Goal: Task Accomplishment & Management: Use online tool/utility

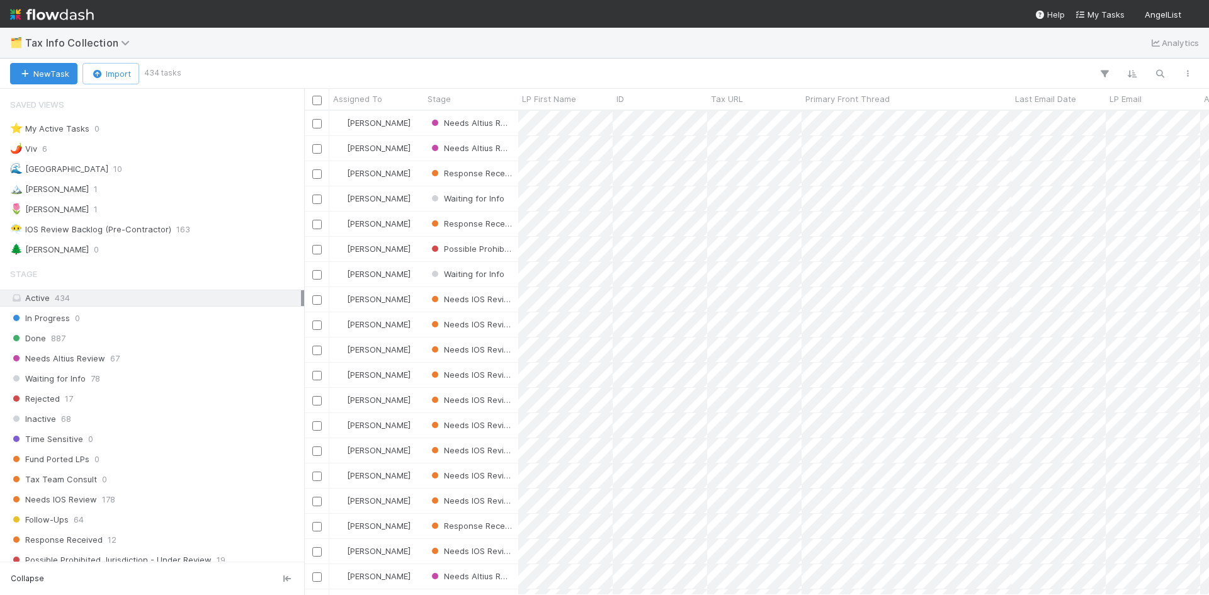
scroll to position [475, 896]
click at [121, 43] on icon at bounding box center [127, 43] width 13 height 10
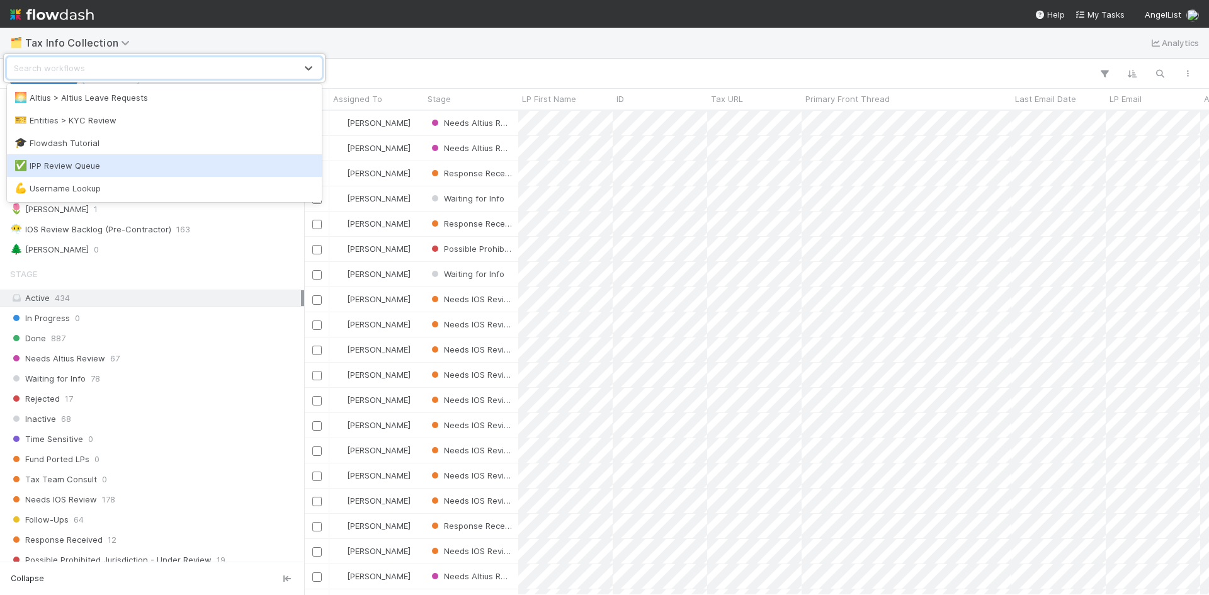
click at [62, 169] on div "✅ IPP Review Queue" at bounding box center [164, 165] width 300 height 13
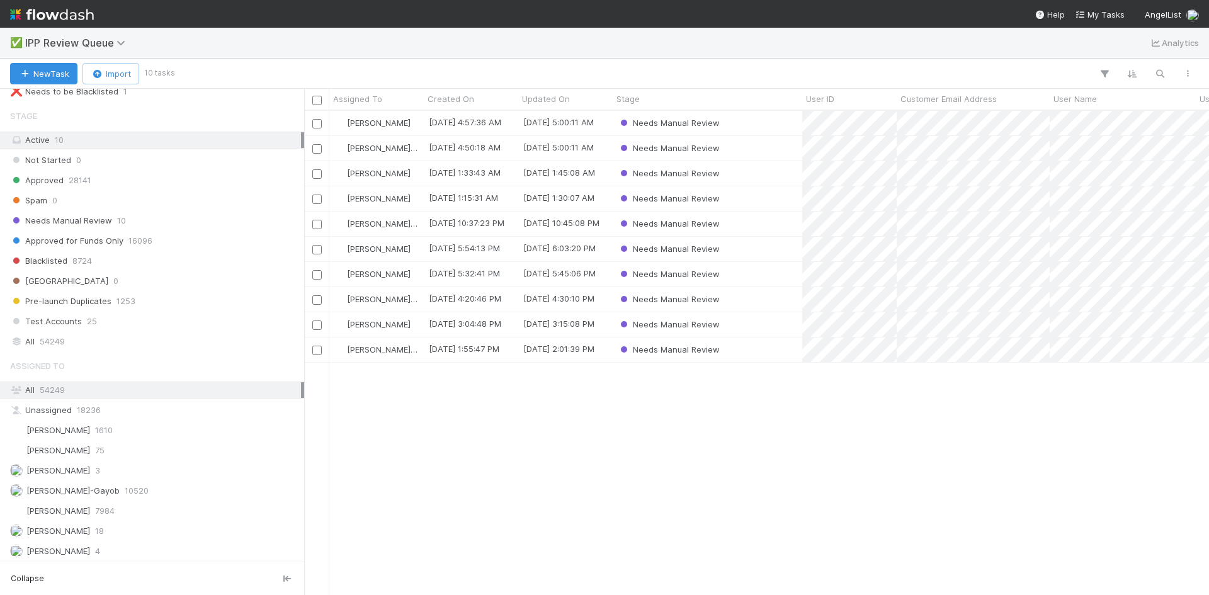
scroll to position [159, 0]
click at [112, 557] on div "William Axalan VI 4" at bounding box center [155, 550] width 291 height 16
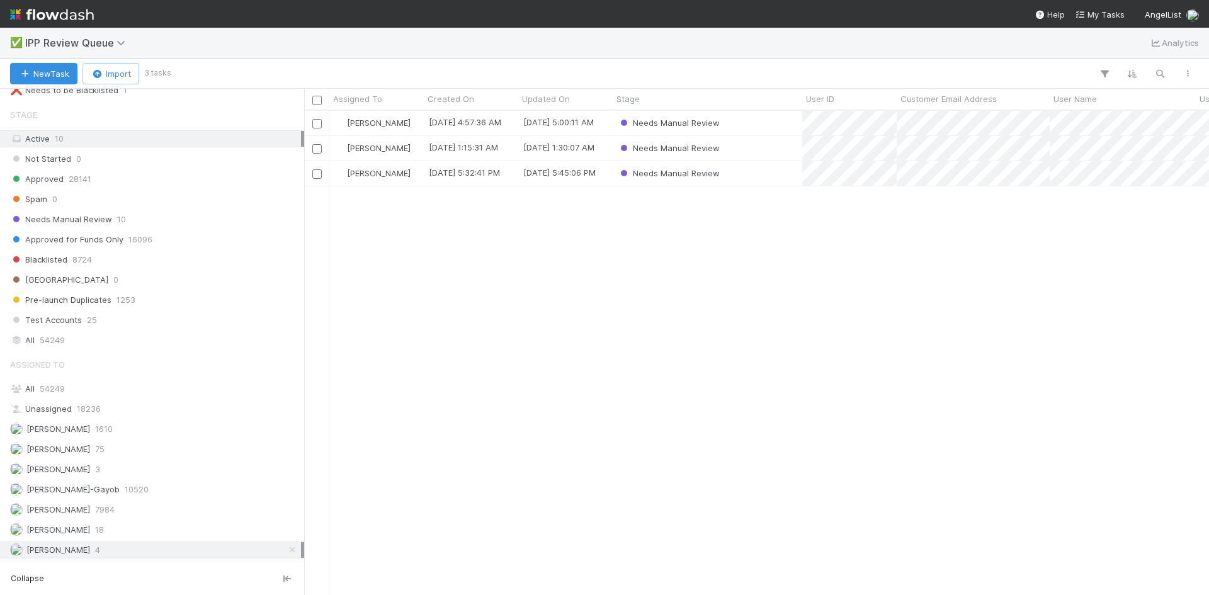
scroll to position [475, 896]
click at [765, 180] on div "Needs Manual Review" at bounding box center [708, 173] width 190 height 25
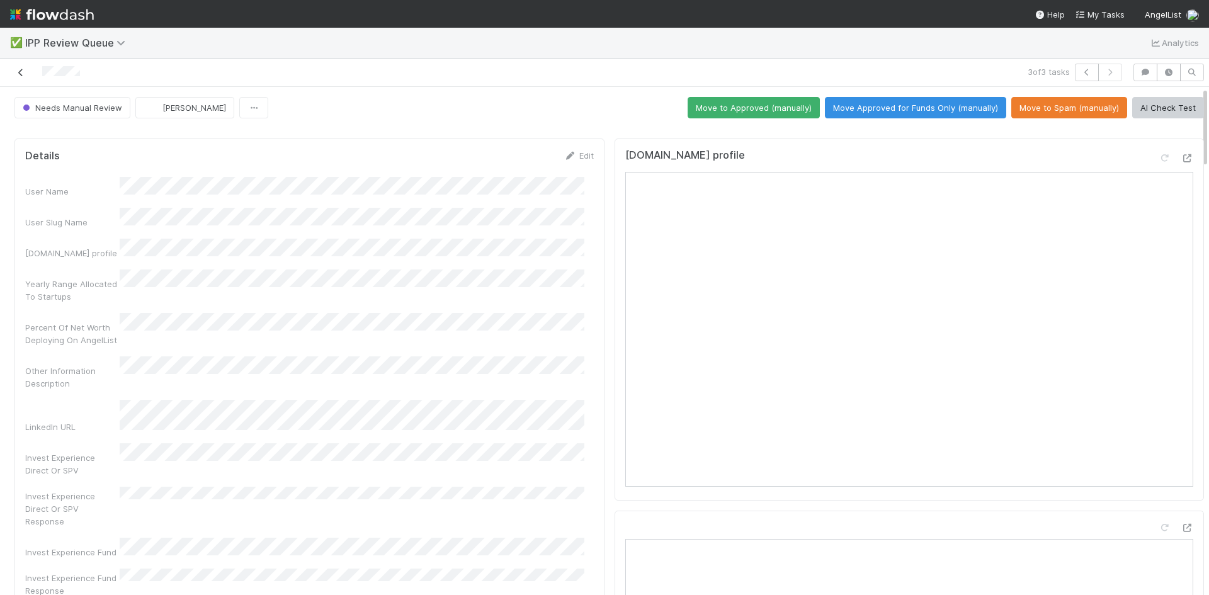
click at [23, 70] on icon at bounding box center [20, 73] width 13 height 8
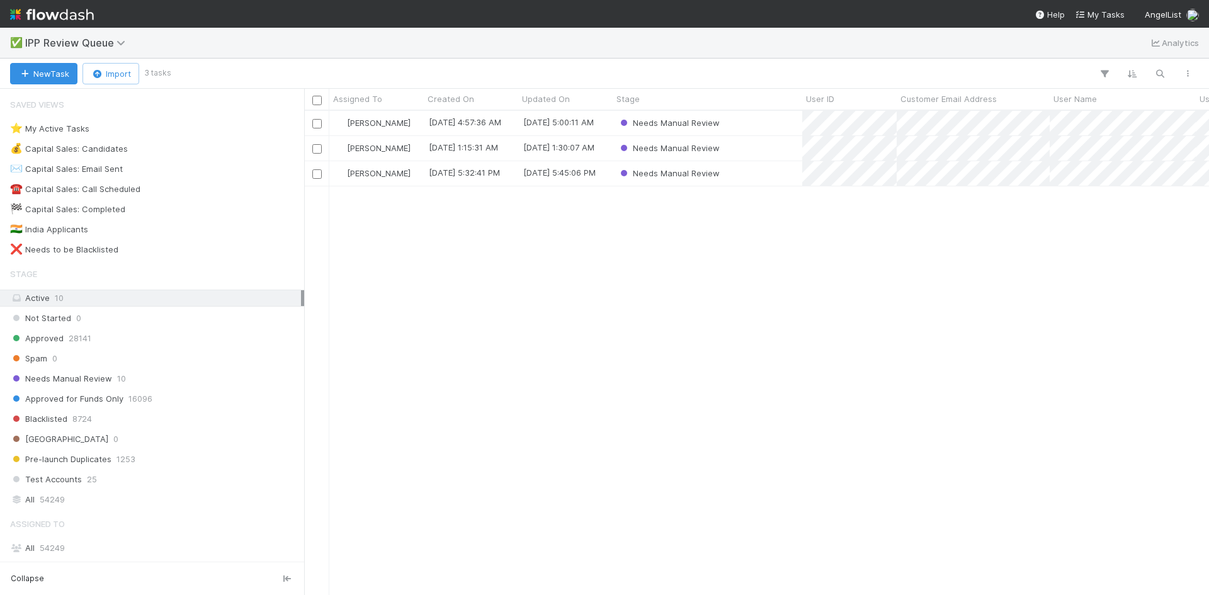
scroll to position [475, 896]
click at [760, 147] on div "Needs Manual Review" at bounding box center [708, 148] width 190 height 25
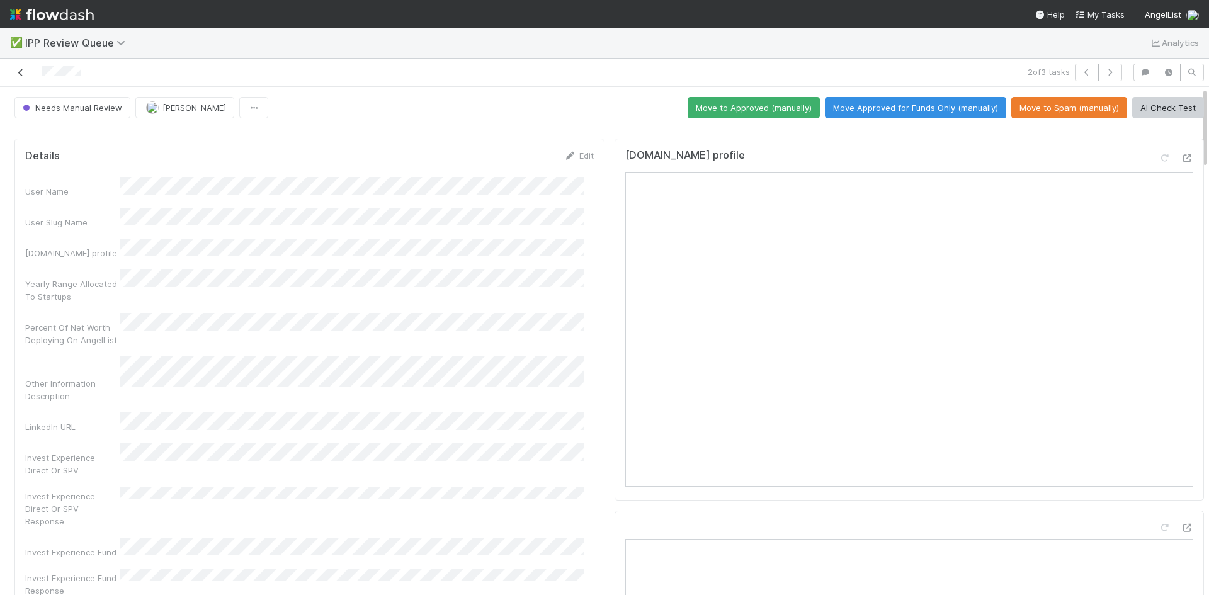
click at [19, 71] on icon at bounding box center [20, 73] width 13 height 8
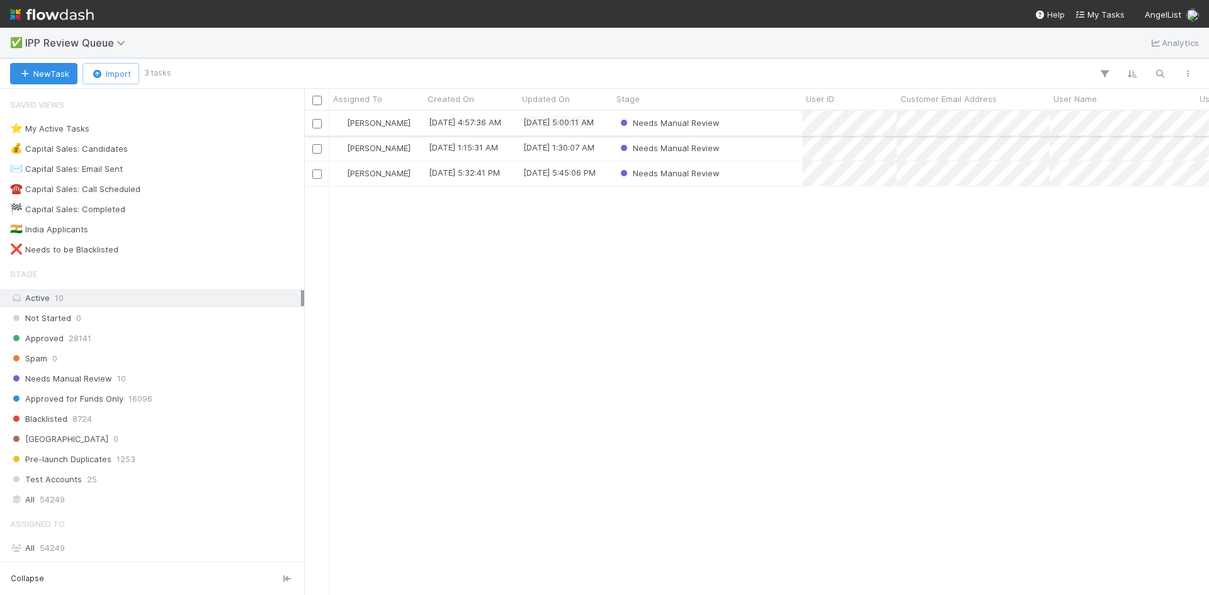
scroll to position [475, 896]
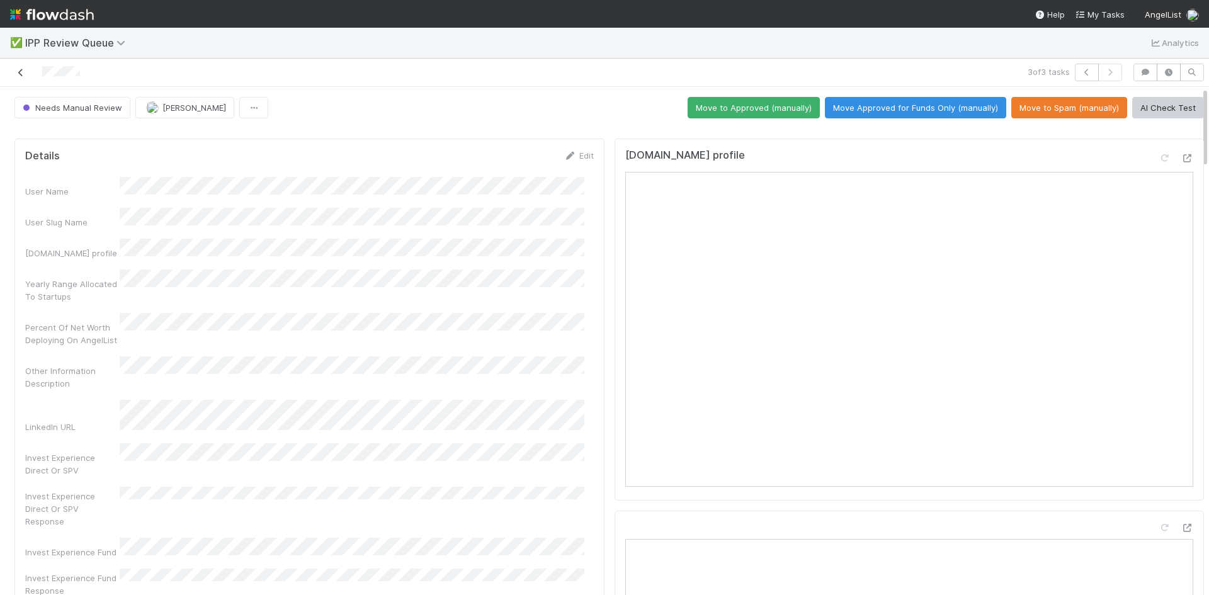
click at [21, 74] on icon at bounding box center [20, 73] width 13 height 8
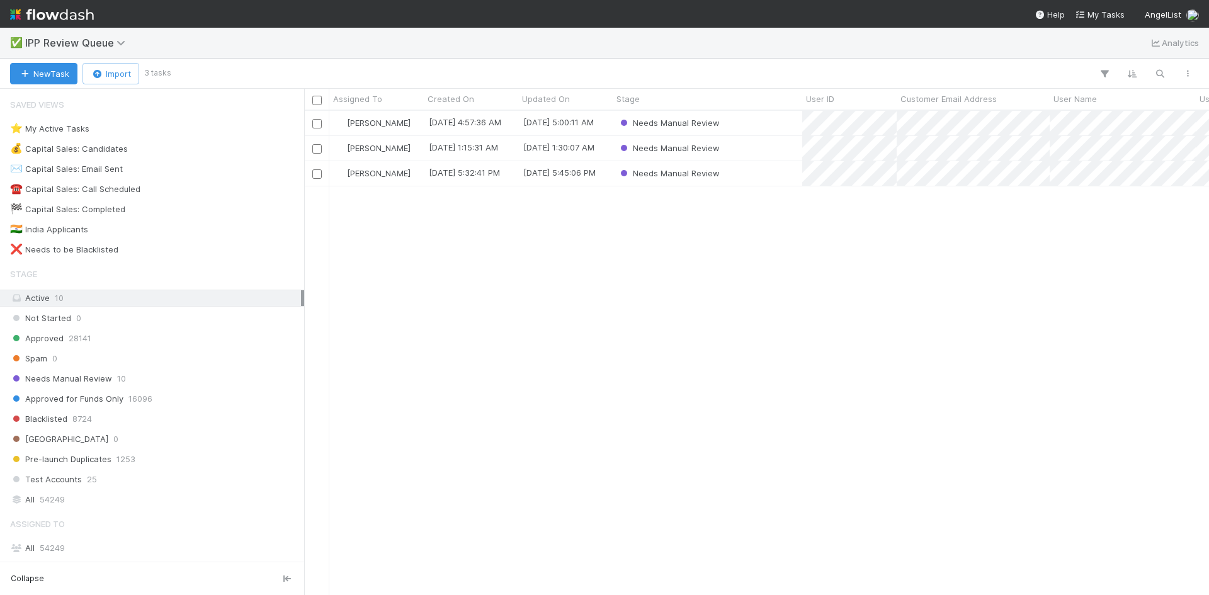
scroll to position [475, 896]
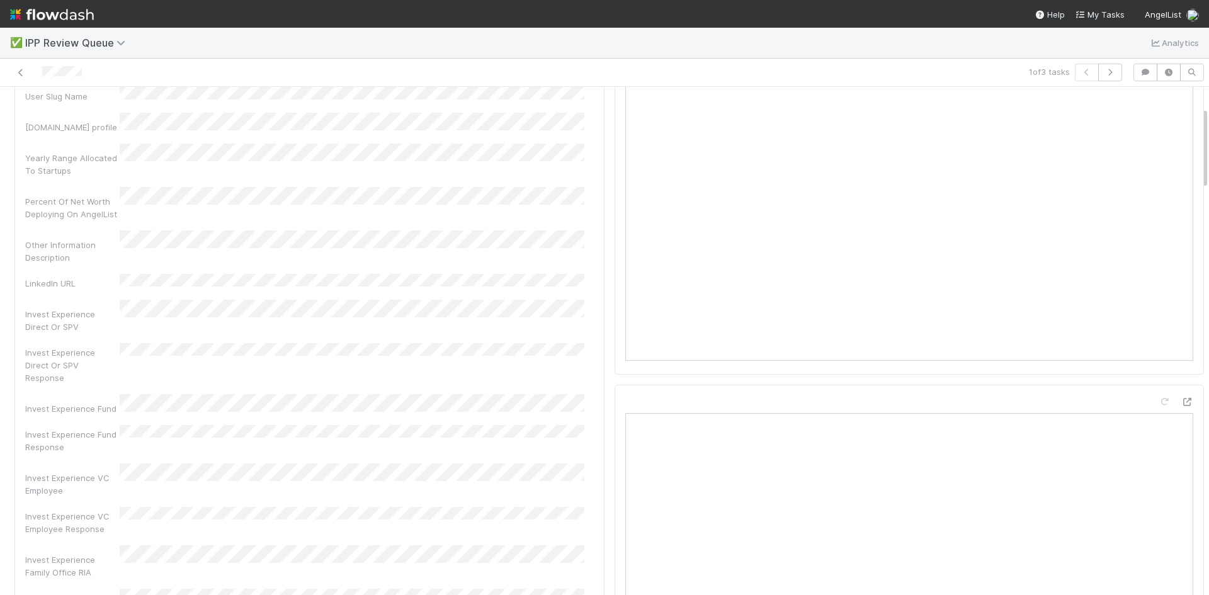
scroll to position [63, 0]
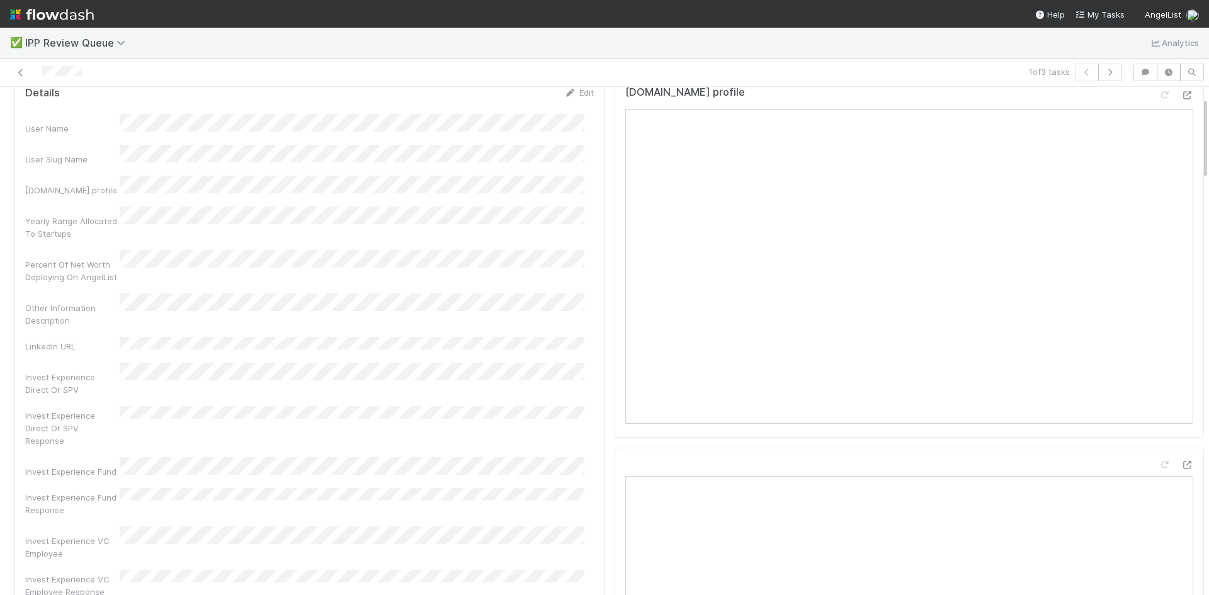
click at [415, 294] on div "Other Information Description" at bounding box center [309, 310] width 569 height 33
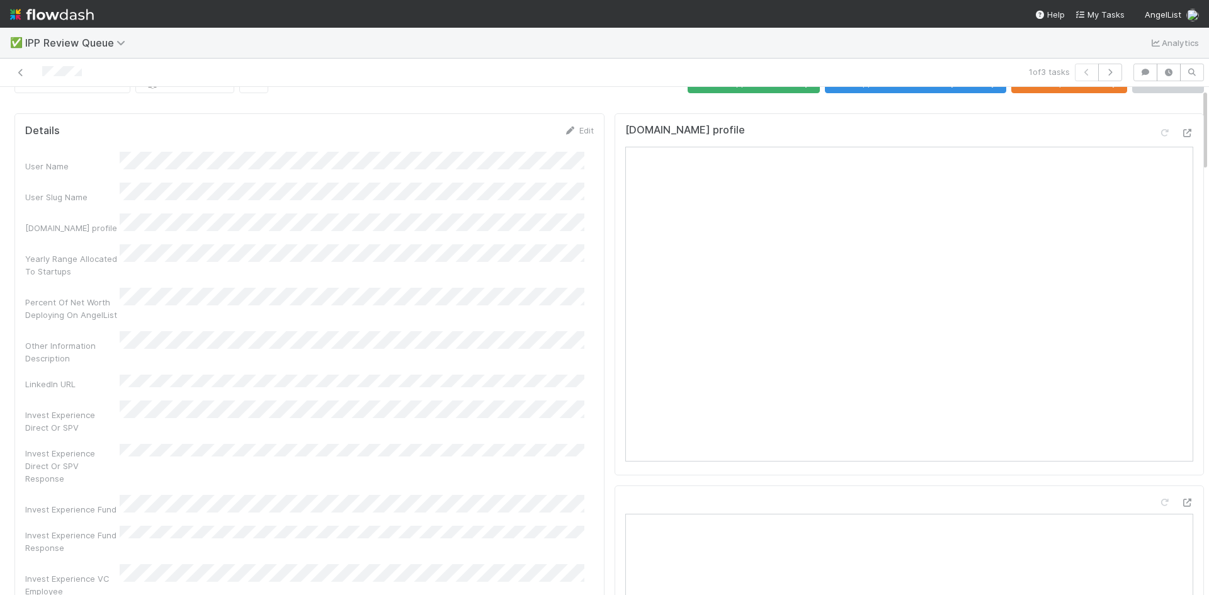
scroll to position [0, 0]
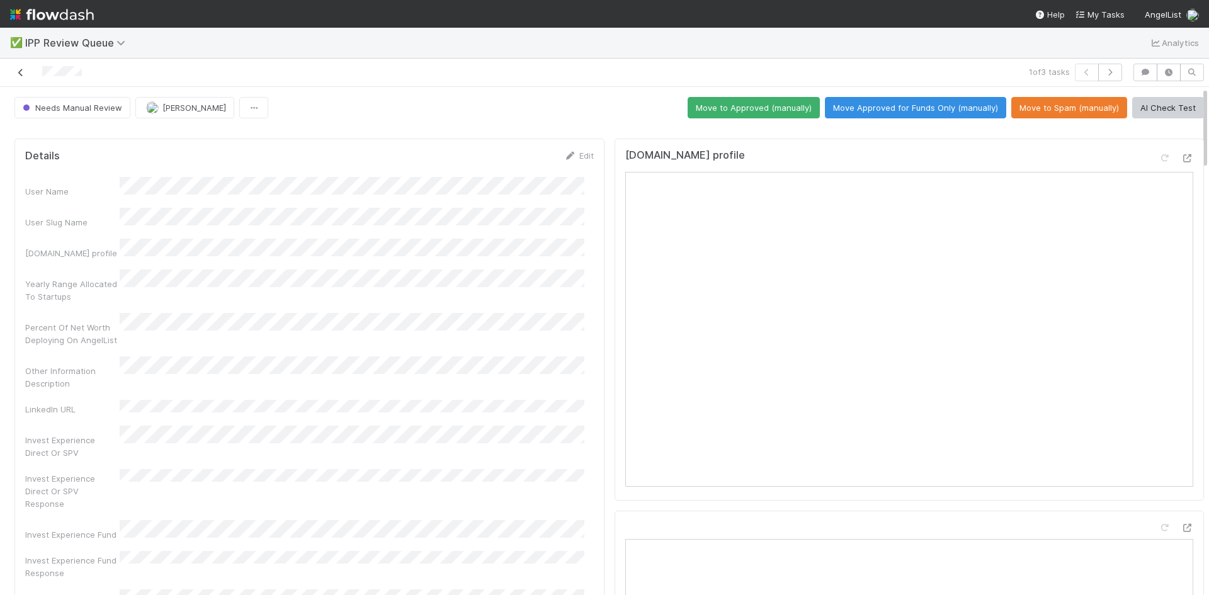
click at [26, 70] on icon at bounding box center [20, 73] width 13 height 8
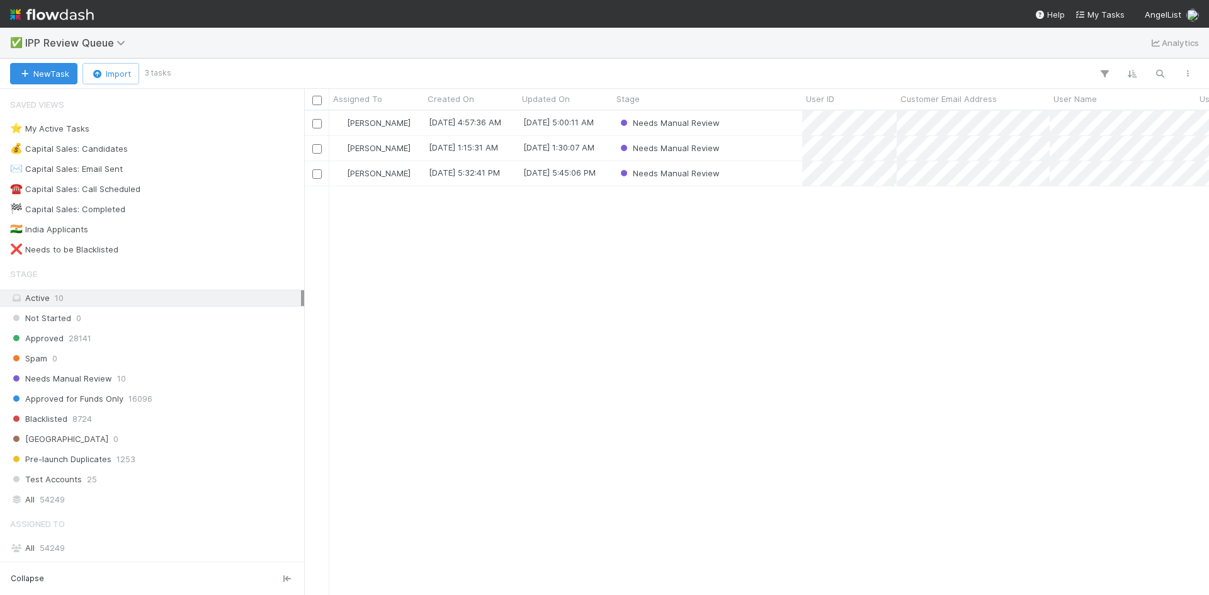
scroll to position [475, 896]
click at [725, 269] on div "William Axalan VI 8/27/25, 4:57:36 AM 8/27/25, 5:00:11 AM Needs Manual Review W…" at bounding box center [756, 353] width 905 height 484
click at [125, 42] on icon at bounding box center [123, 43] width 13 height 10
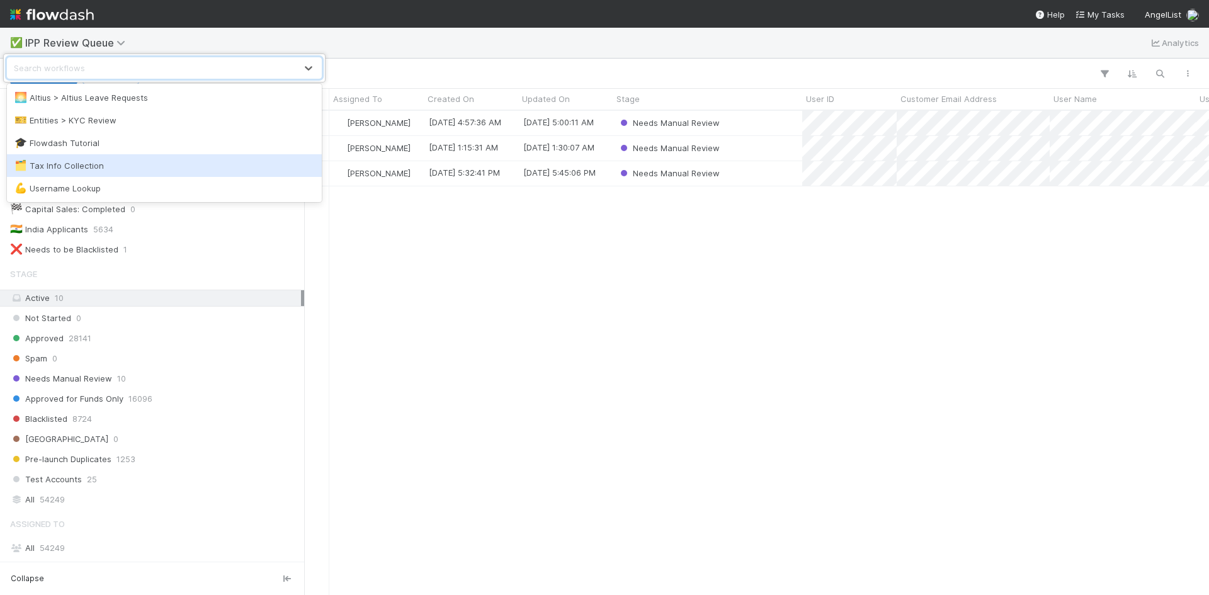
click at [77, 166] on div "🗂️ Tax Info Collection" at bounding box center [164, 165] width 300 height 13
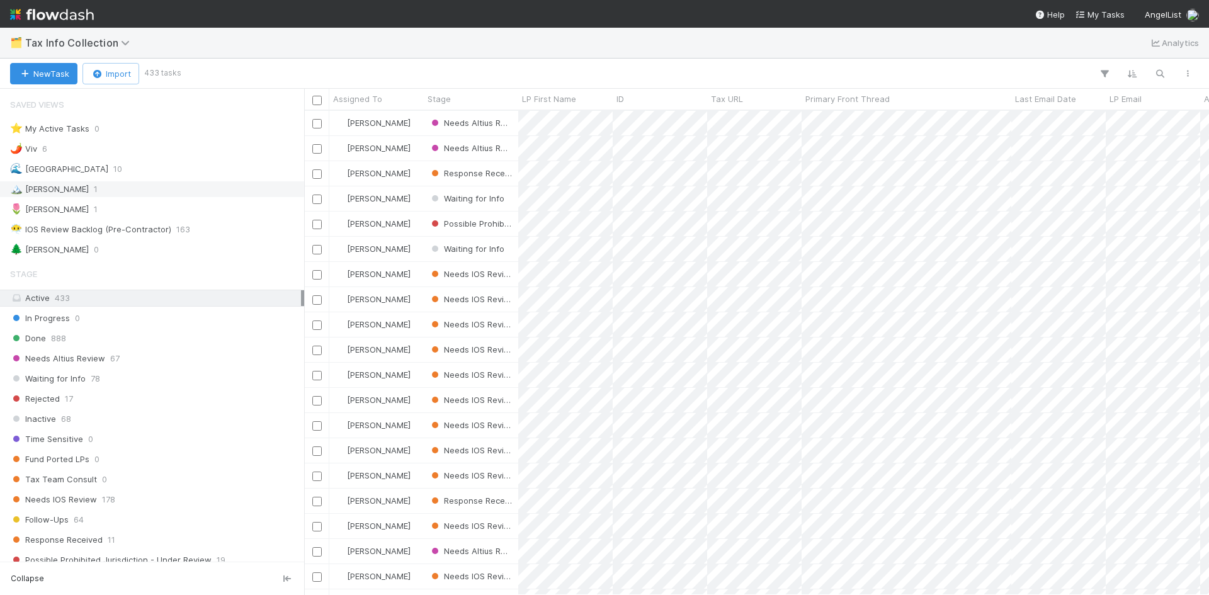
scroll to position [475, 896]
click at [56, 210] on div "🌷 Meg 1" at bounding box center [155, 210] width 291 height 16
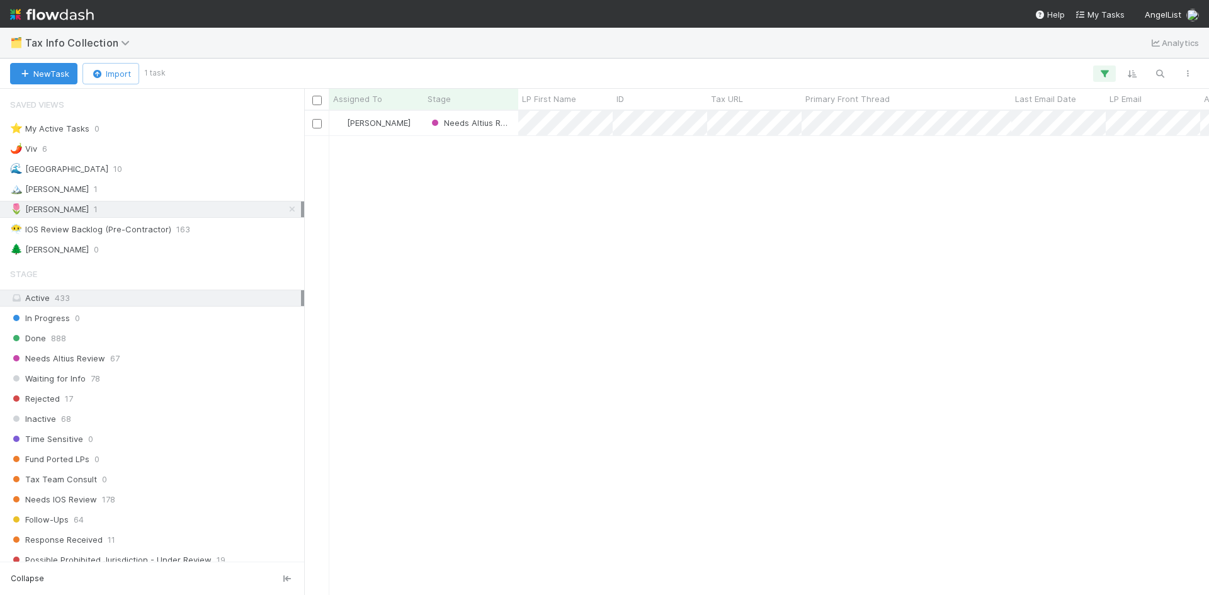
scroll to position [475, 896]
click at [76, 185] on div "🏔️ Karen 1" at bounding box center [155, 189] width 291 height 16
click at [71, 206] on div "🌷 Meg 1" at bounding box center [155, 210] width 291 height 16
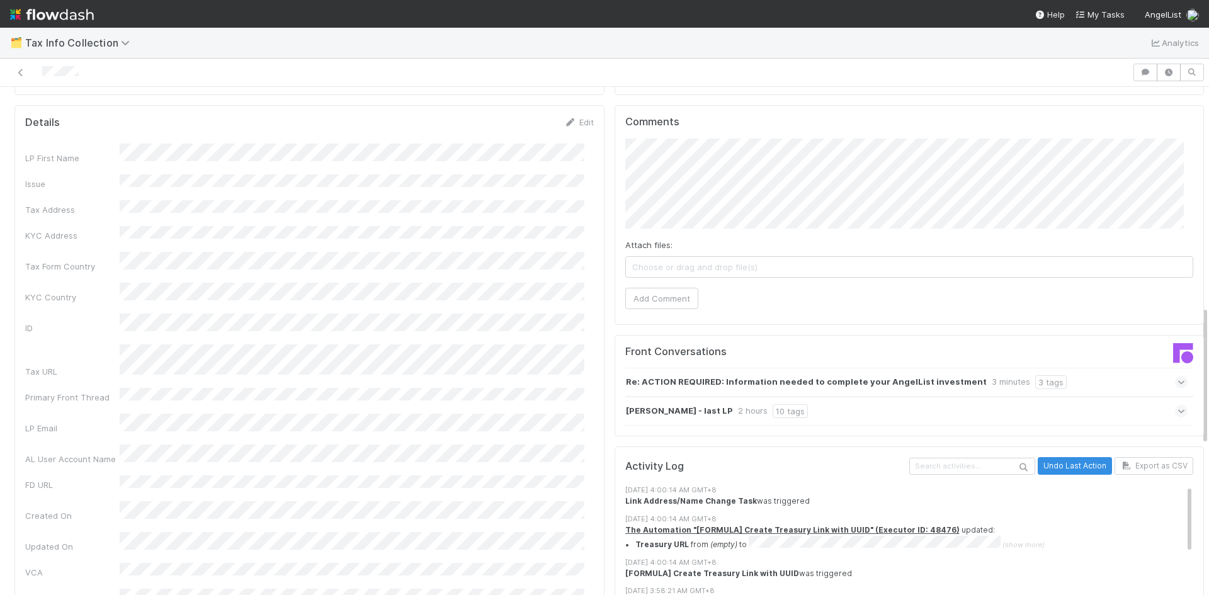
scroll to position [1034, 0]
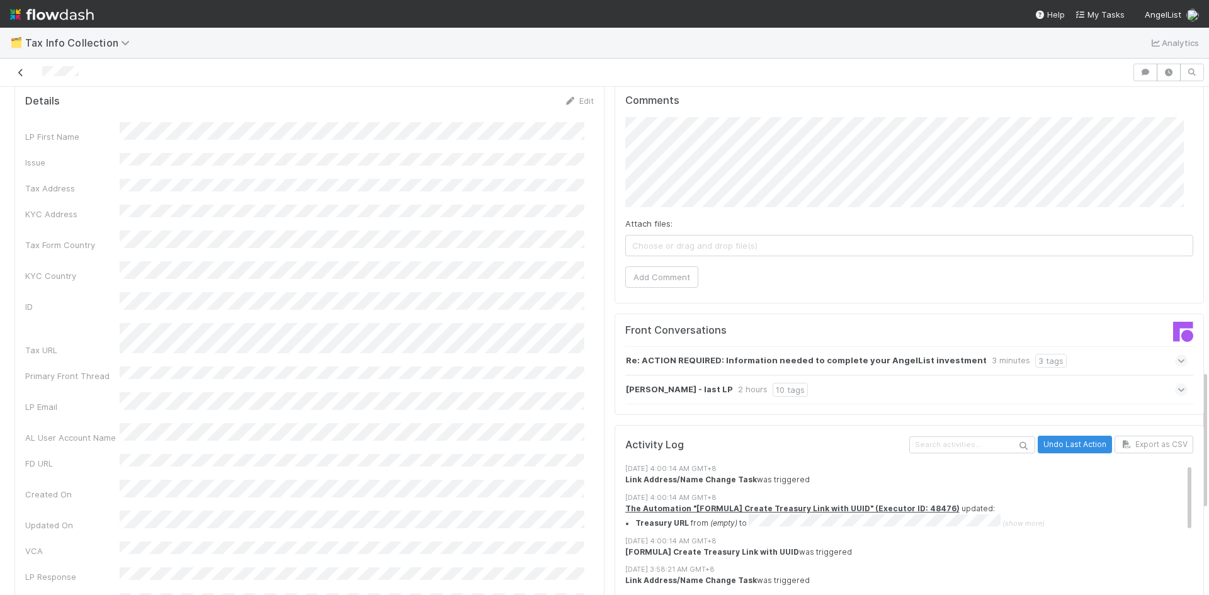
click at [20, 69] on icon at bounding box center [20, 73] width 13 height 8
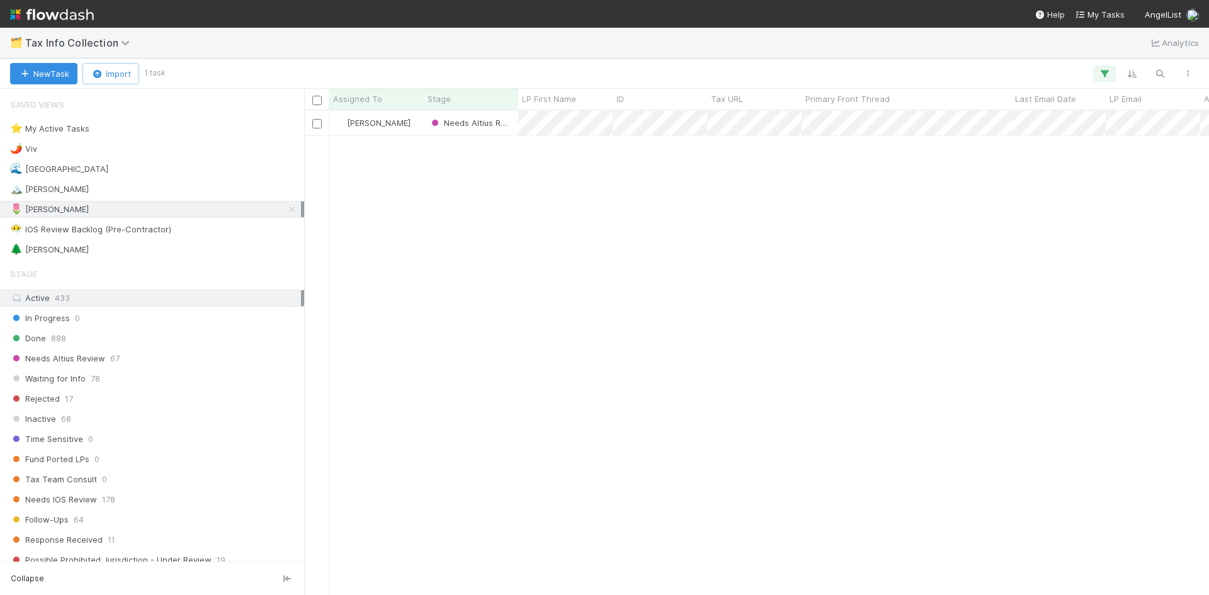
scroll to position [475, 896]
click at [127, 43] on icon at bounding box center [127, 43] width 13 height 10
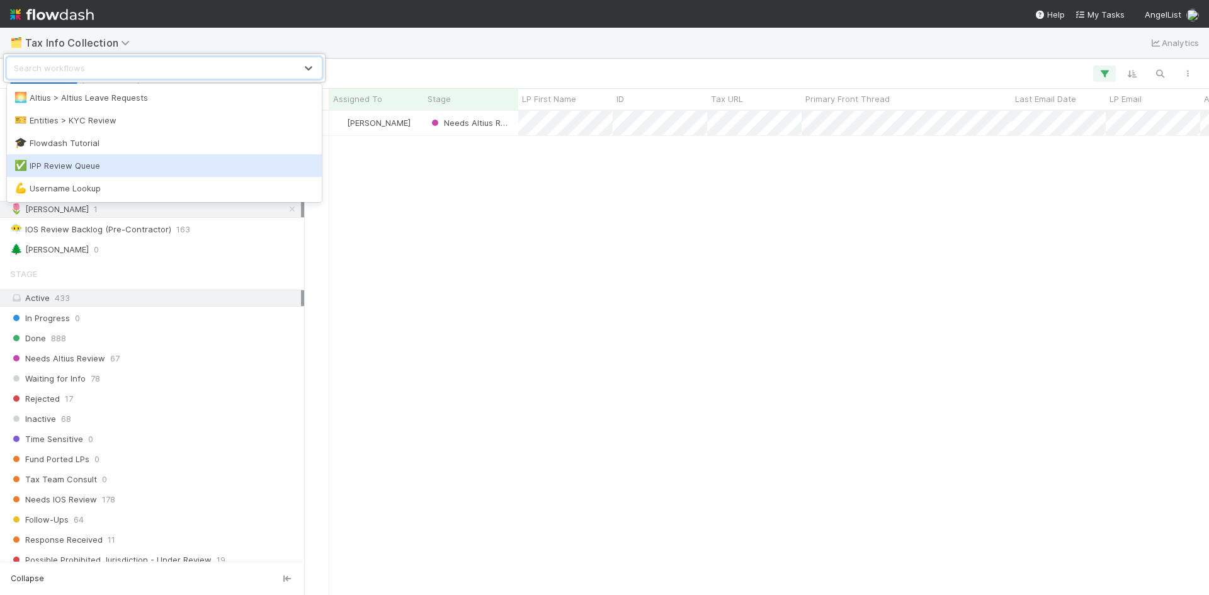
click at [59, 164] on div "✅ IPP Review Queue" at bounding box center [164, 165] width 300 height 13
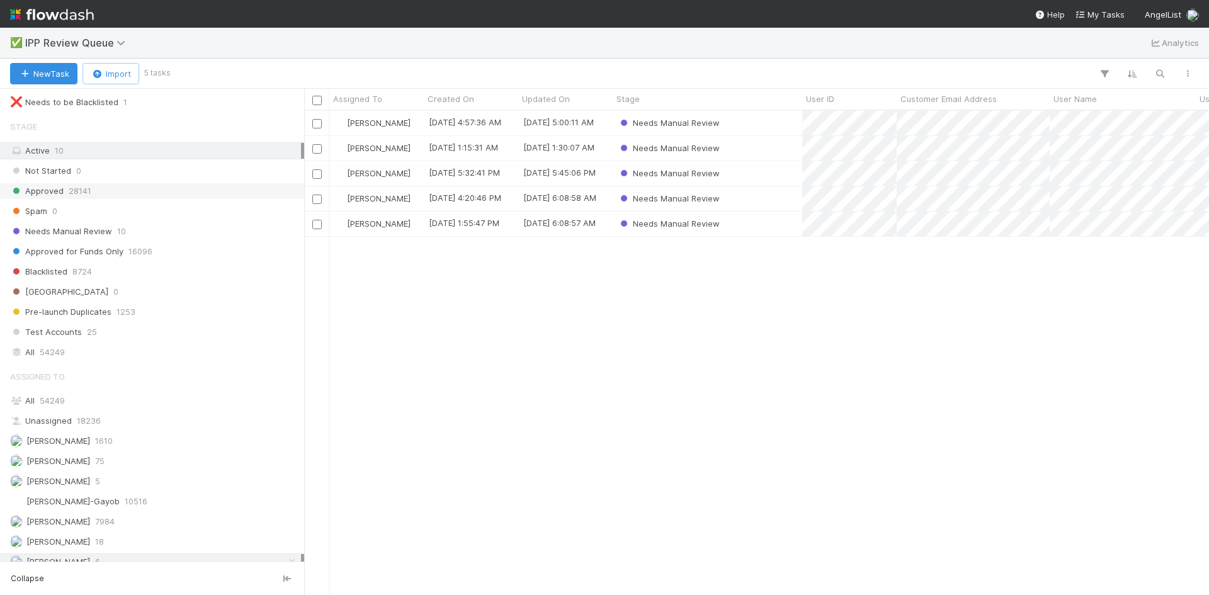
scroll to position [159, 0]
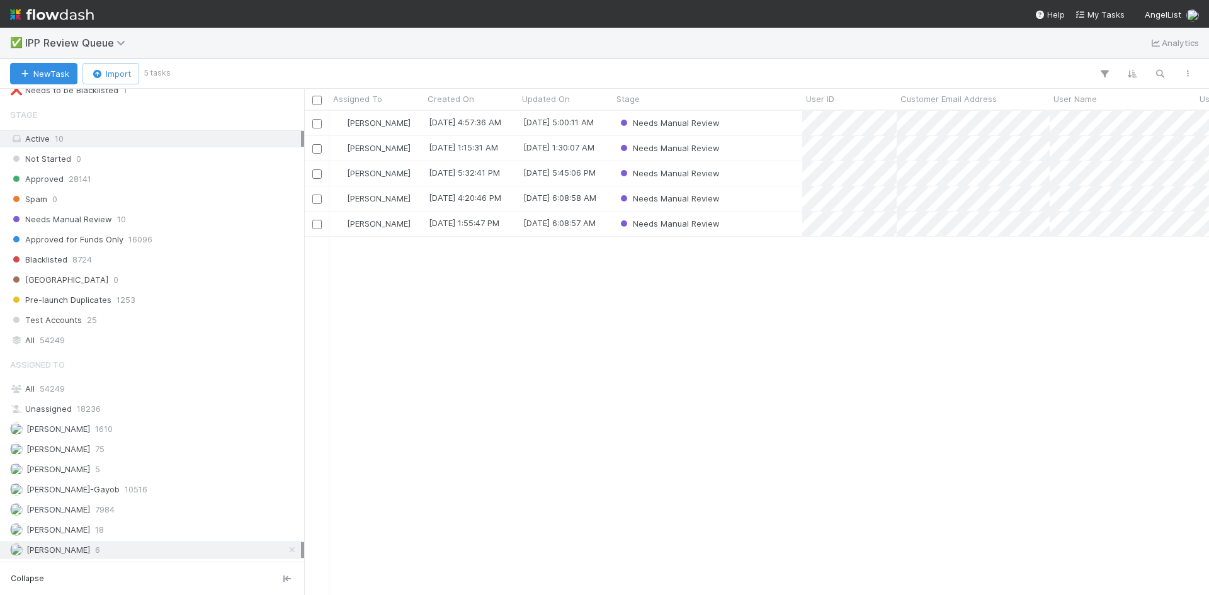
click at [615, 330] on div "William Axalan VI 8/27/25, 4:57:36 AM 8/27/25, 5:00:11 AM Needs Manual Review W…" at bounding box center [756, 353] width 905 height 484
click at [499, 359] on div "William Axalan VI 8/27/25, 4:57:36 AM 8/27/25, 5:00:11 AM Needs Manual Review W…" at bounding box center [756, 353] width 905 height 484
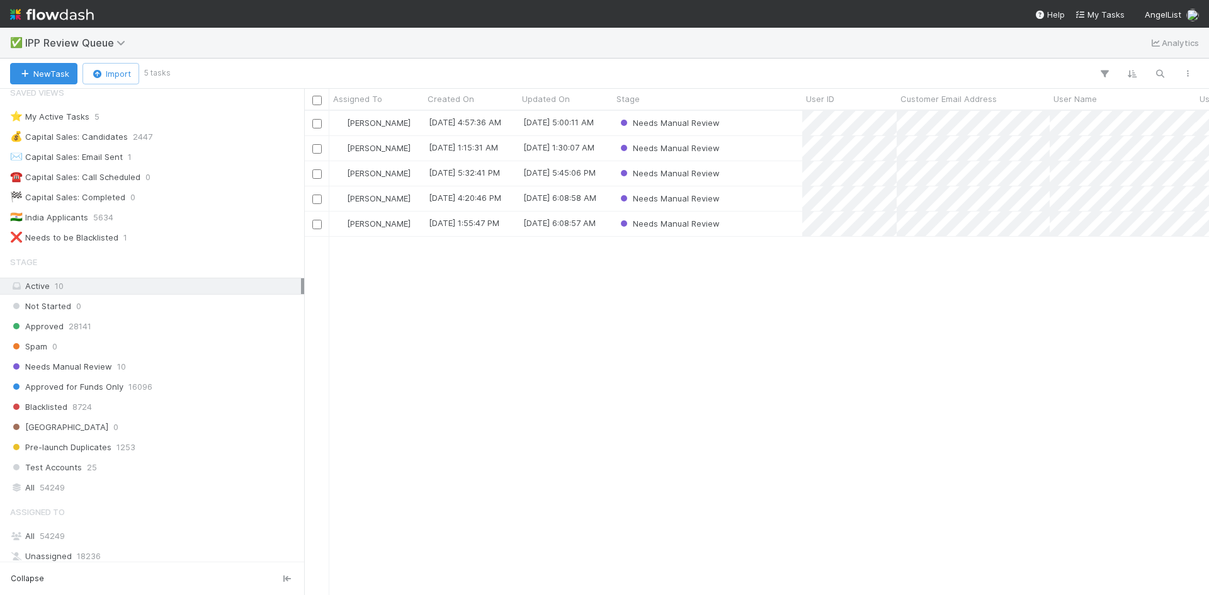
scroll to position [0, 0]
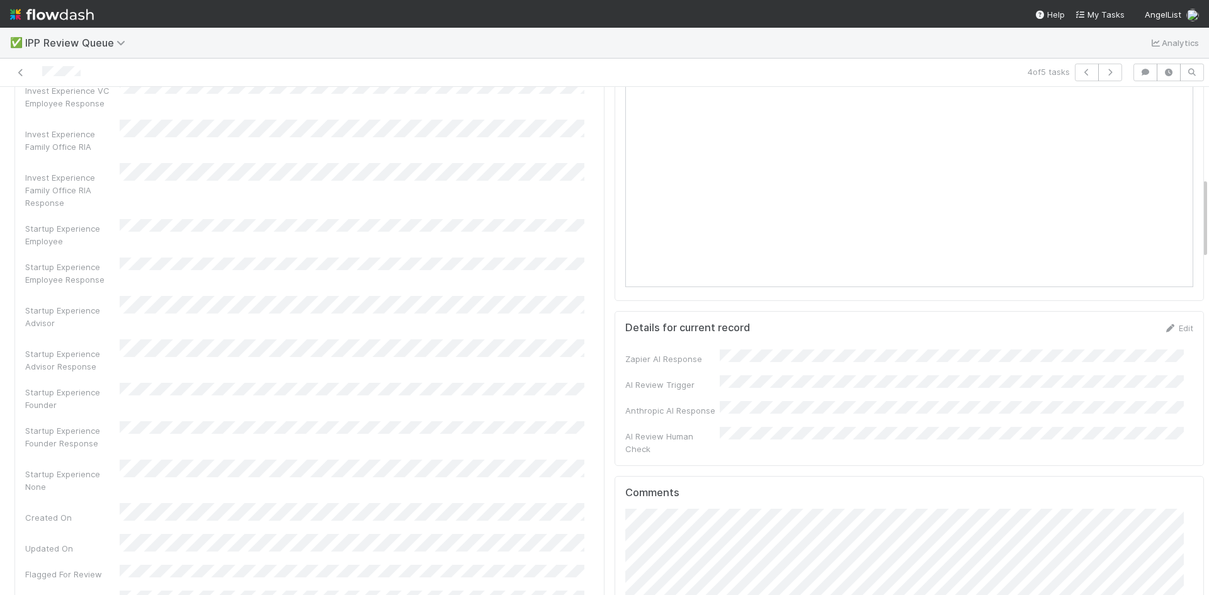
scroll to position [630, 0]
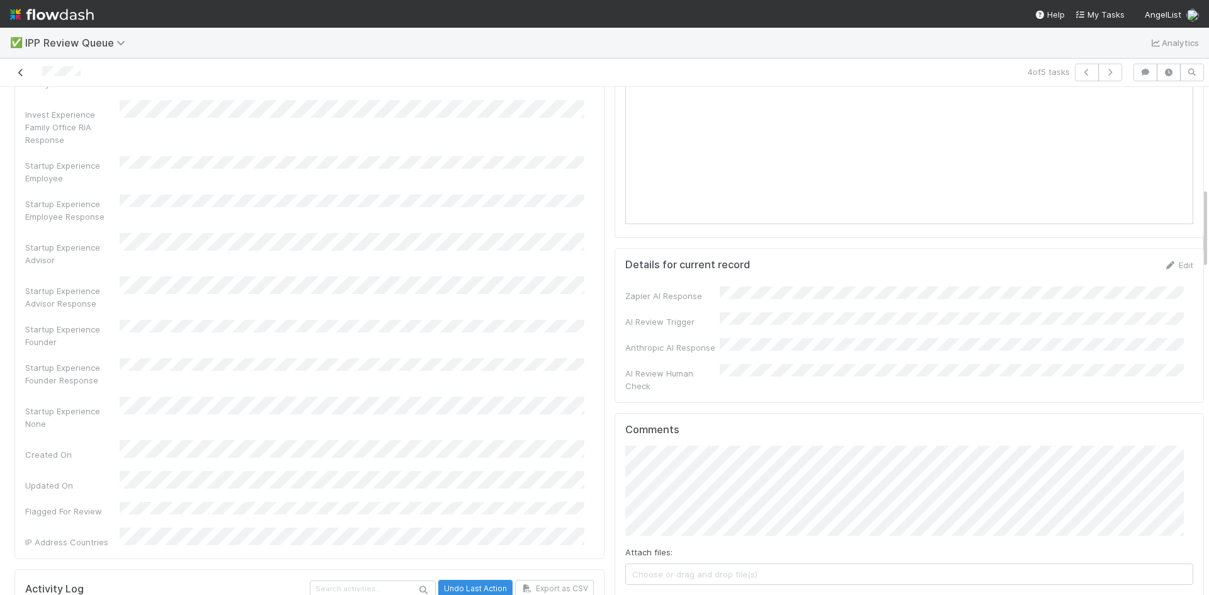
click at [18, 67] on link at bounding box center [20, 72] width 13 height 13
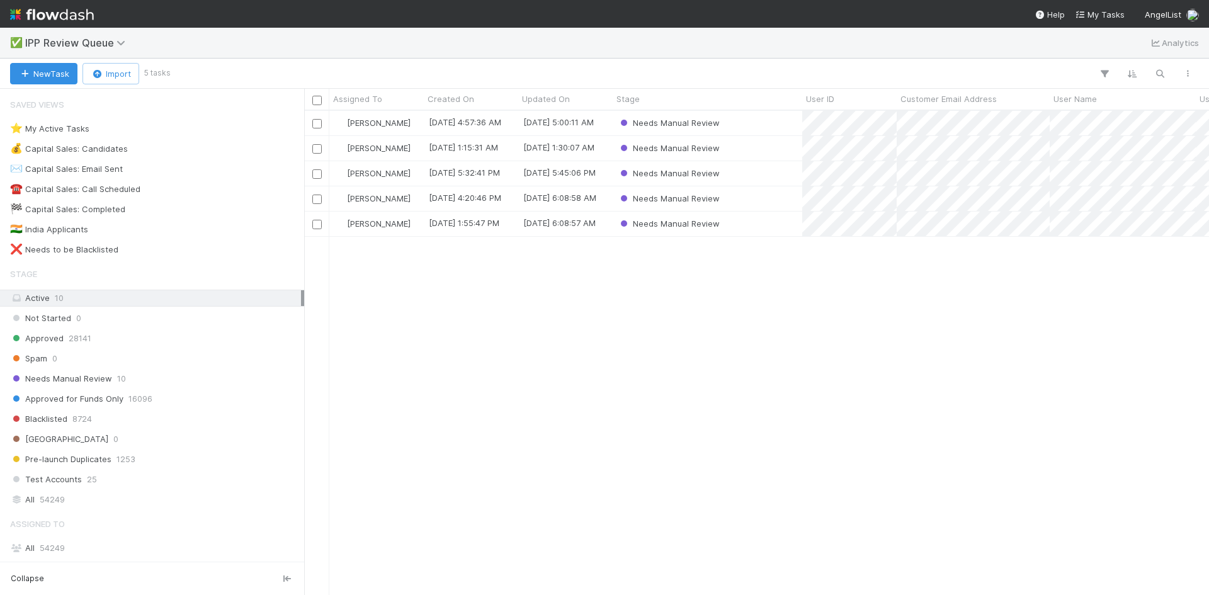
scroll to position [475, 896]
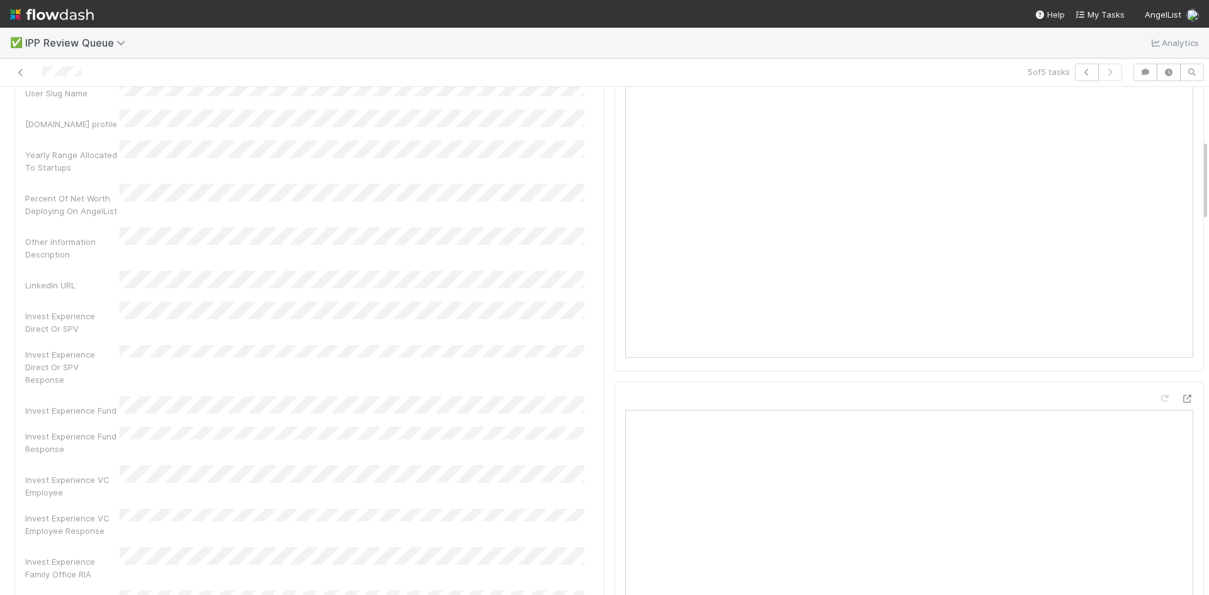
scroll to position [126, 0]
click at [21, 73] on icon at bounding box center [20, 73] width 13 height 8
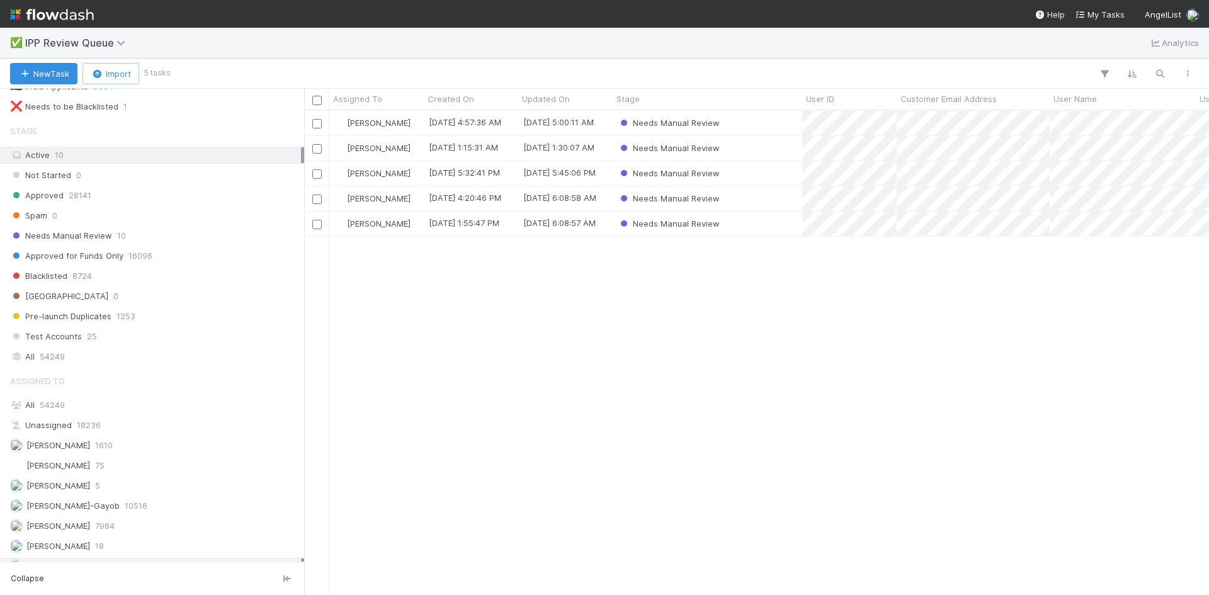
scroll to position [159, 0]
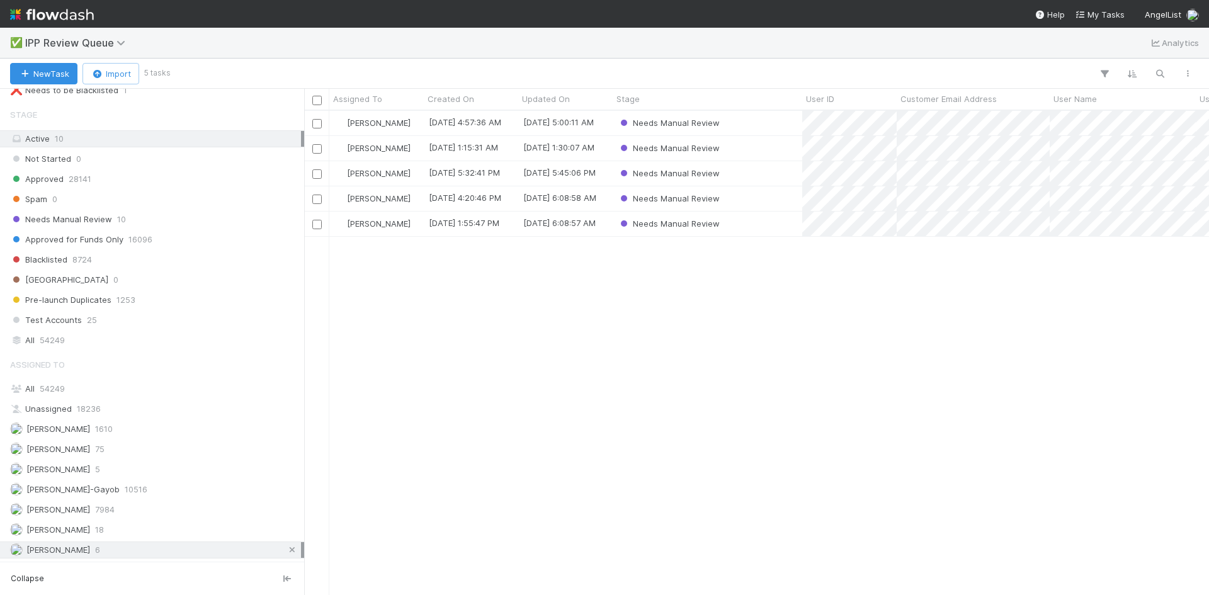
click at [286, 550] on icon at bounding box center [292, 550] width 13 height 8
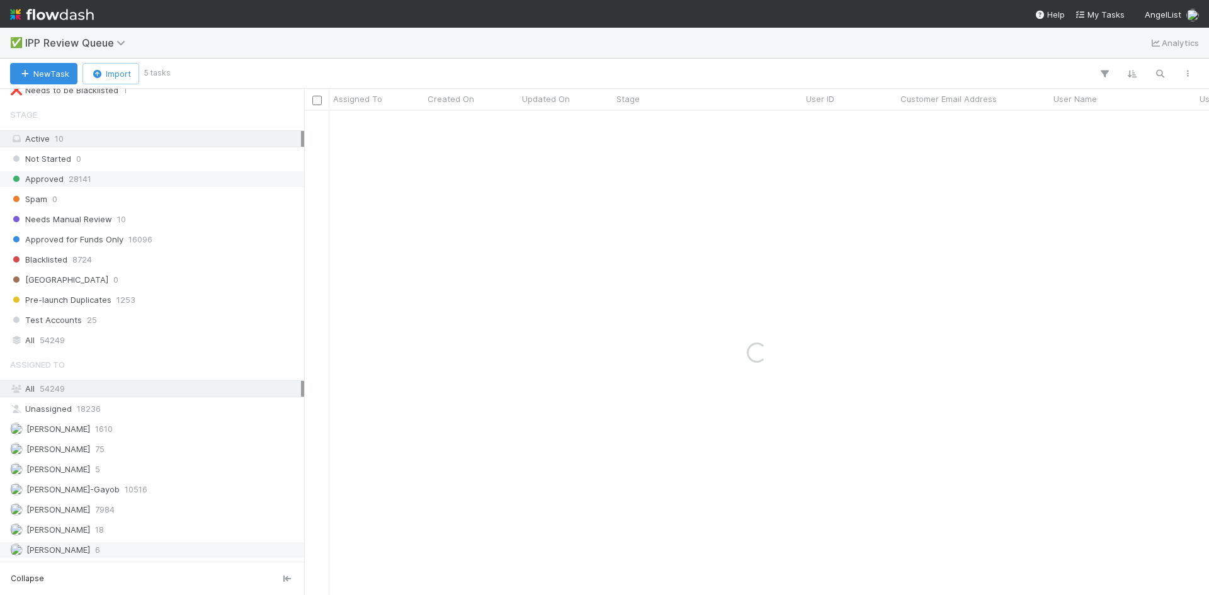
click at [82, 182] on span "28141" at bounding box center [80, 179] width 23 height 16
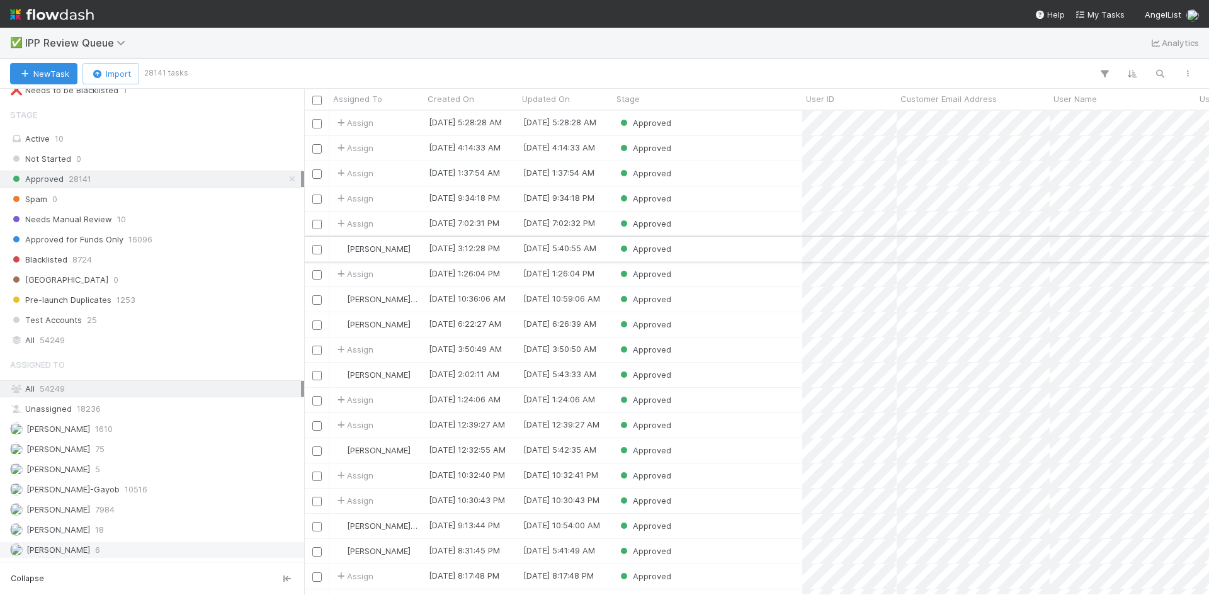
scroll to position [475, 896]
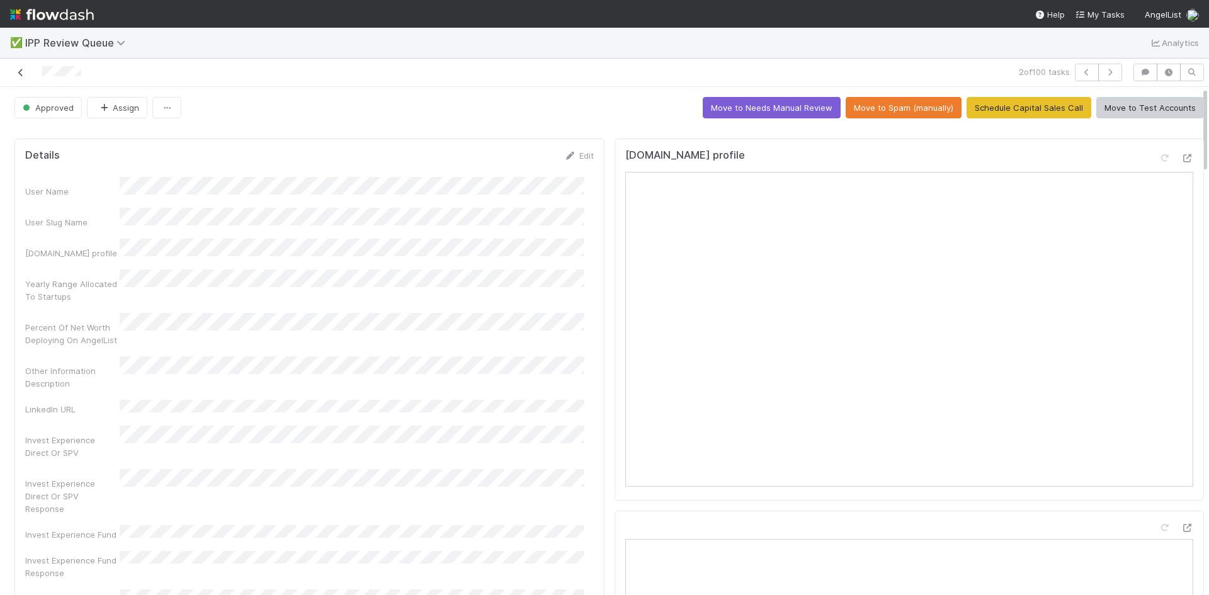
click at [17, 72] on icon at bounding box center [20, 73] width 13 height 8
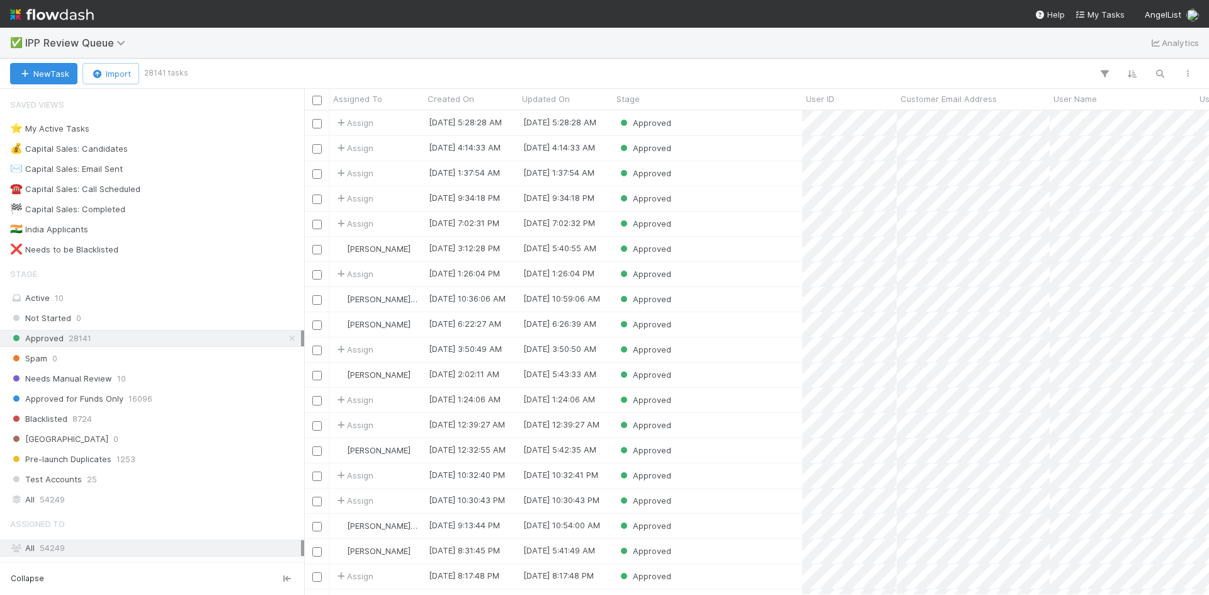
scroll to position [475, 896]
click at [718, 151] on div "Approved" at bounding box center [708, 148] width 190 height 25
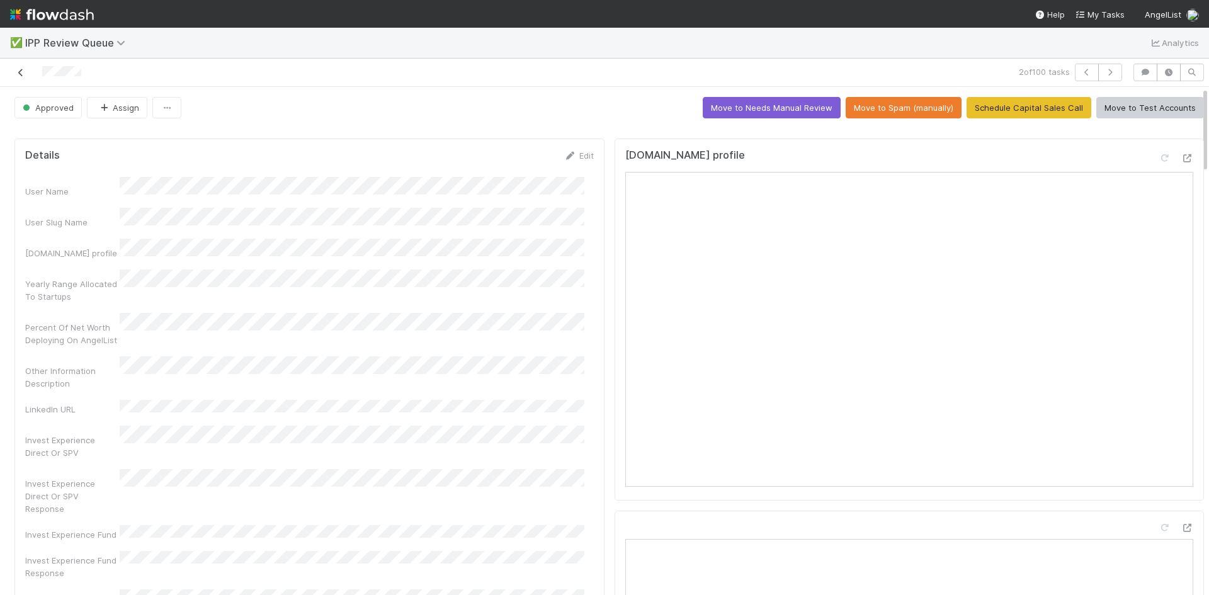
click at [18, 70] on icon at bounding box center [20, 73] width 13 height 8
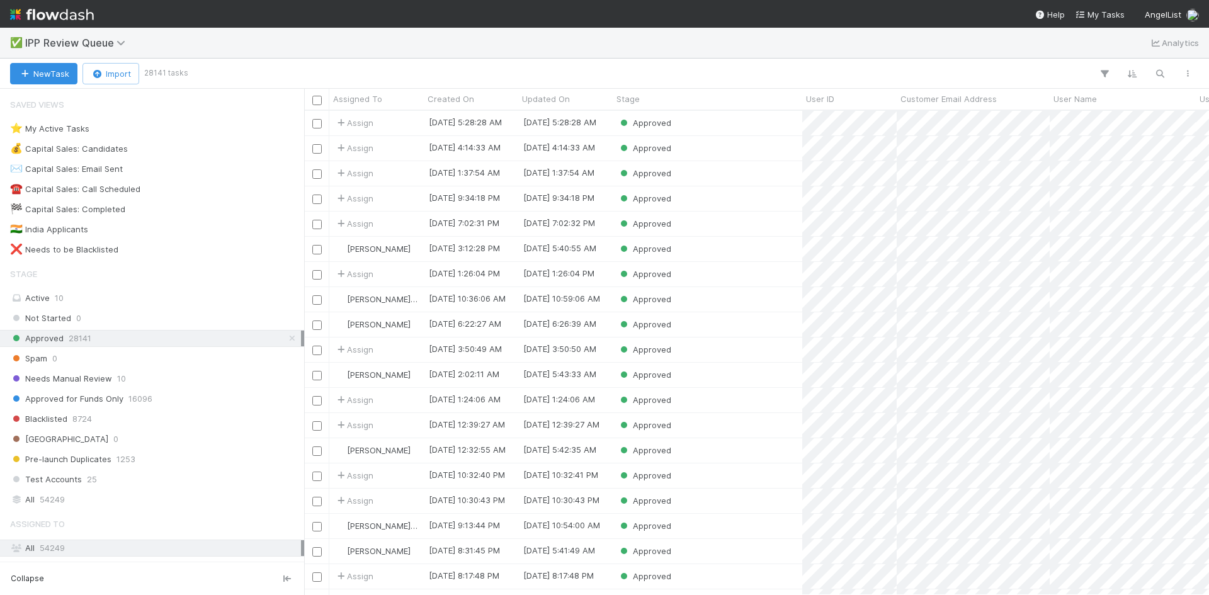
scroll to position [475, 896]
click at [732, 127] on div "Approved" at bounding box center [708, 123] width 190 height 25
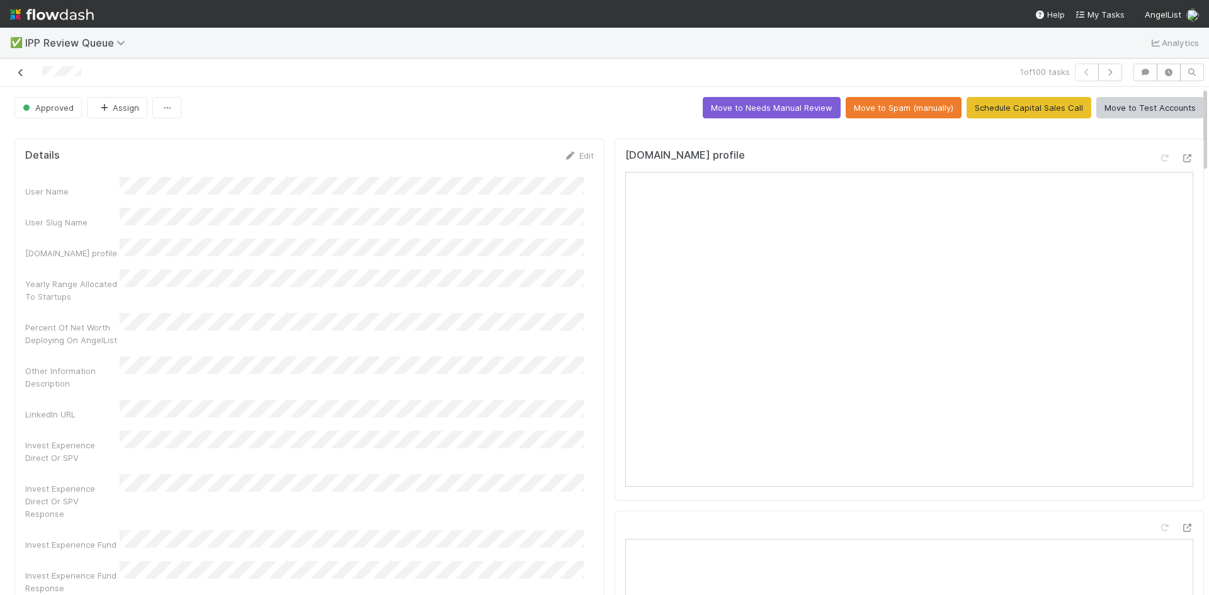
click at [16, 76] on icon at bounding box center [20, 73] width 13 height 8
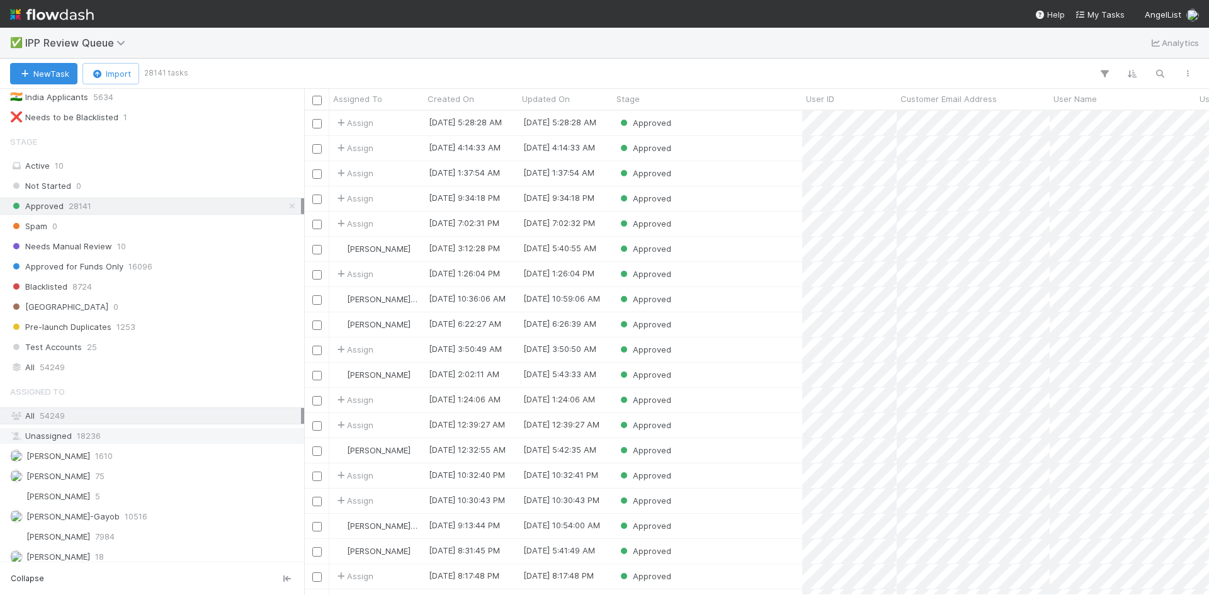
scroll to position [159, 0]
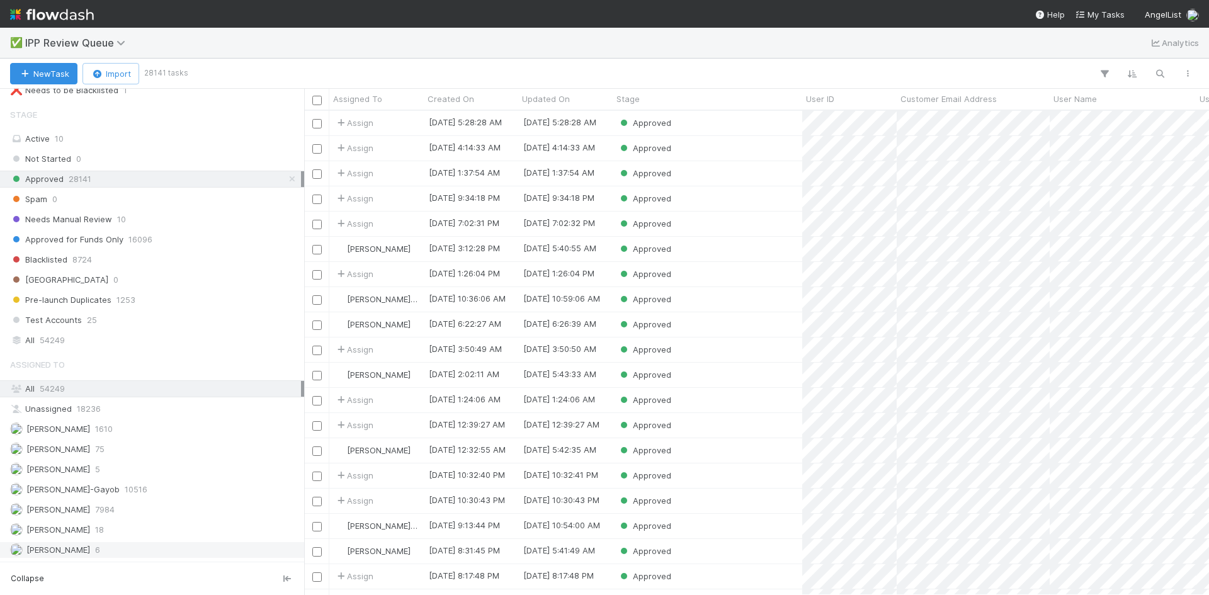
click at [96, 552] on div "William Axalan VI 6" at bounding box center [155, 550] width 291 height 16
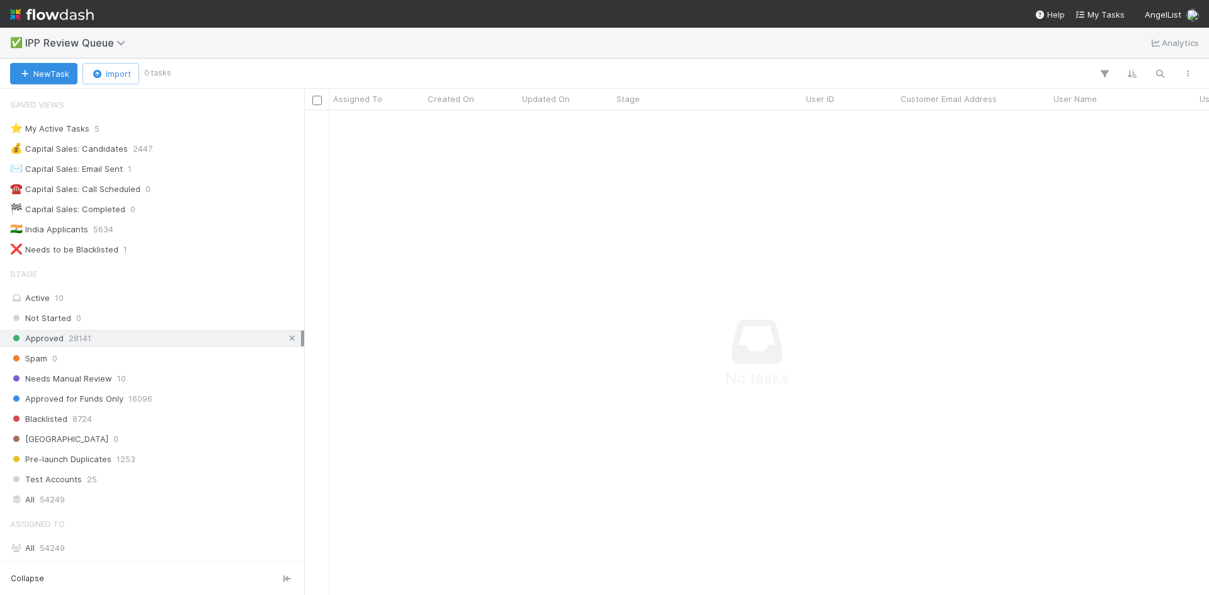
click at [286, 339] on icon at bounding box center [292, 339] width 13 height 8
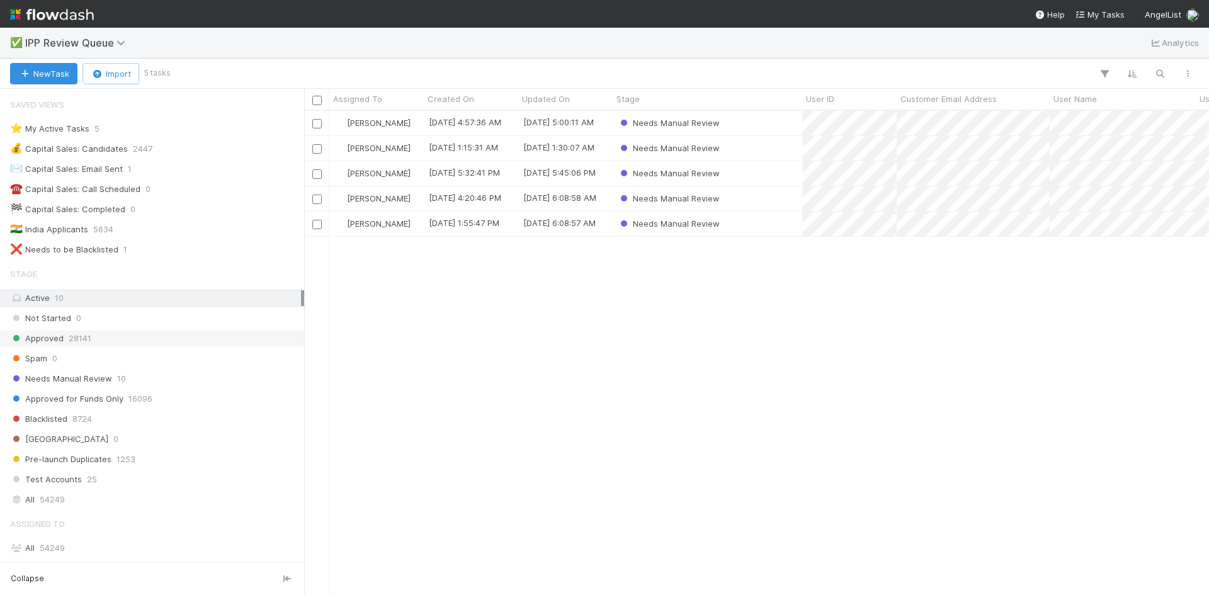
scroll to position [475, 896]
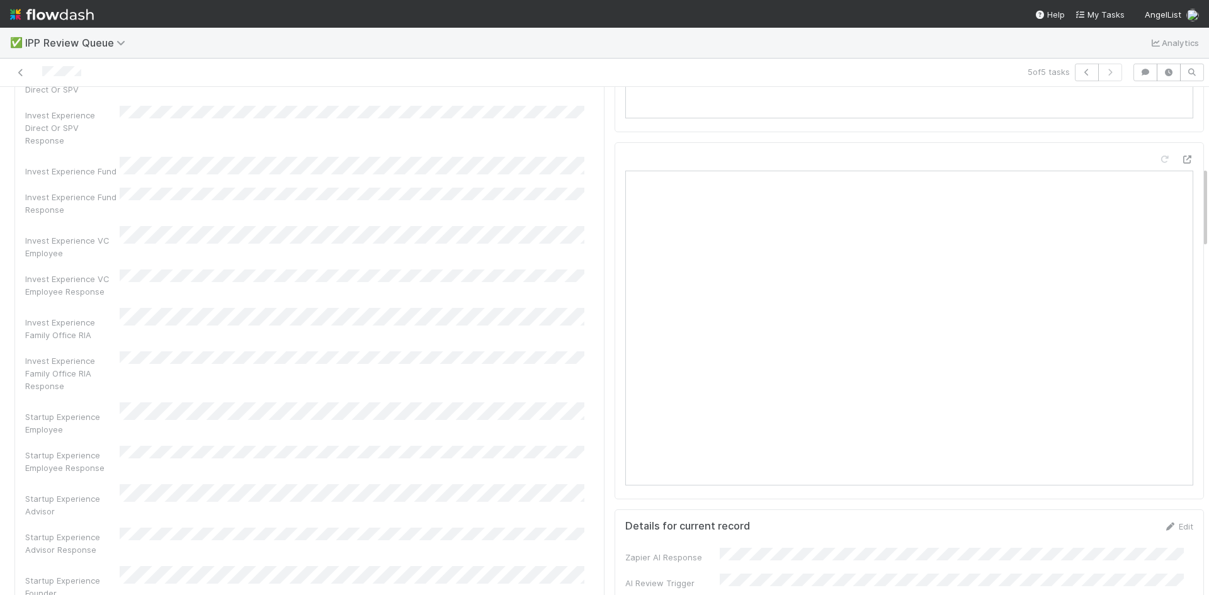
scroll to position [126, 0]
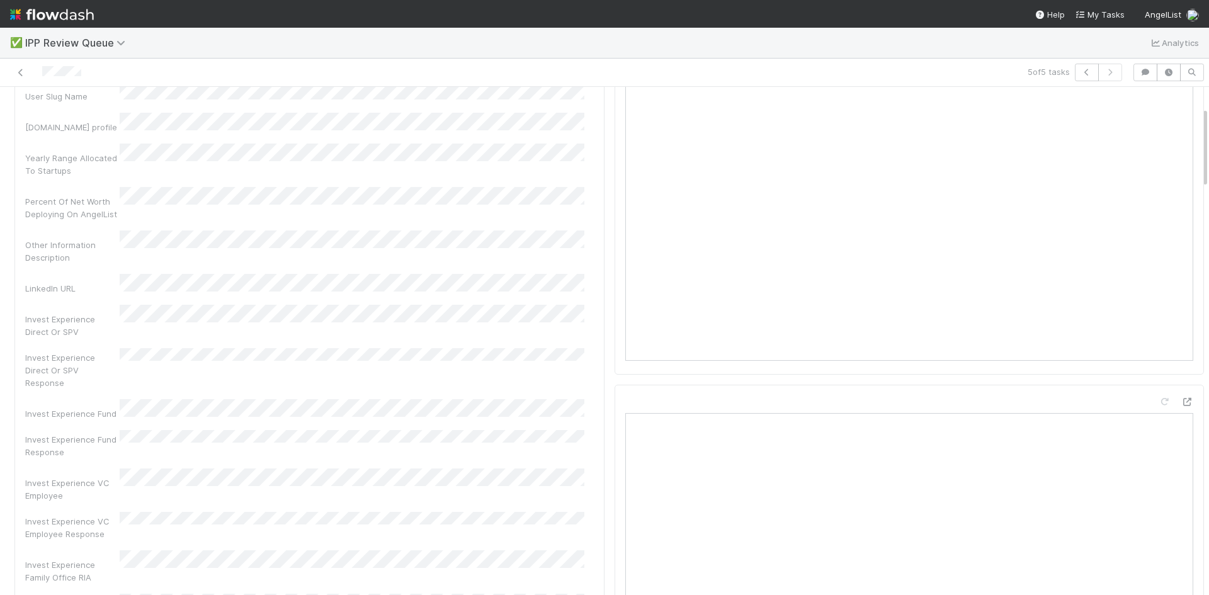
click at [27, 74] on div at bounding box center [287, 73] width 564 height 18
click at [25, 67] on link at bounding box center [20, 72] width 13 height 13
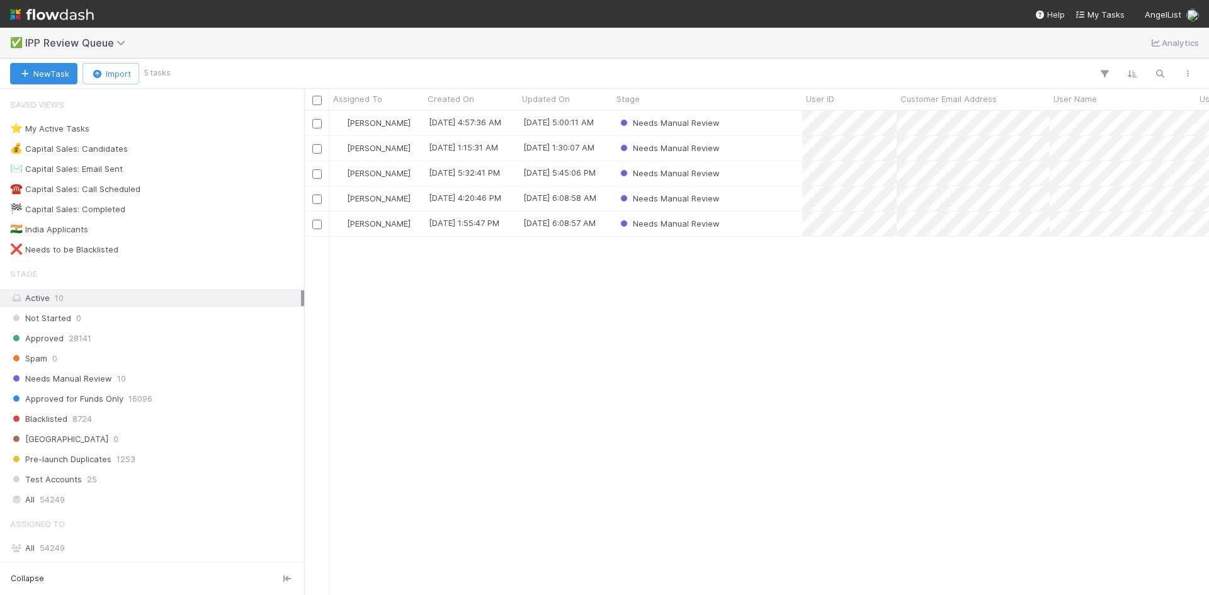
scroll to position [475, 896]
click at [817, 328] on div "William Axalan VI 8/27/25, 4:57:36 AM 8/27/25, 5:00:11 AM Needs Manual Review W…" at bounding box center [756, 353] width 905 height 484
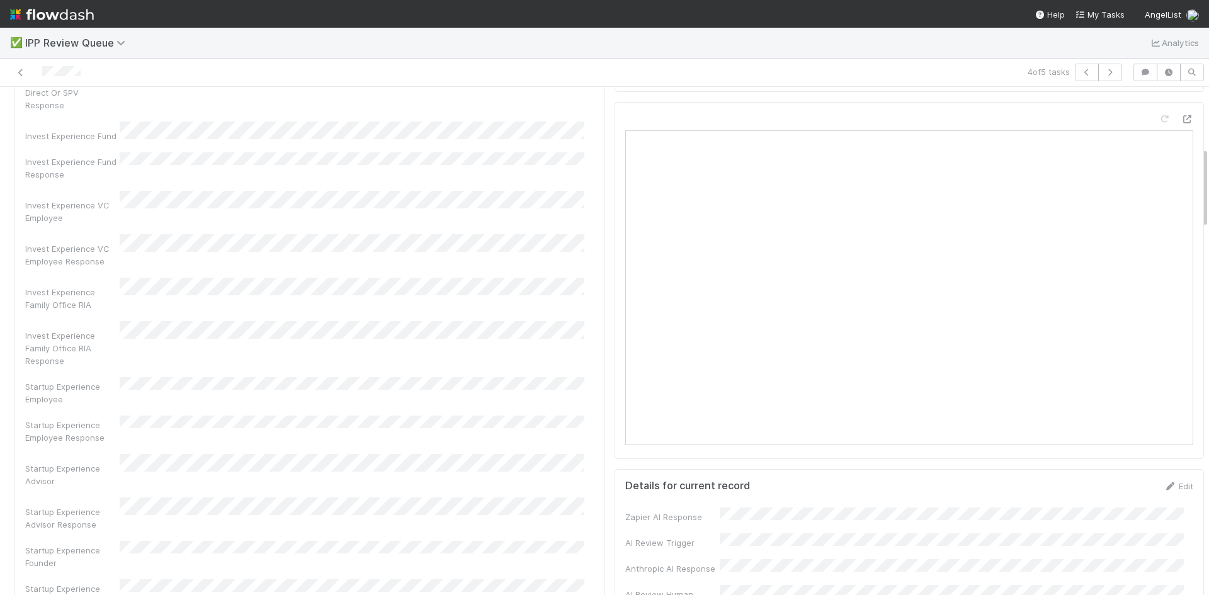
scroll to position [378, 0]
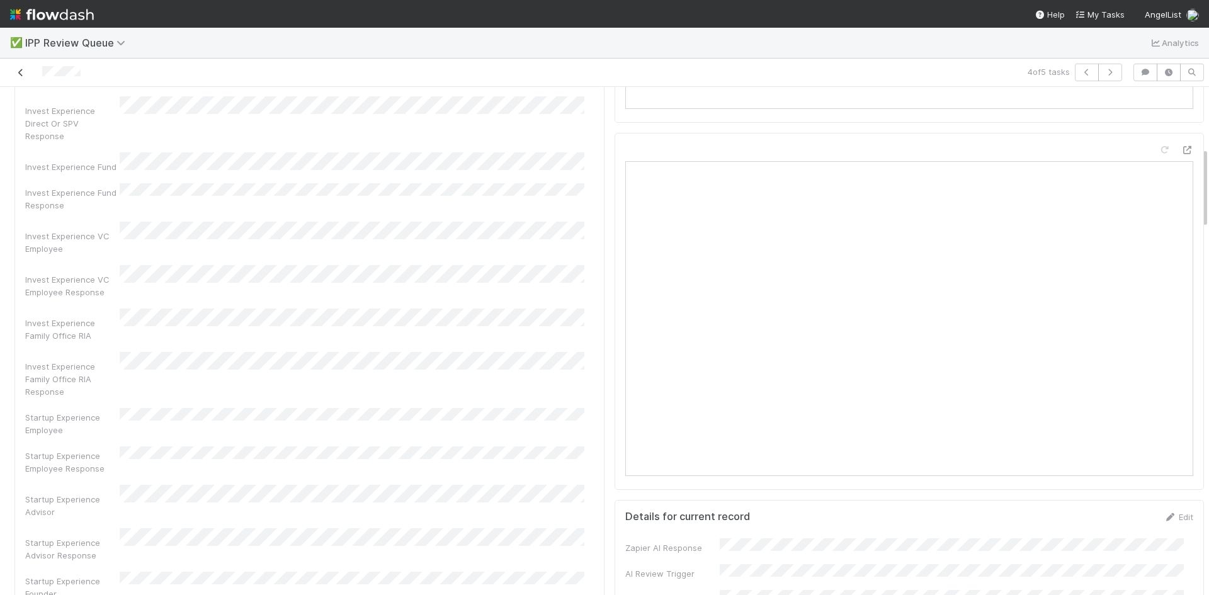
click at [17, 71] on icon at bounding box center [20, 73] width 13 height 8
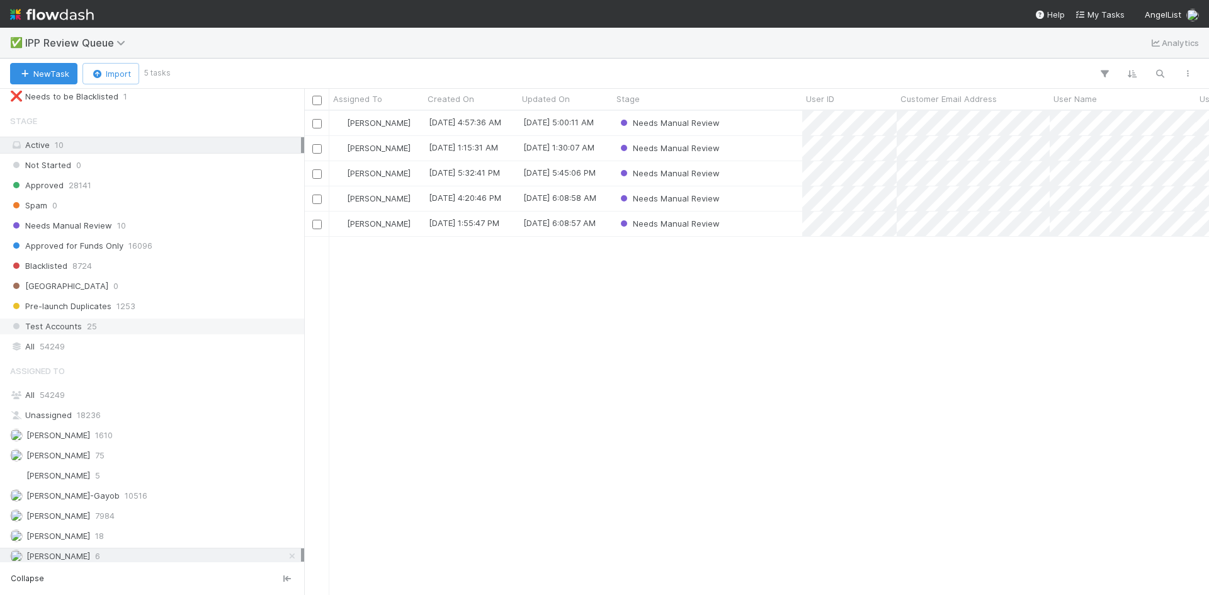
scroll to position [159, 0]
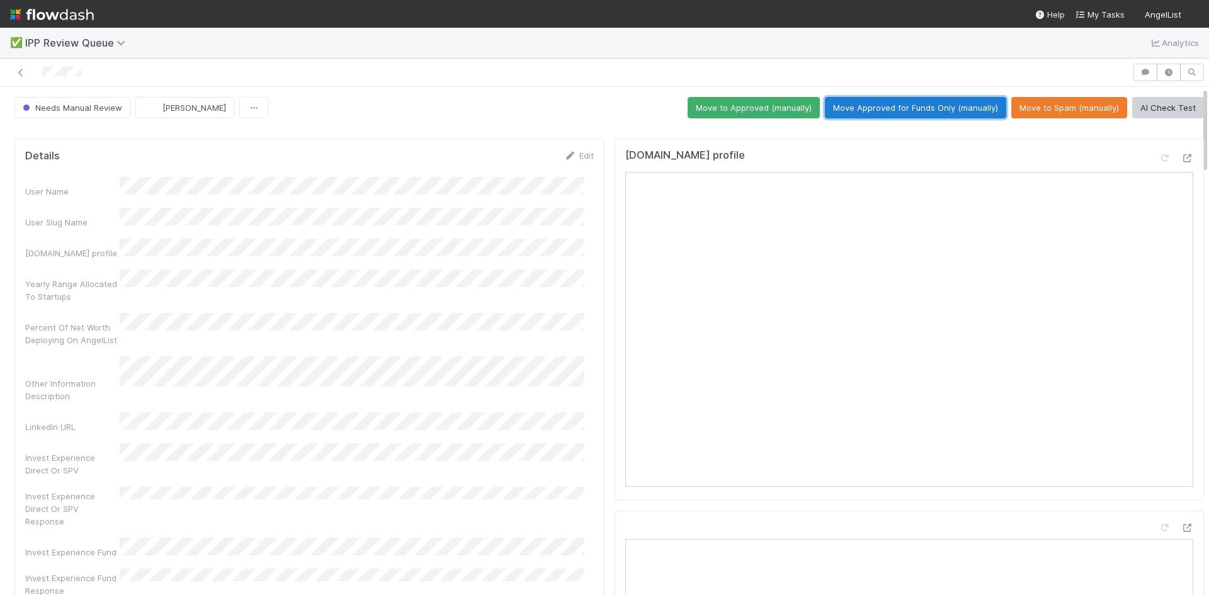
click at [902, 104] on button "Move Approved for Funds Only (manually)" at bounding box center [915, 107] width 181 height 21
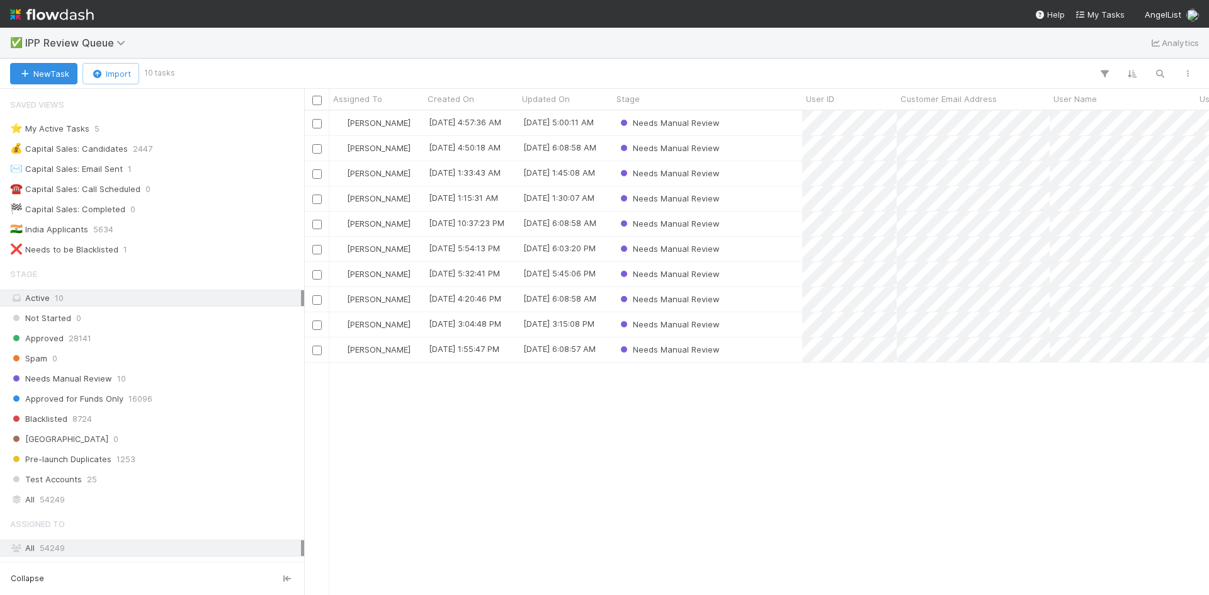
scroll to position [10, 10]
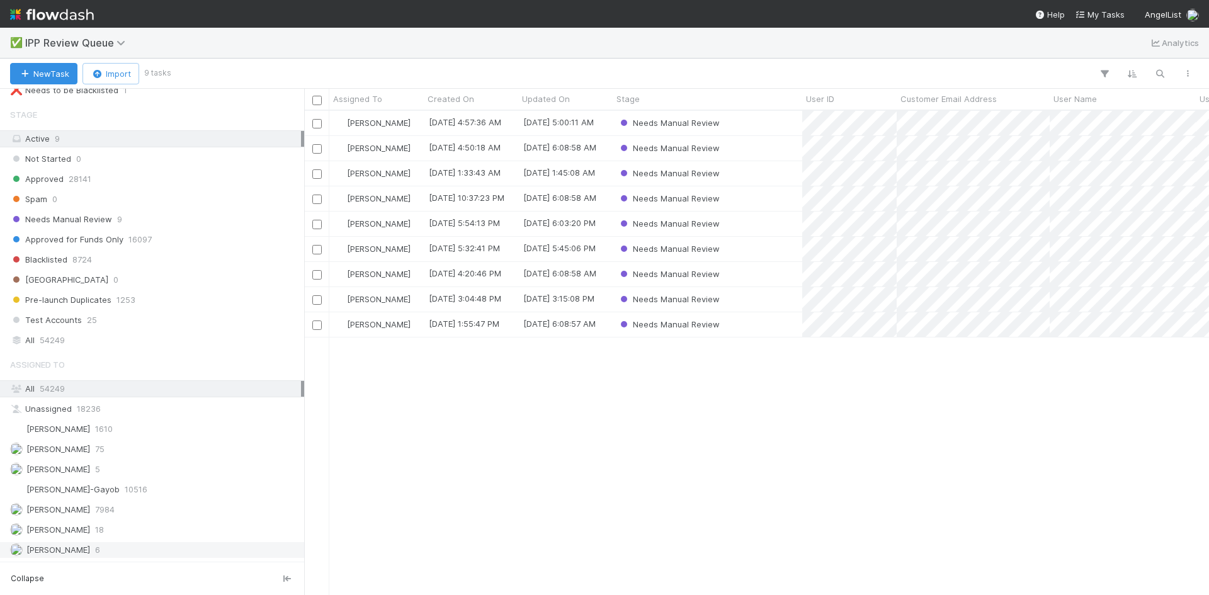
click at [92, 554] on div "William Axalan VI 6" at bounding box center [155, 550] width 291 height 16
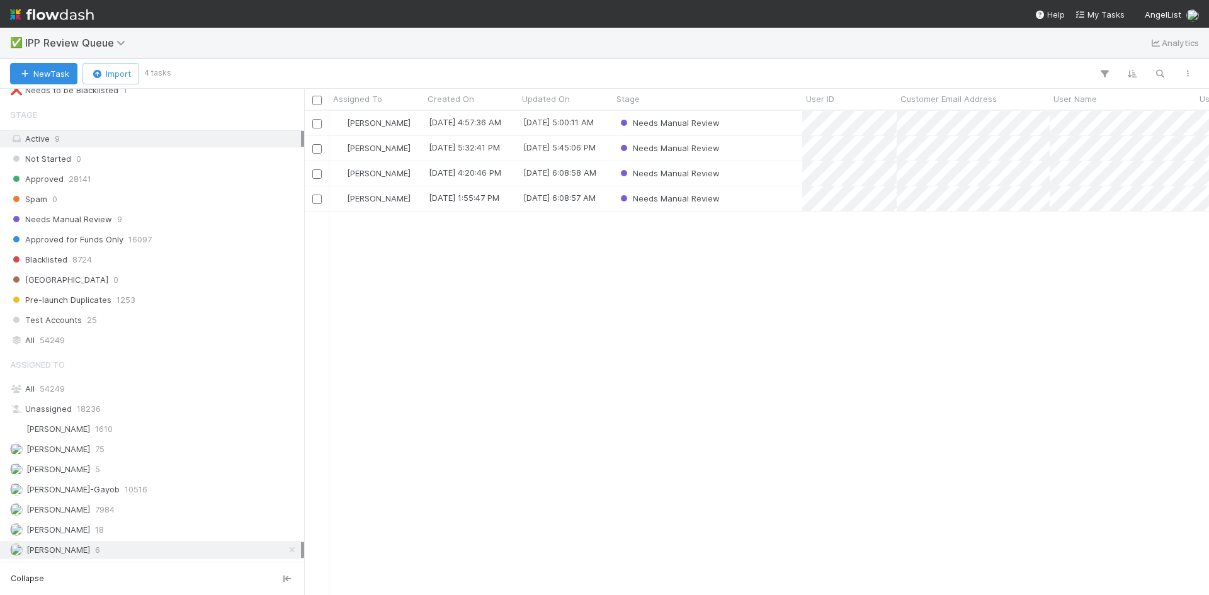
scroll to position [475, 896]
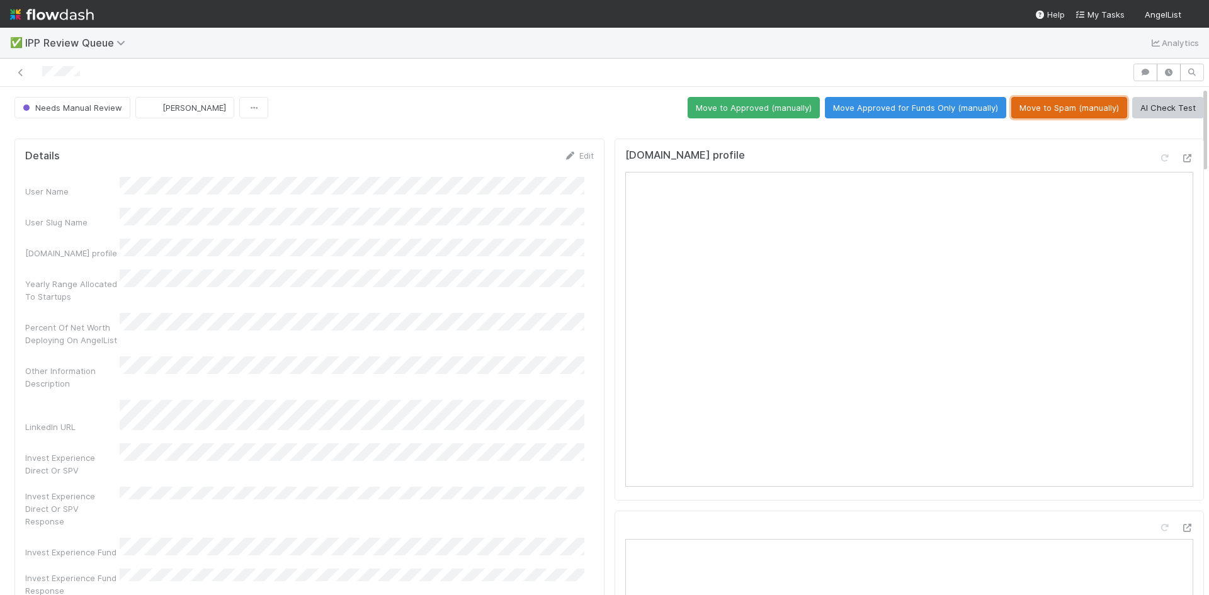
click at [1068, 103] on button "Move to Spam (manually)" at bounding box center [1070, 107] width 116 height 21
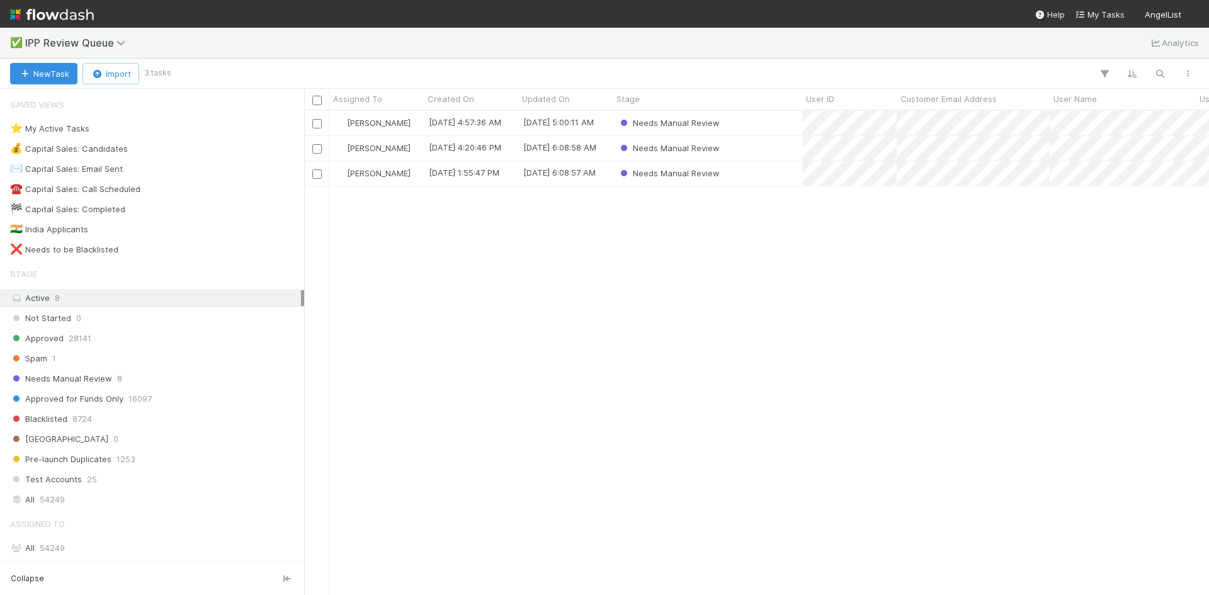
scroll to position [475, 896]
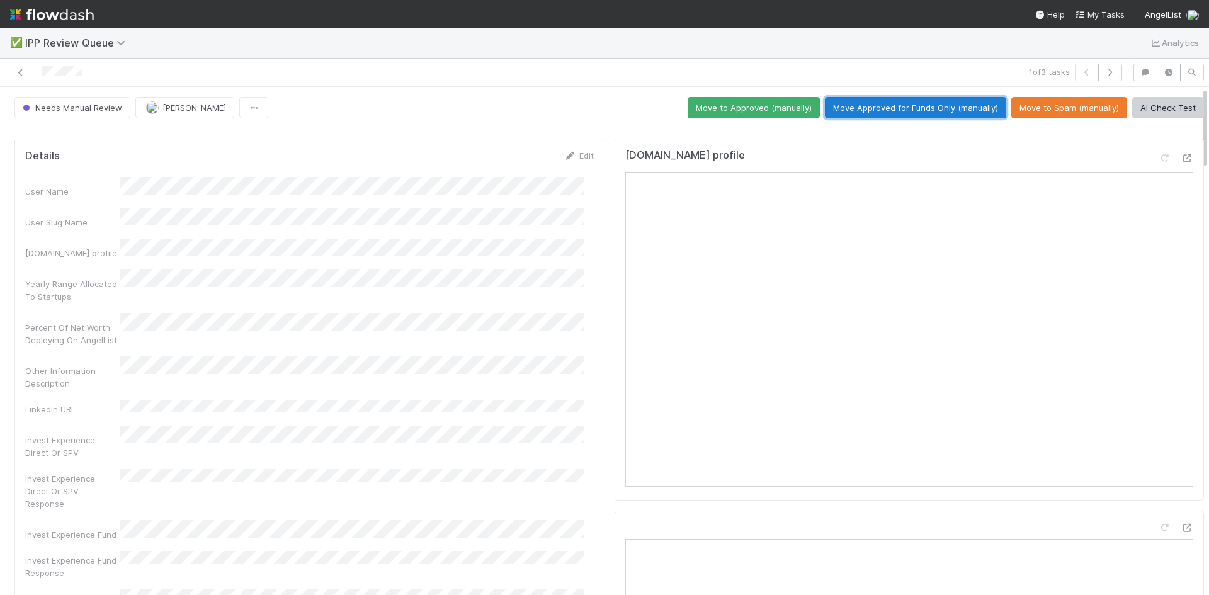
click at [901, 103] on button "Move Approved for Funds Only (manually)" at bounding box center [915, 107] width 181 height 21
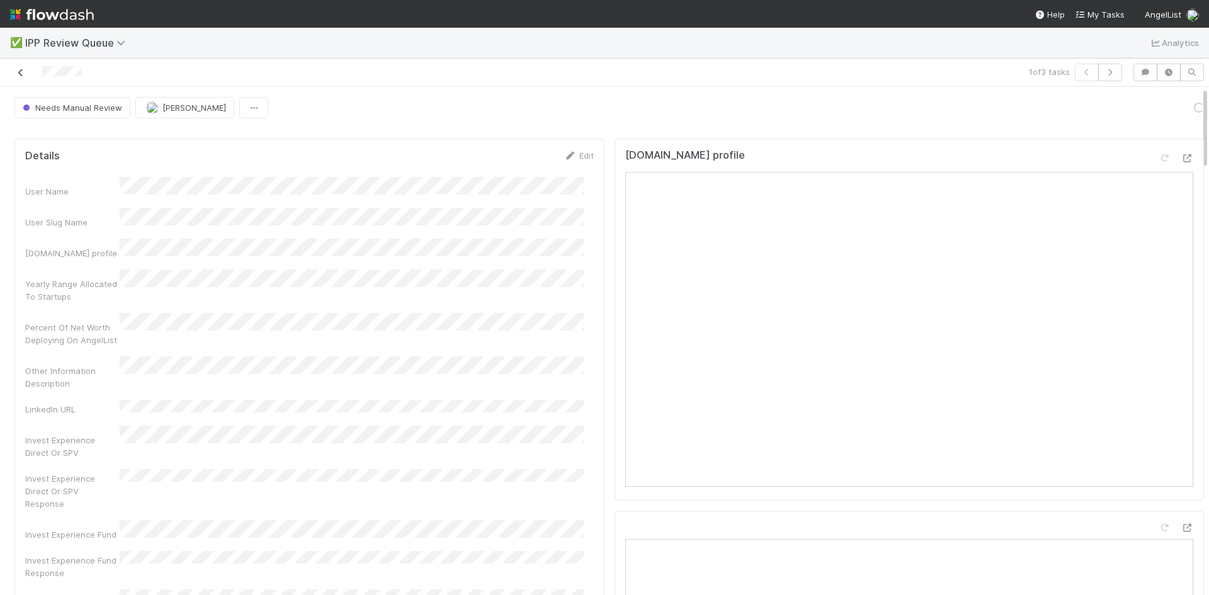
click at [21, 74] on icon at bounding box center [20, 73] width 13 height 8
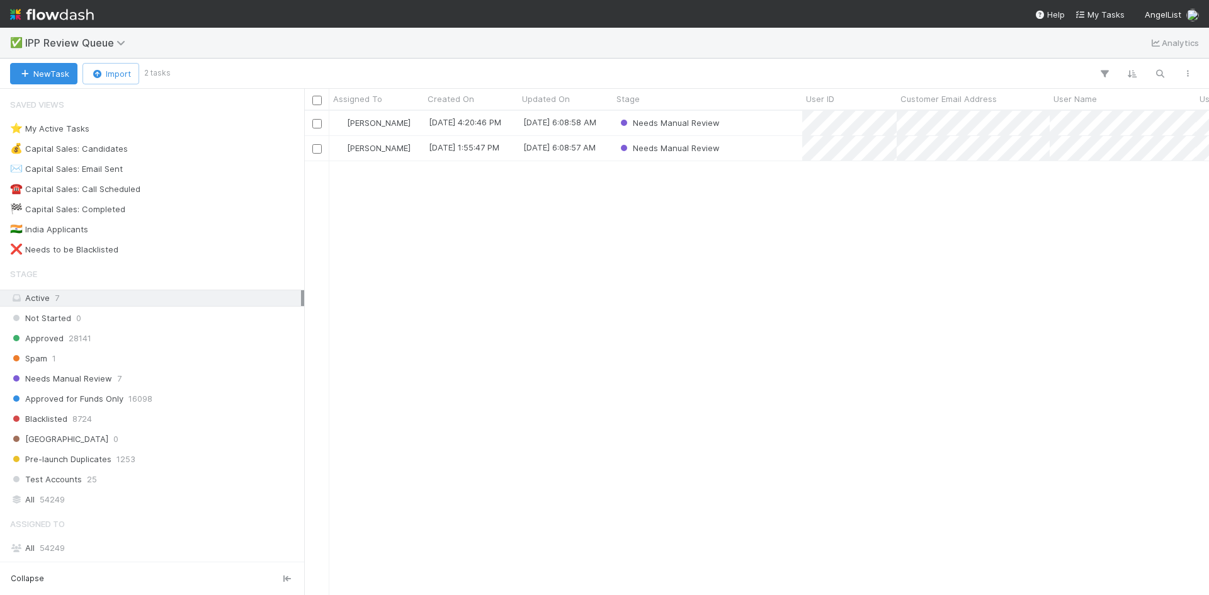
scroll to position [475, 896]
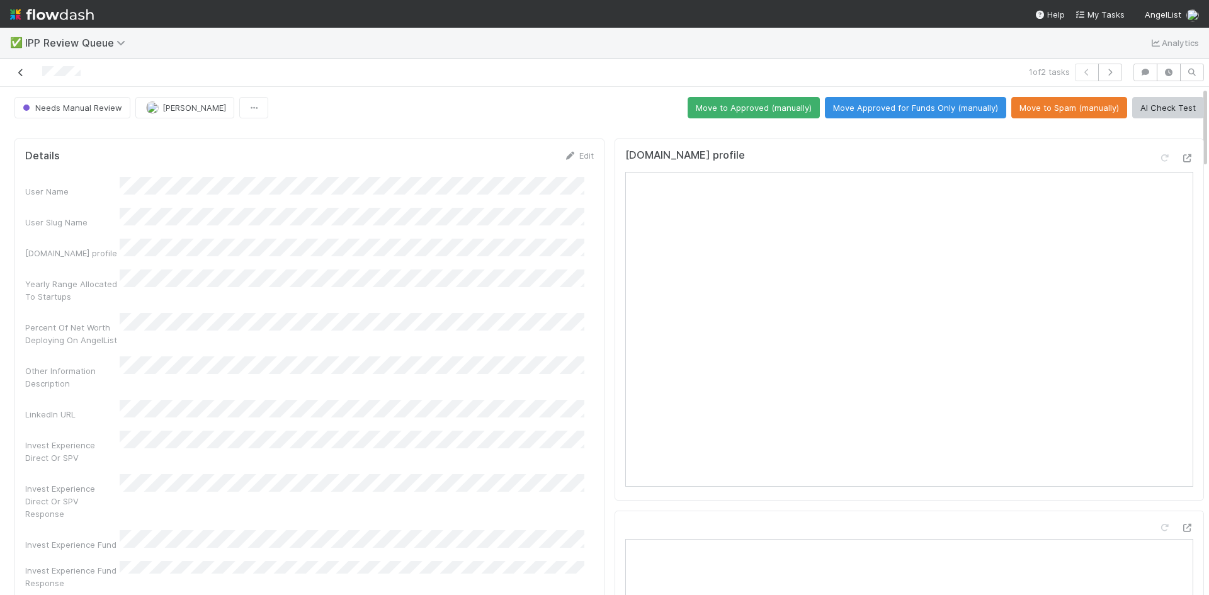
click at [17, 69] on icon at bounding box center [20, 73] width 13 height 8
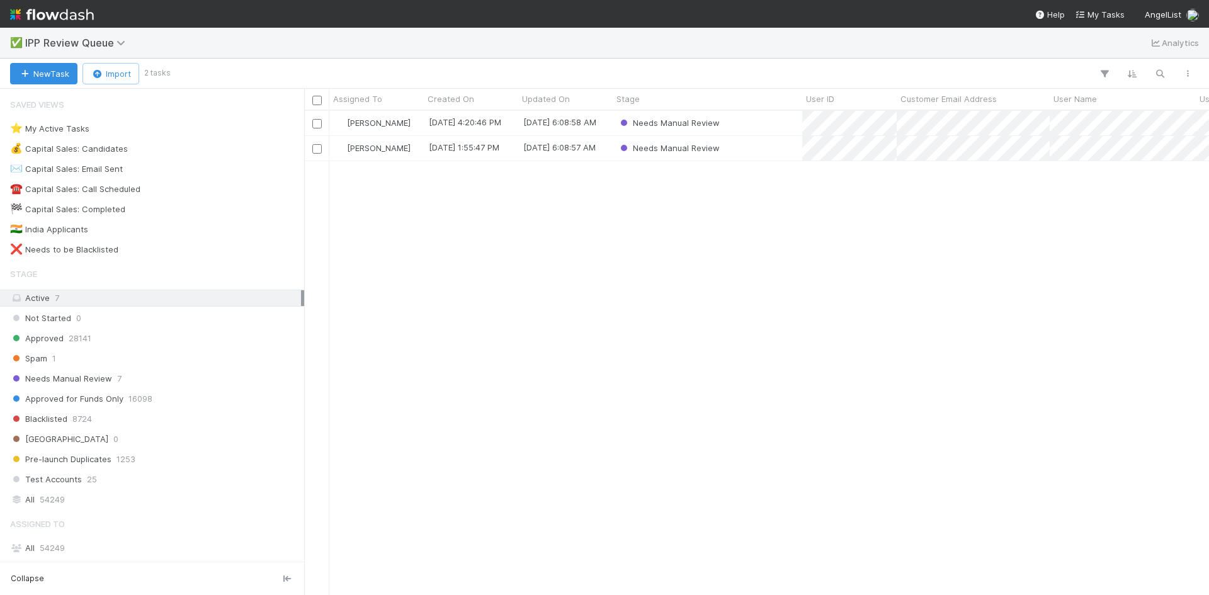
scroll to position [475, 896]
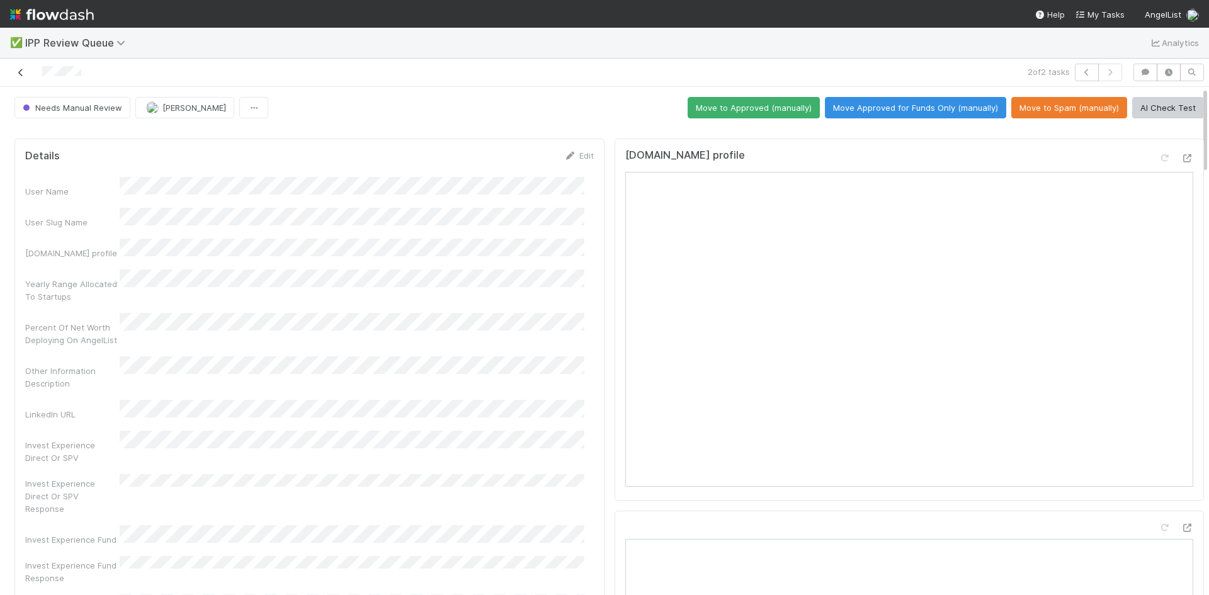
click at [21, 74] on icon at bounding box center [20, 73] width 13 height 8
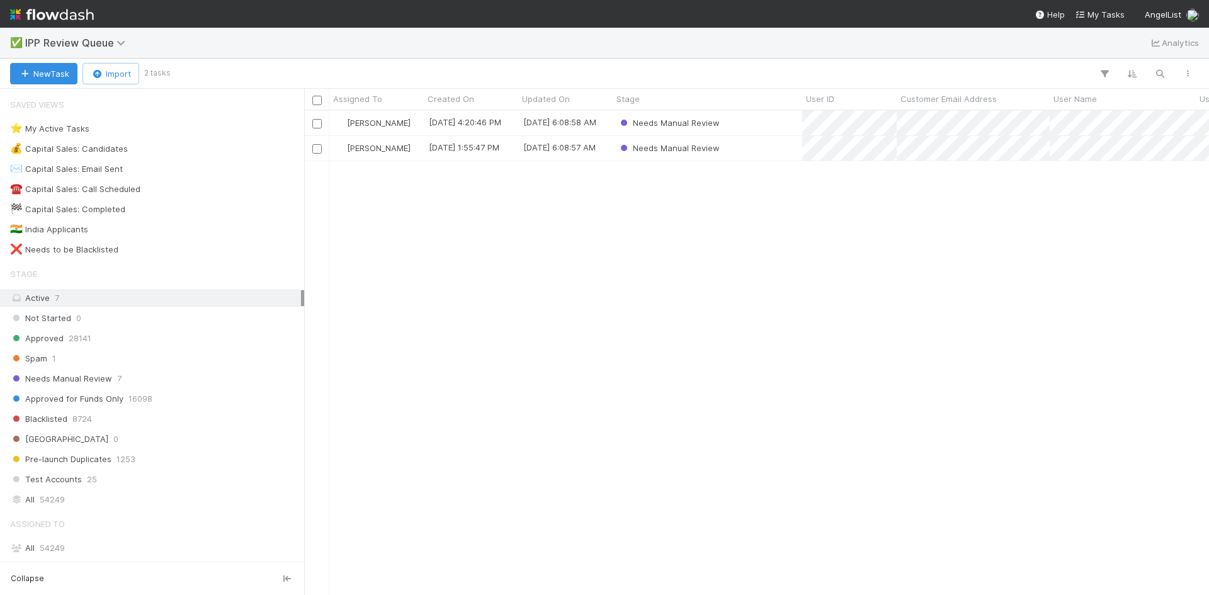
scroll to position [475, 896]
click at [474, 297] on div "William Axalan VI 8/26/25, 4:20:46 PM 8/27/25, 6:08:58 AM Needs Manual Review W…" at bounding box center [756, 353] width 905 height 484
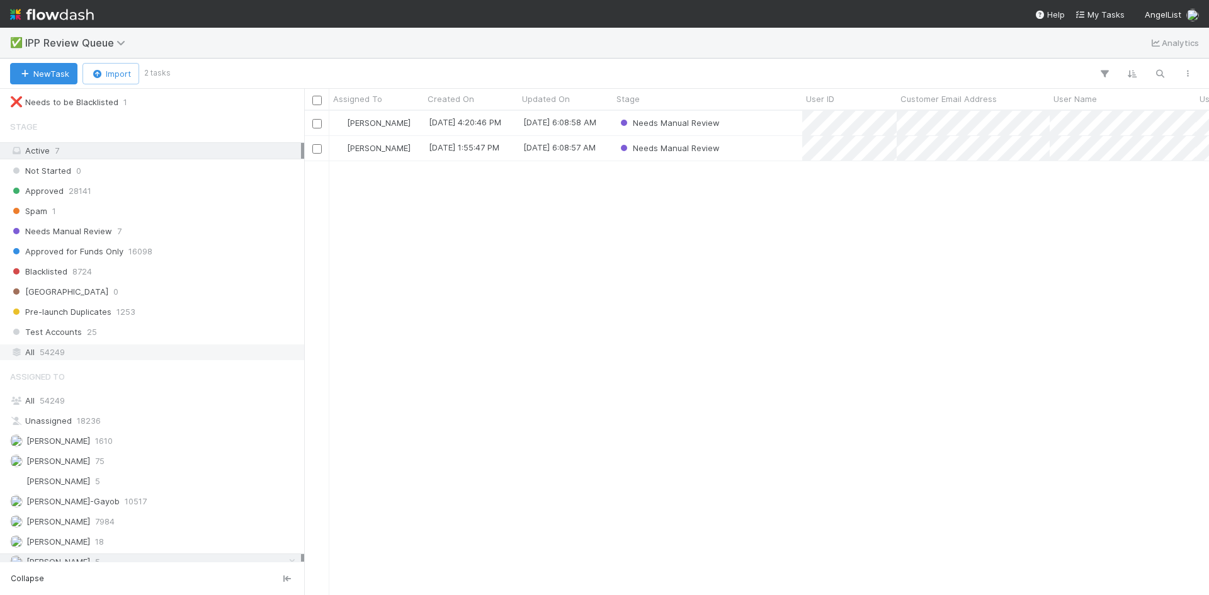
scroll to position [159, 0]
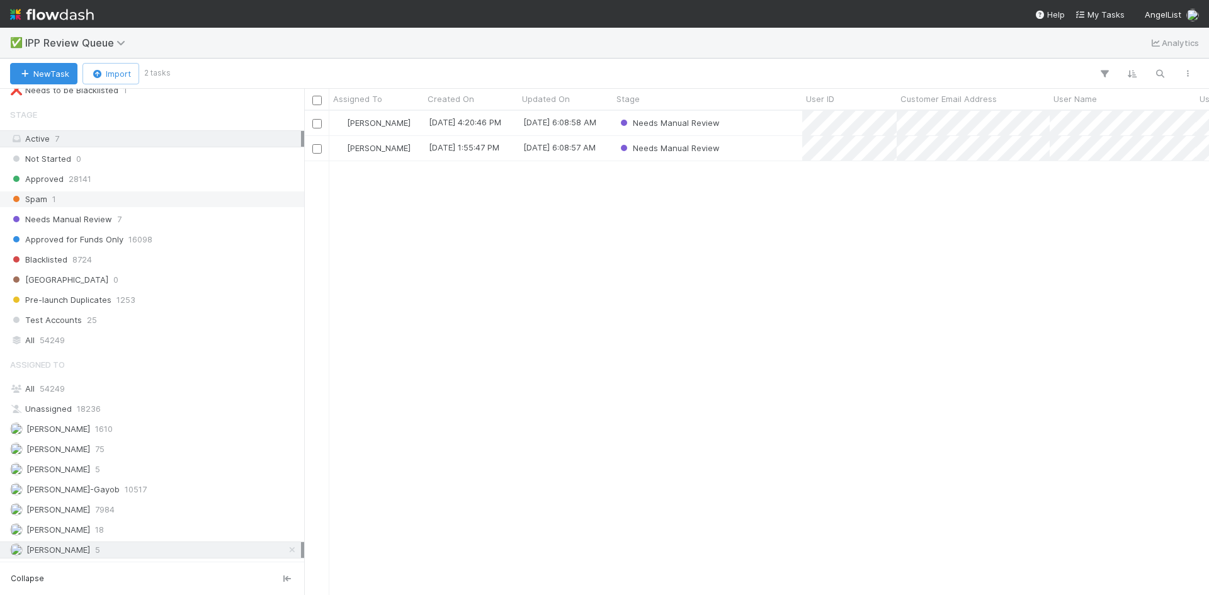
click at [49, 197] on div "Spam 1" at bounding box center [155, 200] width 291 height 16
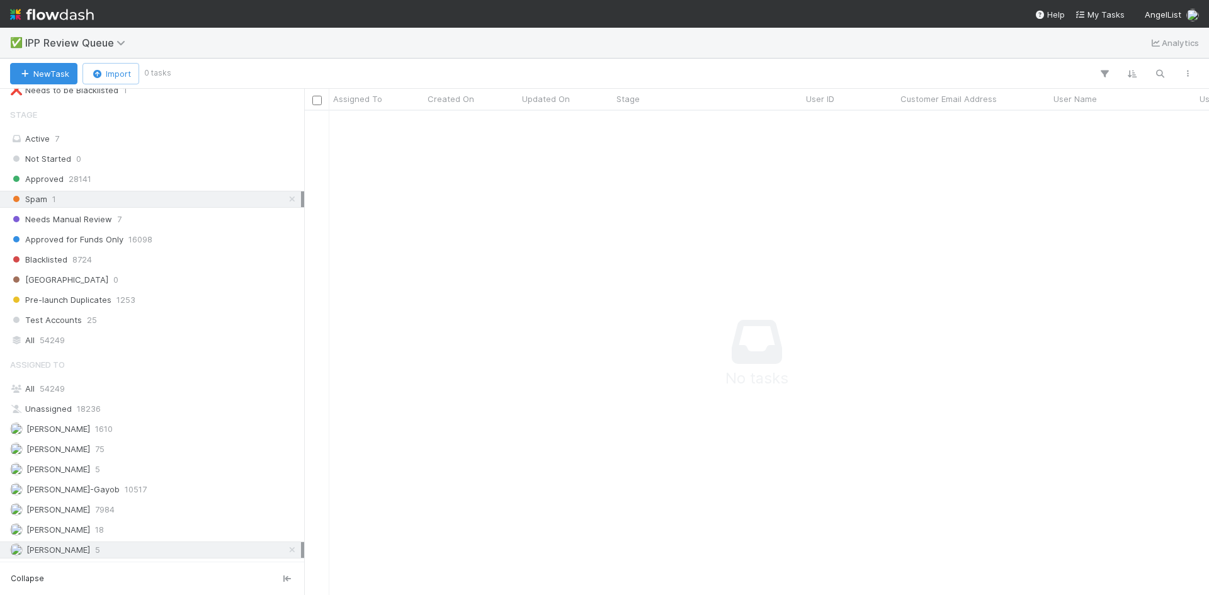
scroll to position [466, 896]
click at [286, 550] on icon at bounding box center [292, 550] width 13 height 8
click at [220, 199] on div "Spam 1" at bounding box center [155, 200] width 291 height 16
click at [129, 234] on span "16098" at bounding box center [141, 240] width 24 height 16
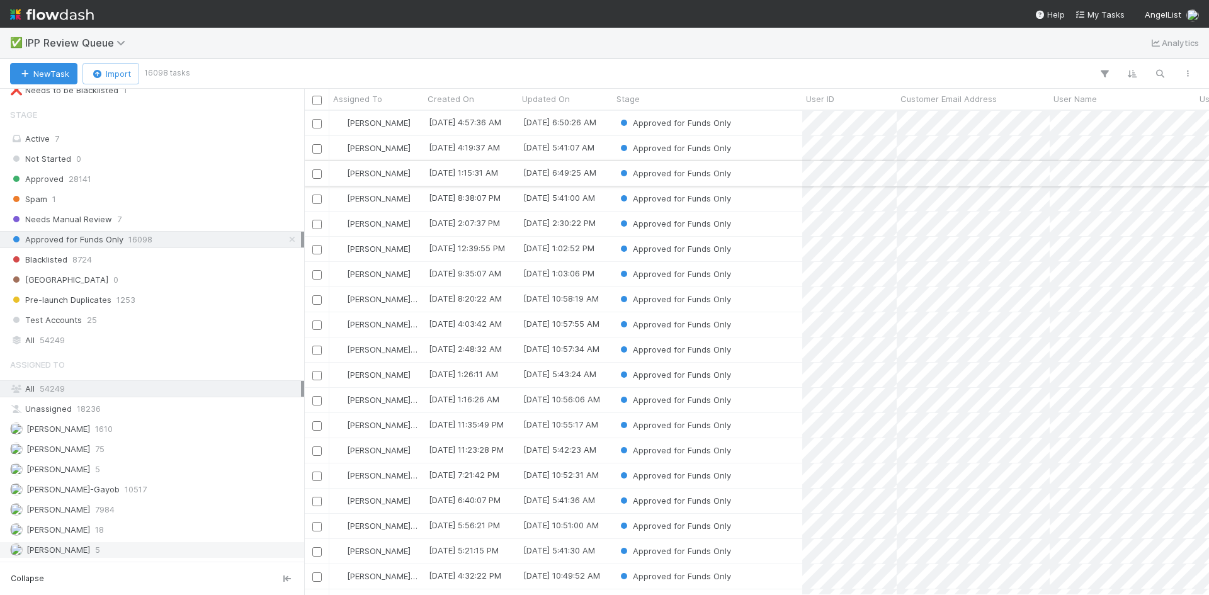
scroll to position [475, 896]
click at [60, 200] on div "Spam 1" at bounding box center [155, 200] width 291 height 16
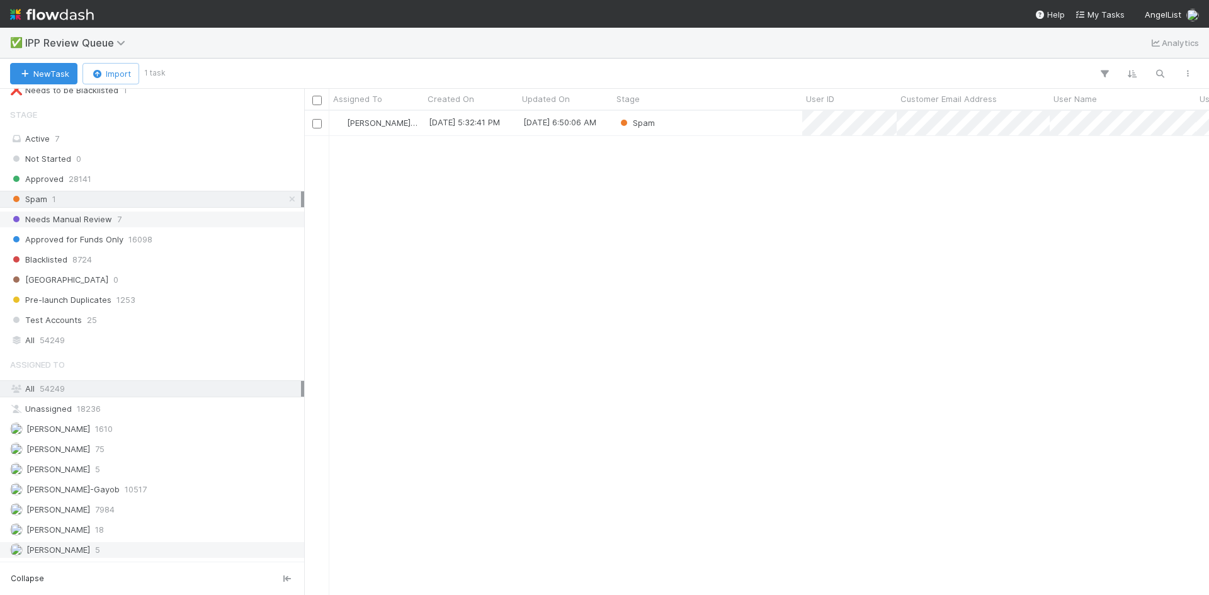
scroll to position [475, 896]
click at [108, 219] on span "Needs Manual Review" at bounding box center [61, 220] width 102 height 16
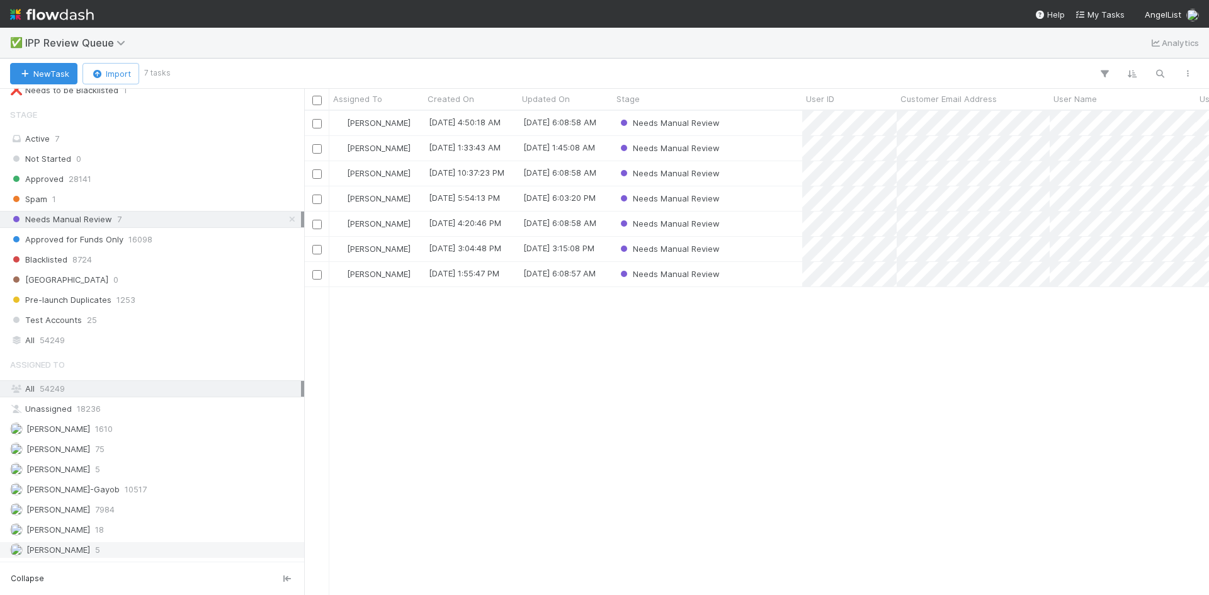
scroll to position [475, 896]
click at [715, 370] on div "Karen Jane Salcedo 8/27/25, 4:50:18 AM 8/27/25, 6:08:58 AM Needs Manual Review …" at bounding box center [756, 353] width 905 height 484
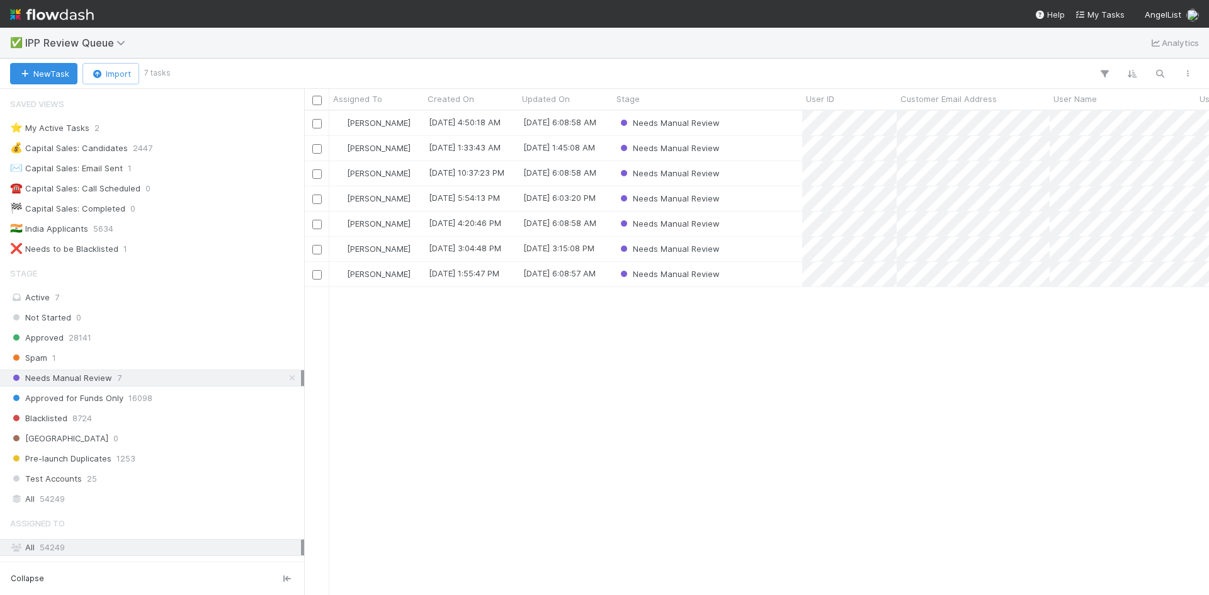
scroll to position [0, 0]
click at [115, 42] on span "IPP Review Queue" at bounding box center [78, 43] width 106 height 13
drag, startPoint x: 73, startPoint y: 169, endPoint x: 120, endPoint y: 38, distance: 138.7
click at [120, 38] on div "Search workflows" at bounding box center [604, 297] width 1209 height 595
click at [118, 45] on div "Search workflows" at bounding box center [604, 297] width 1209 height 595
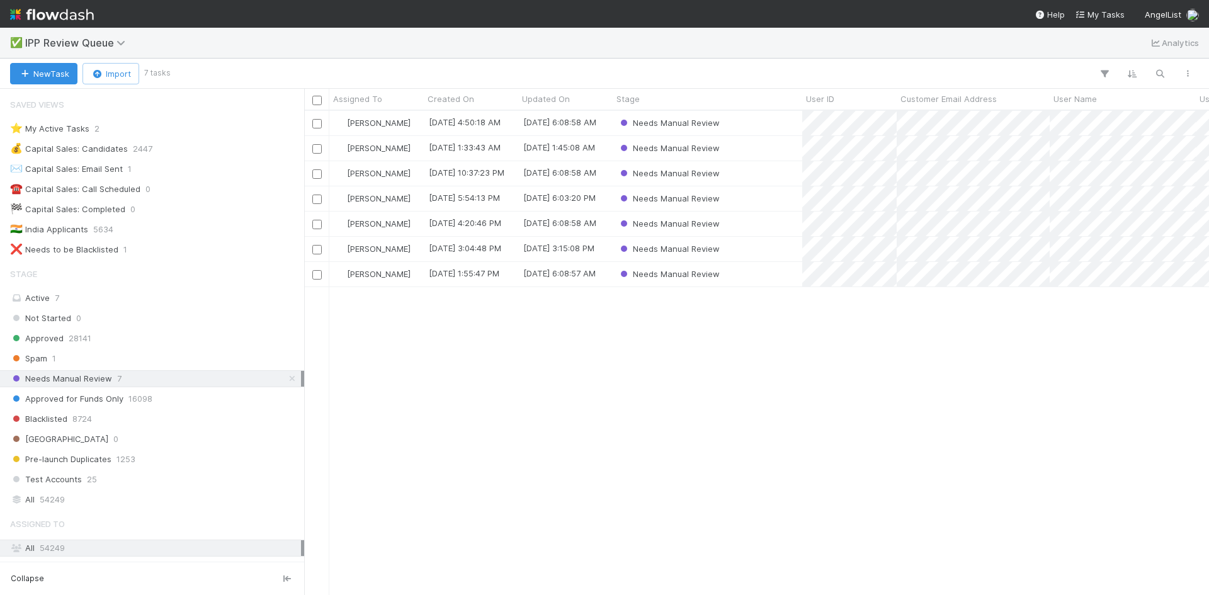
click at [258, 18] on nav "Help My Tasks AngelList" at bounding box center [604, 14] width 1209 height 28
click at [117, 43] on icon at bounding box center [123, 43] width 13 height 10
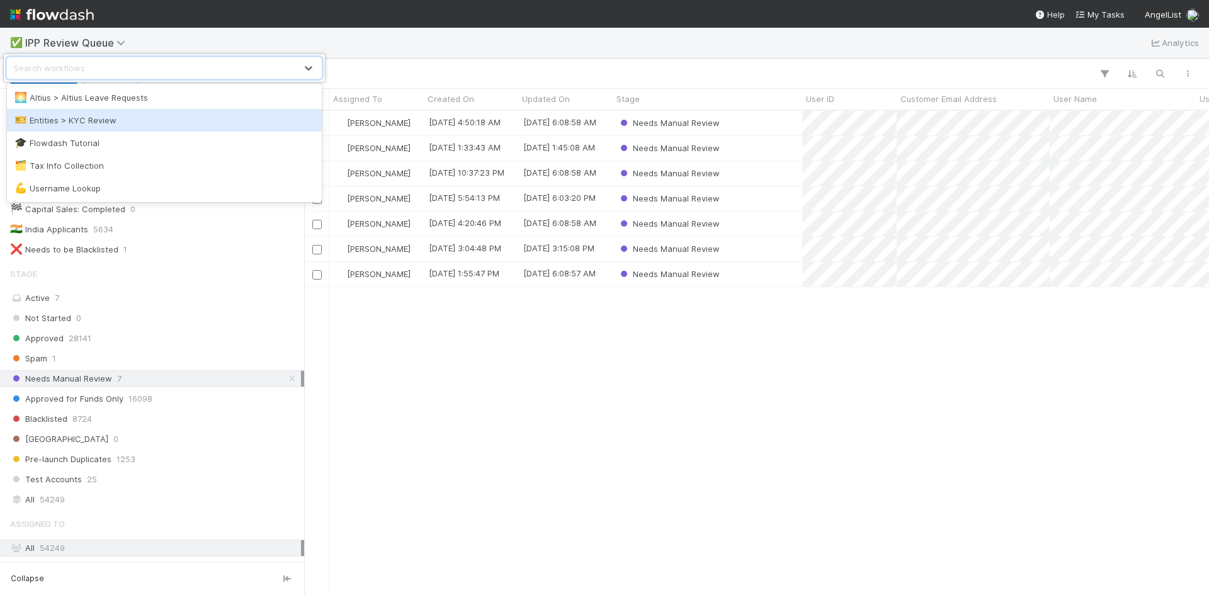
click at [105, 126] on div "🎫 Entities > KYC Review" at bounding box center [164, 120] width 300 height 13
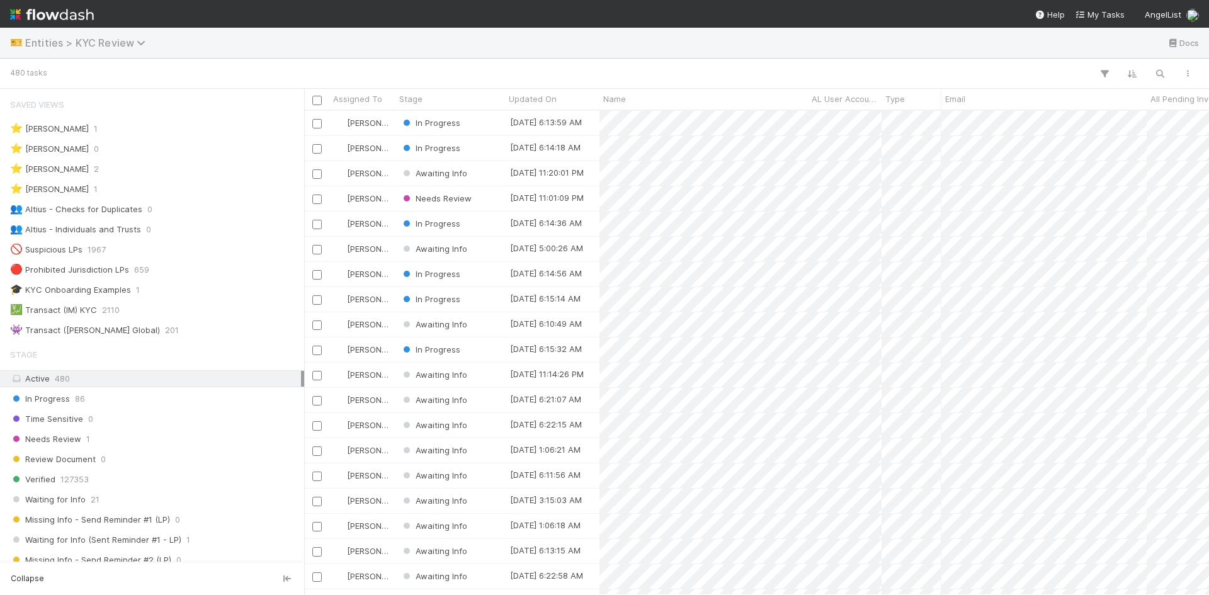
click at [145, 40] on icon at bounding box center [143, 43] width 13 height 10
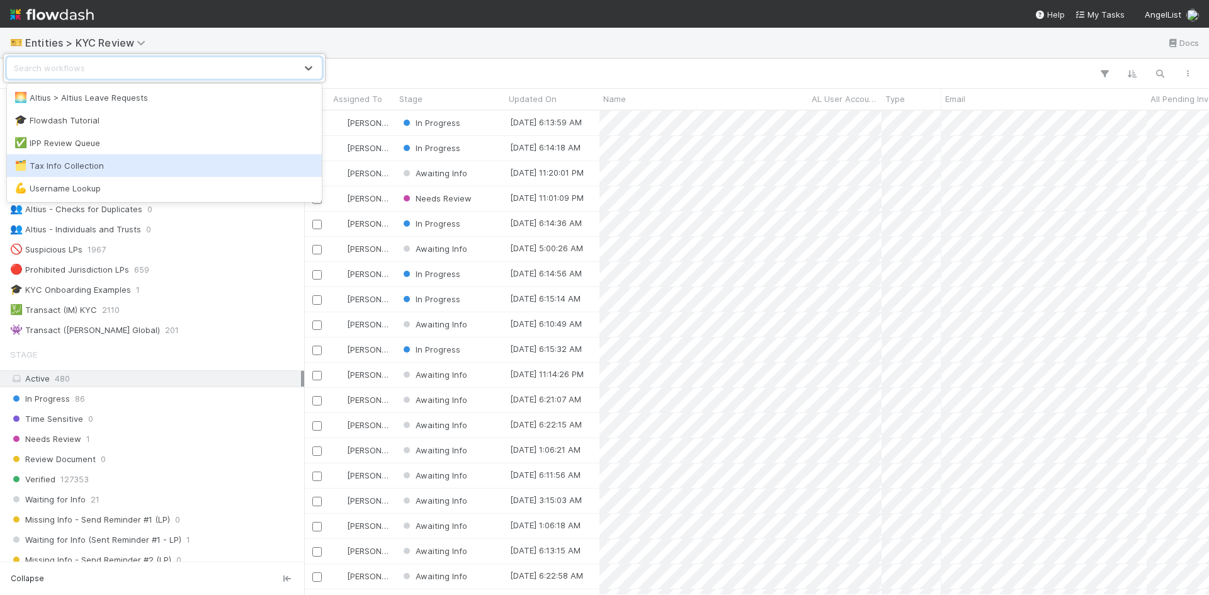
click at [73, 164] on div "🗂️ Tax Info Collection" at bounding box center [164, 165] width 300 height 13
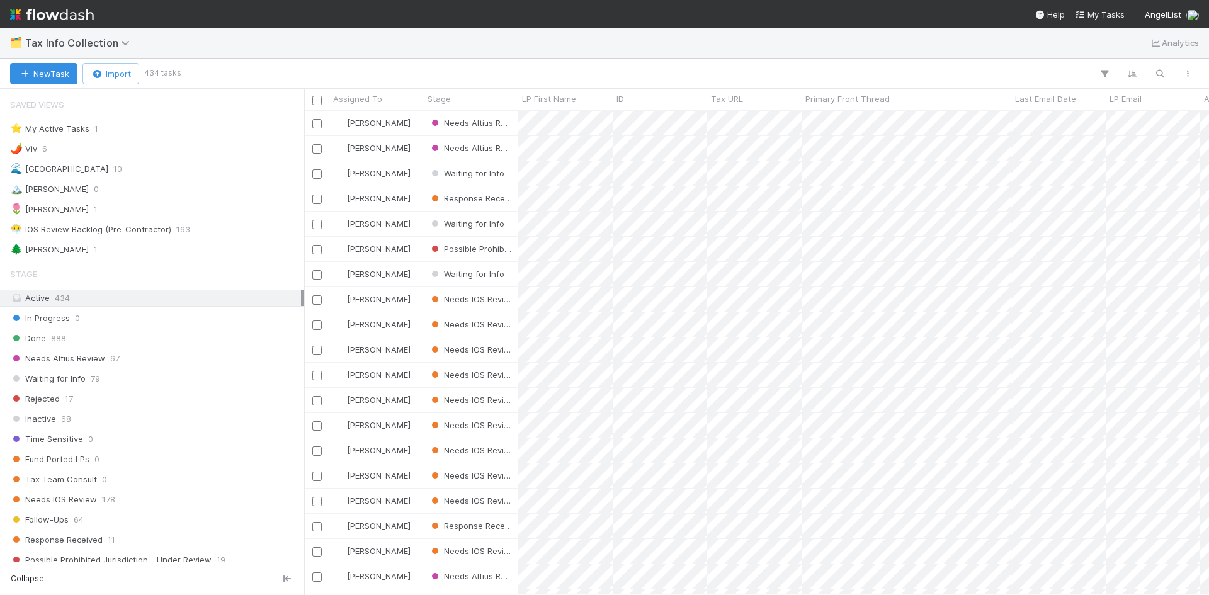
scroll to position [475, 896]
click at [40, 254] on div "🌲 William" at bounding box center [49, 250] width 79 height 16
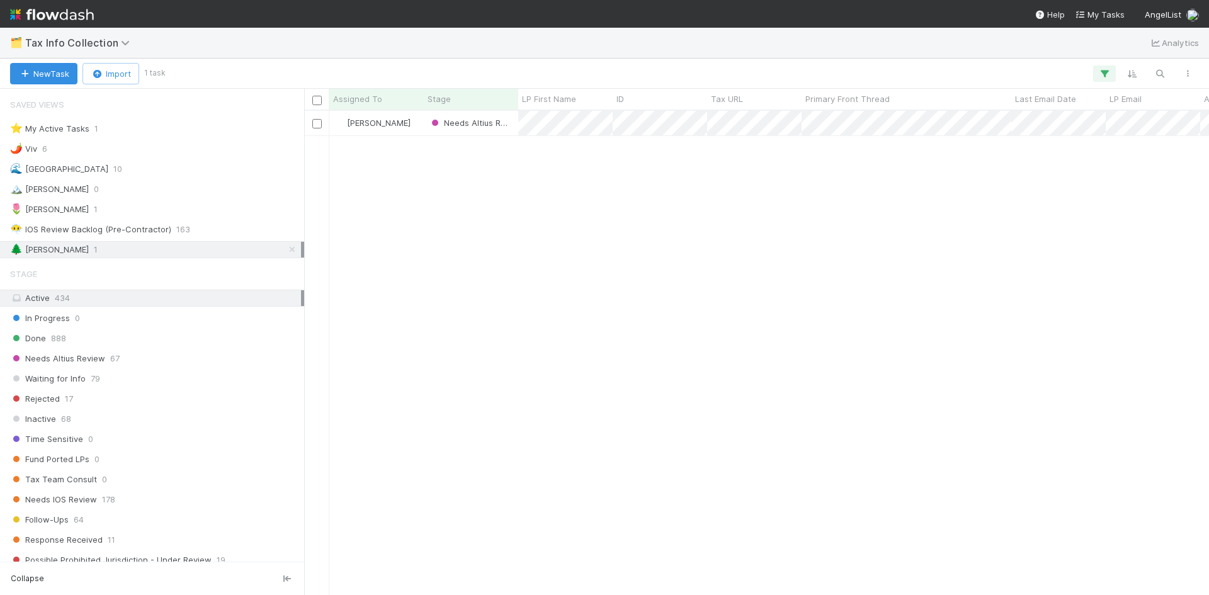
scroll to position [475, 896]
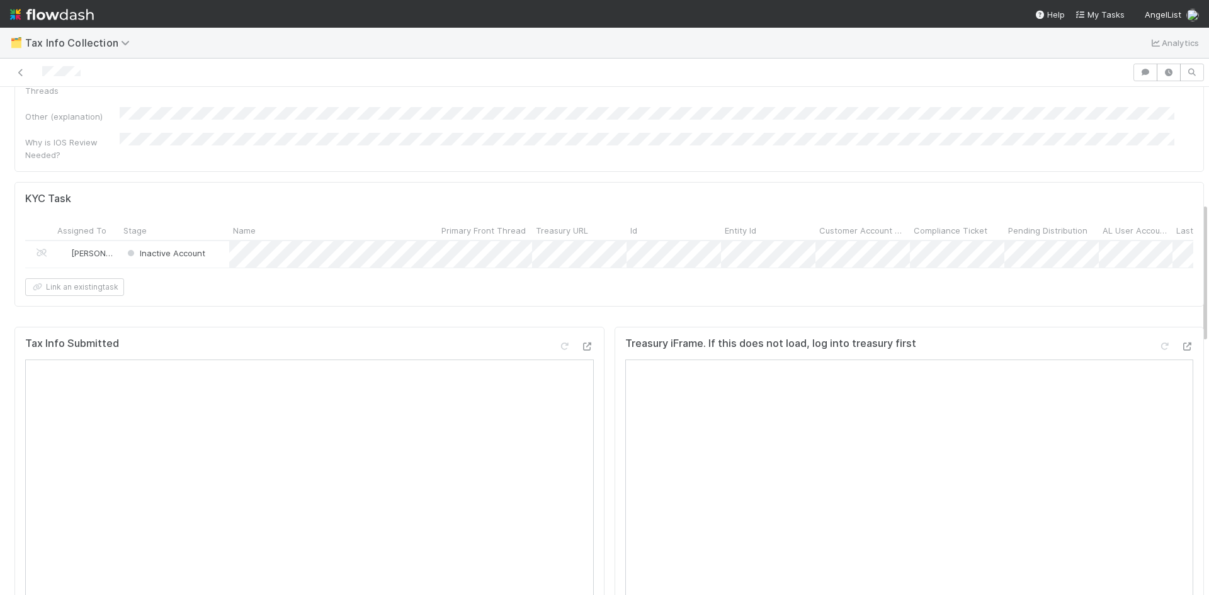
scroll to position [341, 0]
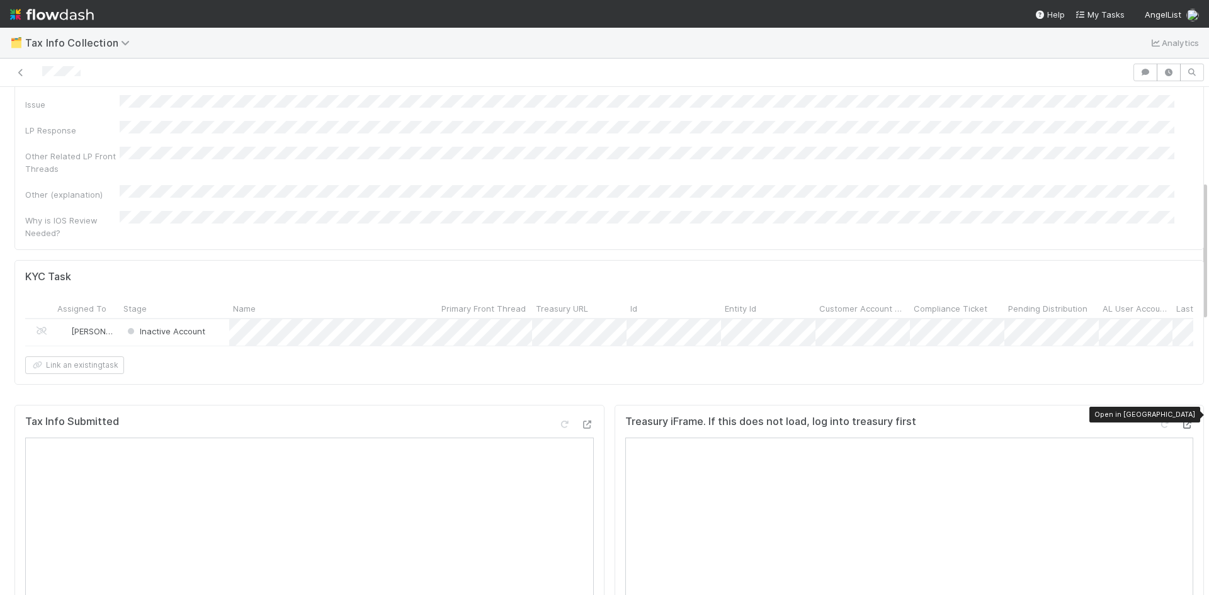
click at [1181, 421] on icon at bounding box center [1187, 425] width 13 height 8
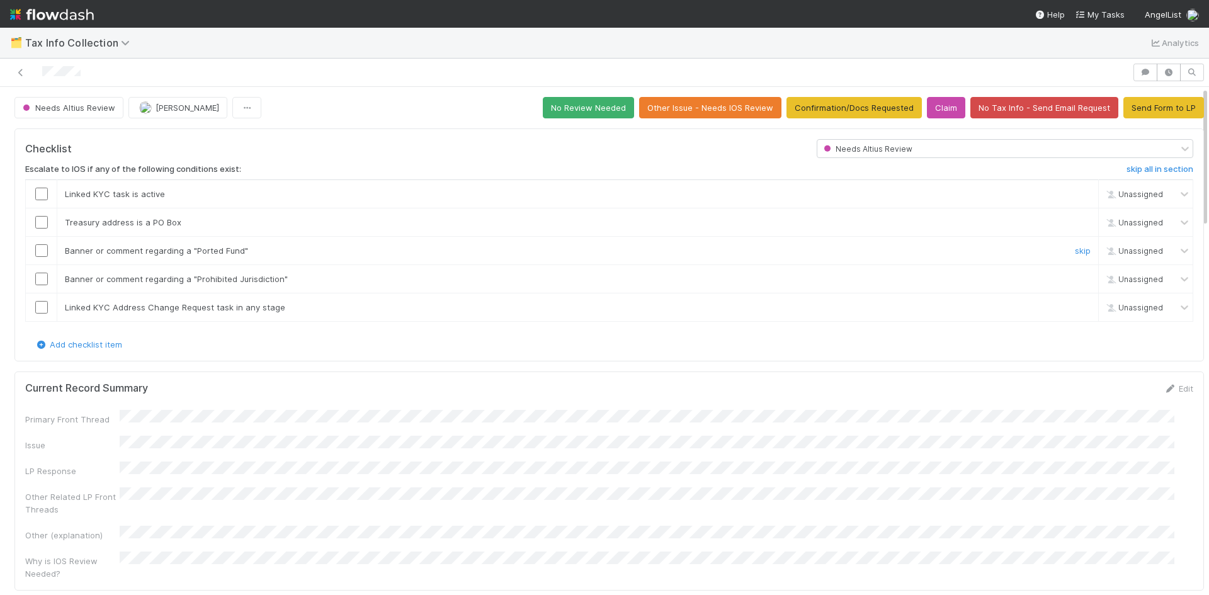
scroll to position [0, 0]
click at [928, 107] on button "Claim" at bounding box center [946, 107] width 38 height 21
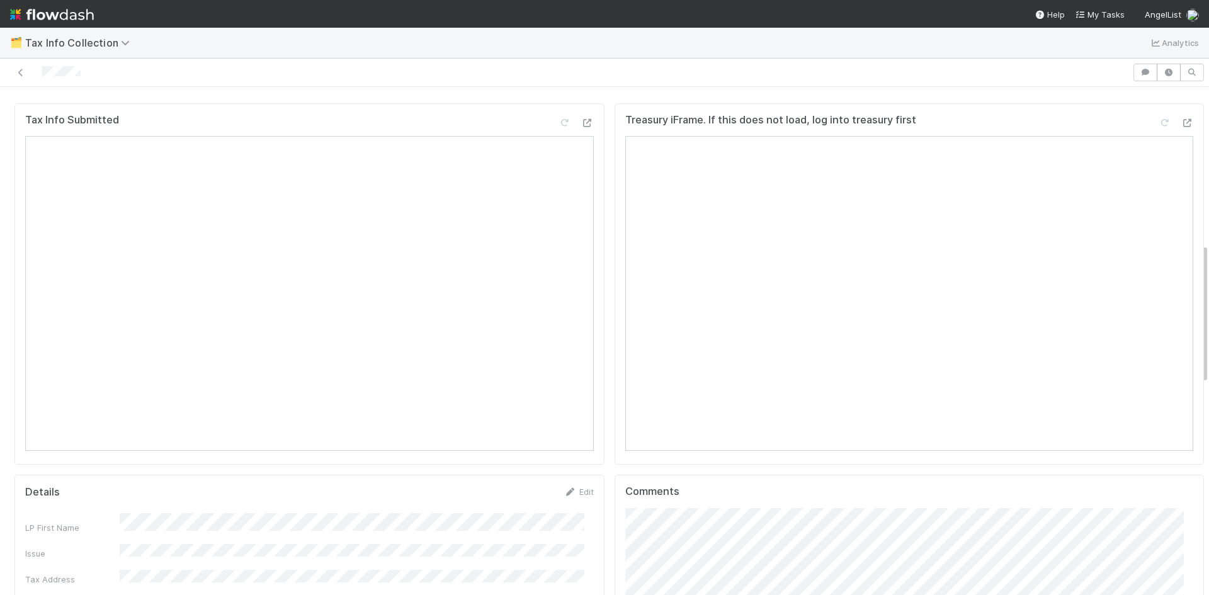
scroll to position [756, 0]
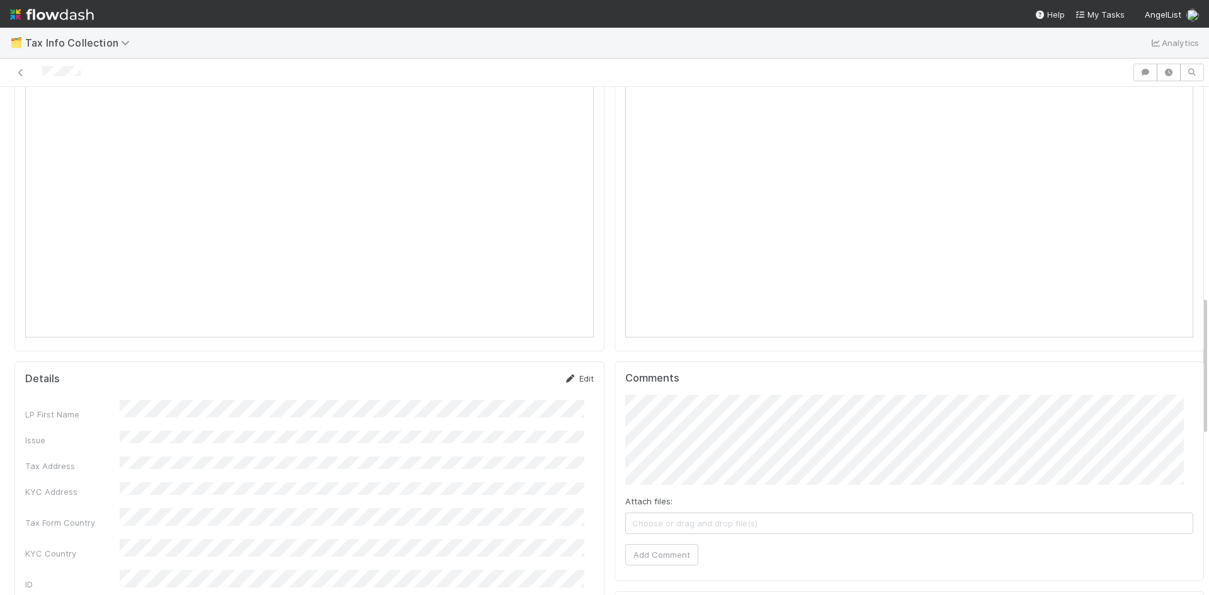
click at [568, 374] on link "Edit" at bounding box center [579, 379] width 30 height 10
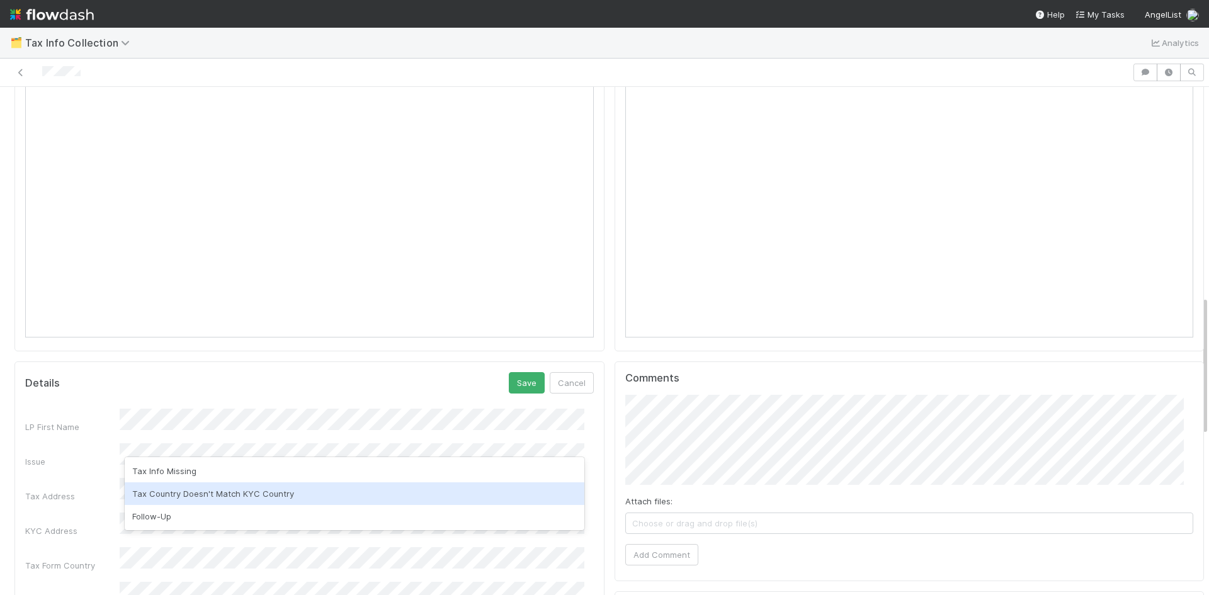
click at [219, 496] on div "Tax Country Doesn't Match KYC Country" at bounding box center [355, 494] width 460 height 23
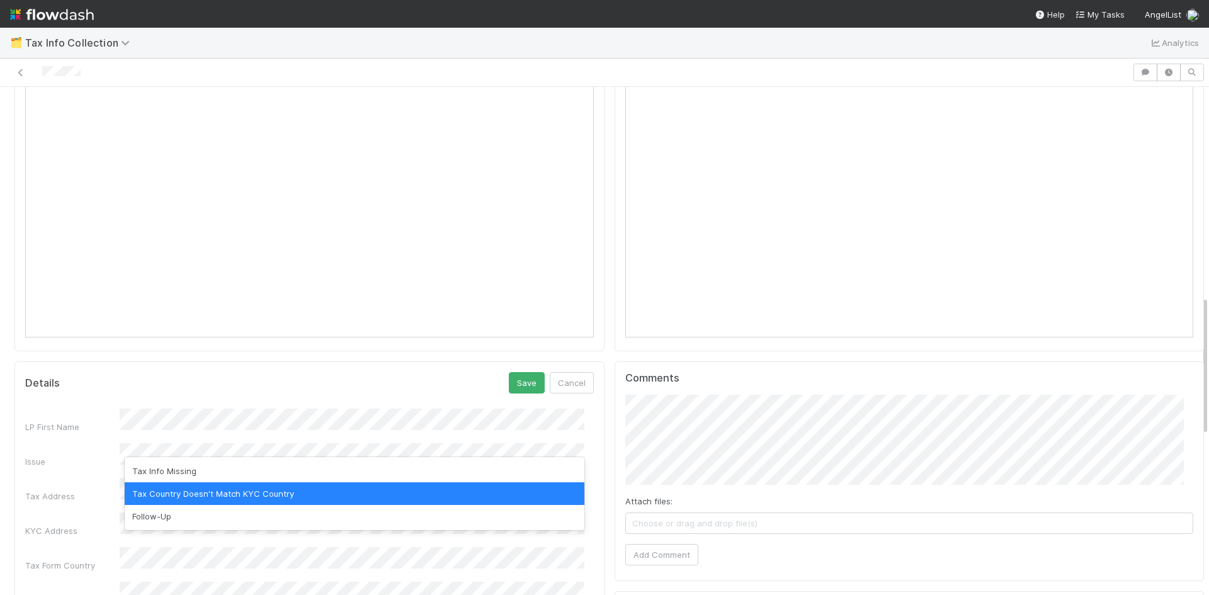
click at [277, 496] on div "Tax Country Doesn't Match KYC Country" at bounding box center [355, 494] width 460 height 23
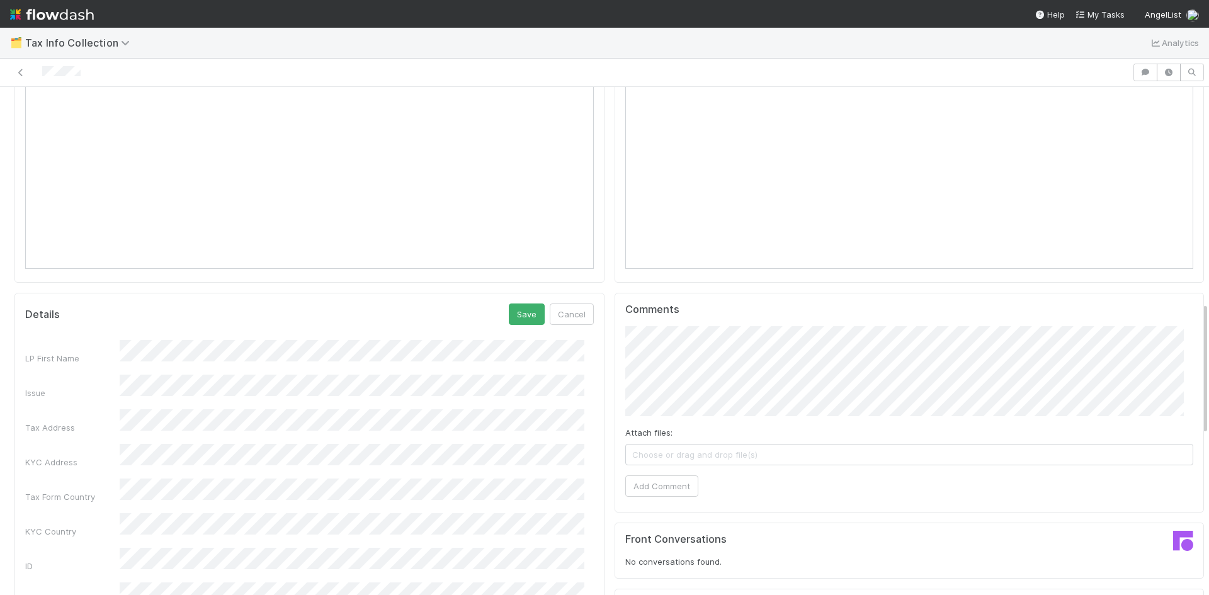
scroll to position [819, 0]
click at [520, 312] on button "Save" at bounding box center [527, 319] width 36 height 21
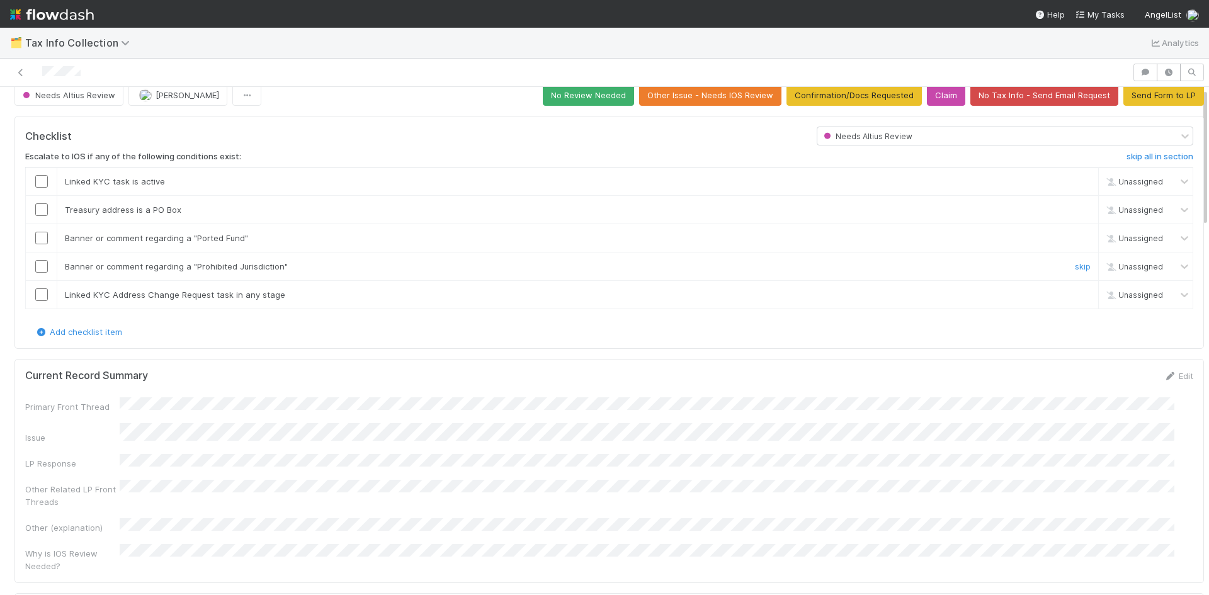
scroll to position [0, 0]
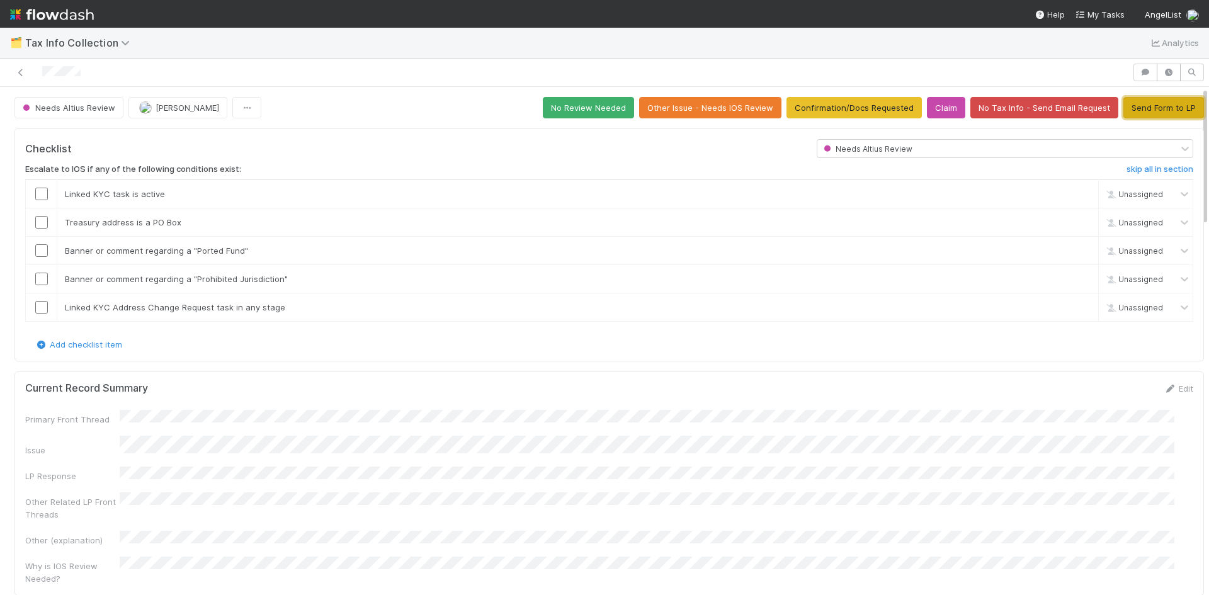
click at [1140, 108] on button "Send Form to LP" at bounding box center [1164, 107] width 81 height 21
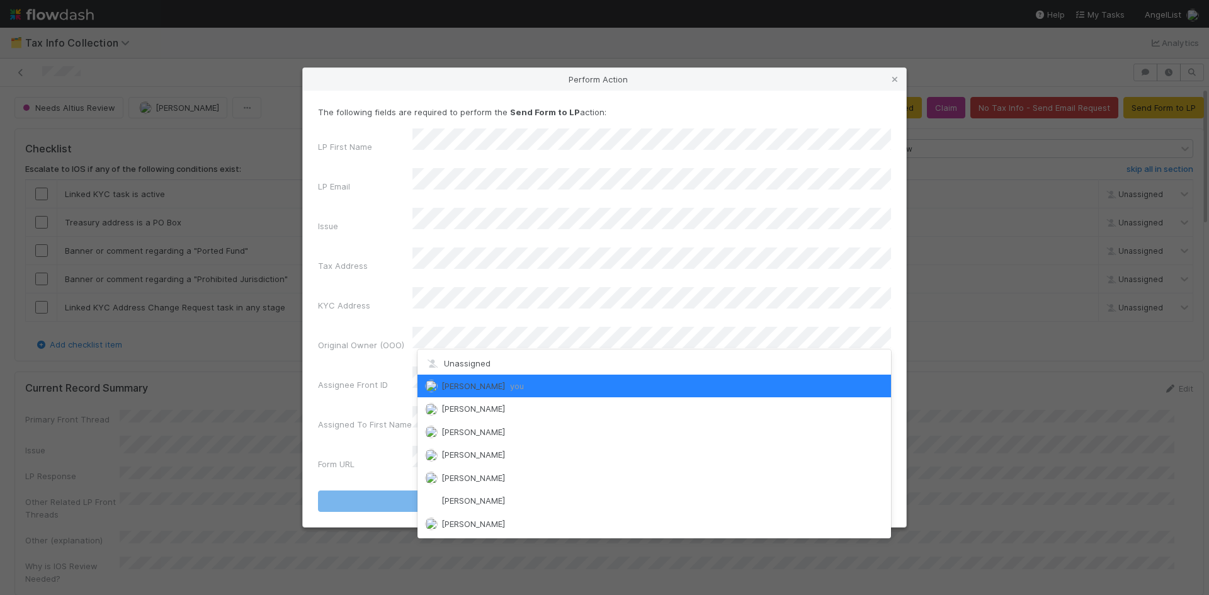
click at [498, 386] on span "William Axalan VI you" at bounding box center [483, 386] width 83 height 10
click at [506, 386] on span "William Axalan VI you" at bounding box center [483, 386] width 83 height 10
click at [493, 386] on span "William Axalan VI you" at bounding box center [483, 386] width 83 height 10
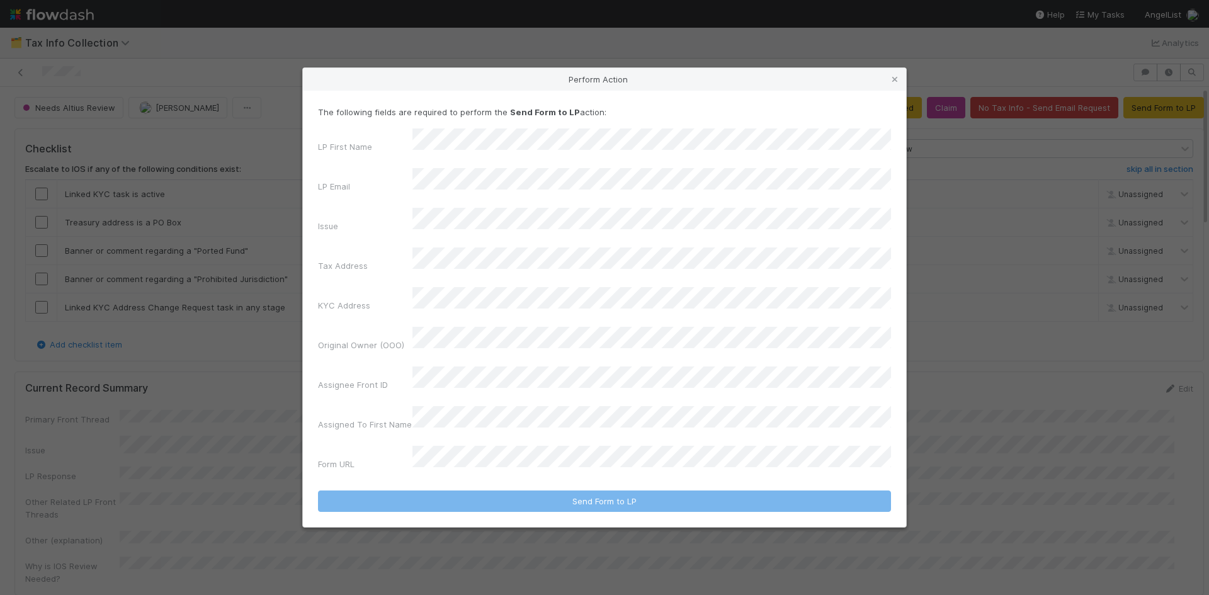
click at [898, 299] on div "The following fields are required to perform the Send Form to LP action: LP Fir…" at bounding box center [604, 309] width 603 height 437
click at [898, 84] on icon at bounding box center [895, 80] width 13 height 8
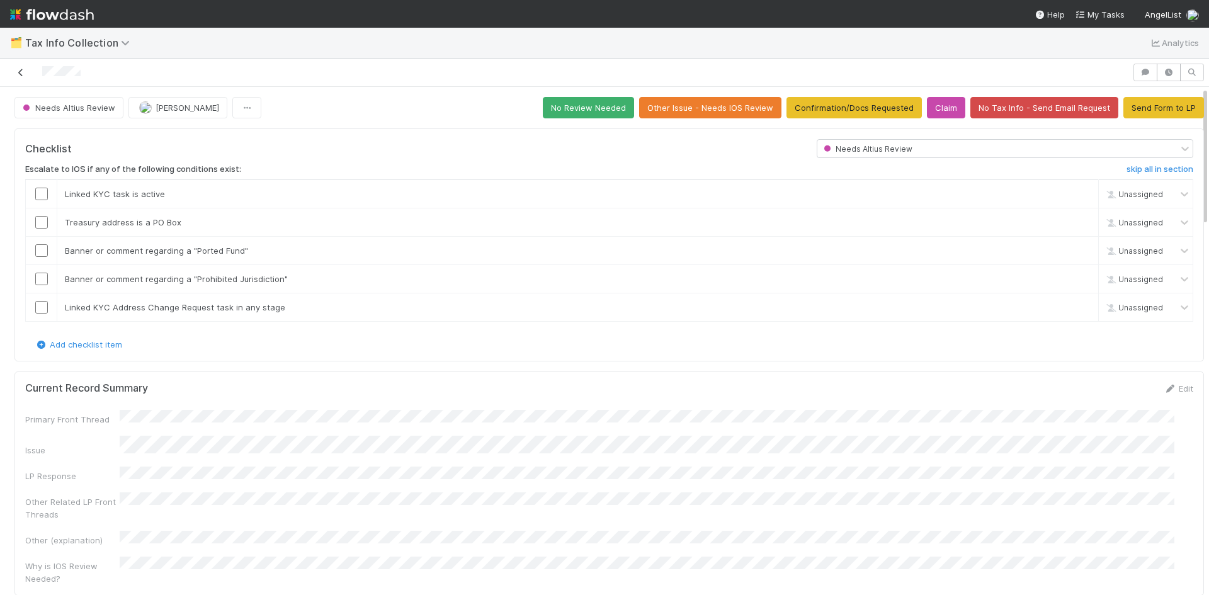
click at [24, 74] on icon at bounding box center [20, 73] width 13 height 8
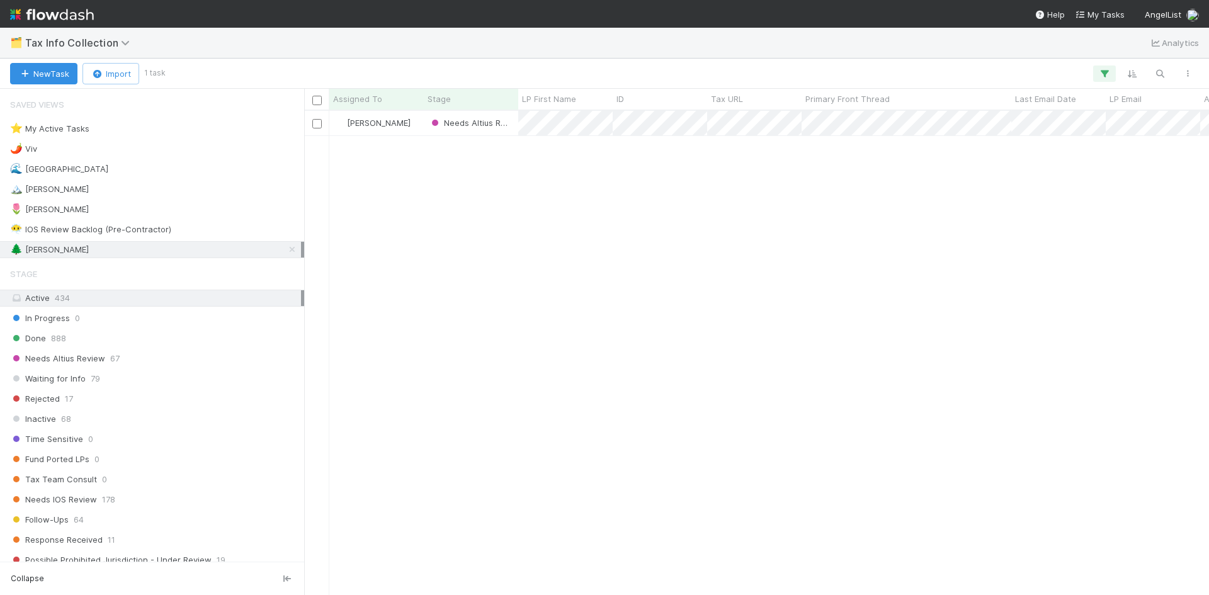
scroll to position [475, 896]
click at [55, 205] on div "🌷 Meg 1" at bounding box center [155, 210] width 291 height 16
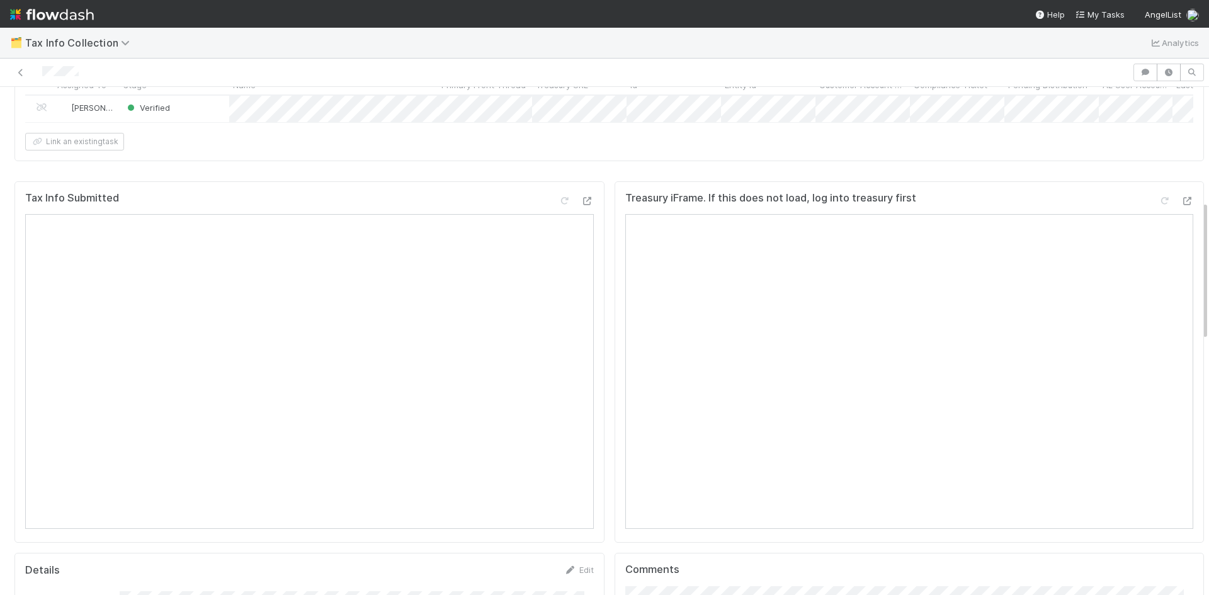
scroll to position [567, 0]
click at [20, 69] on icon at bounding box center [20, 73] width 13 height 8
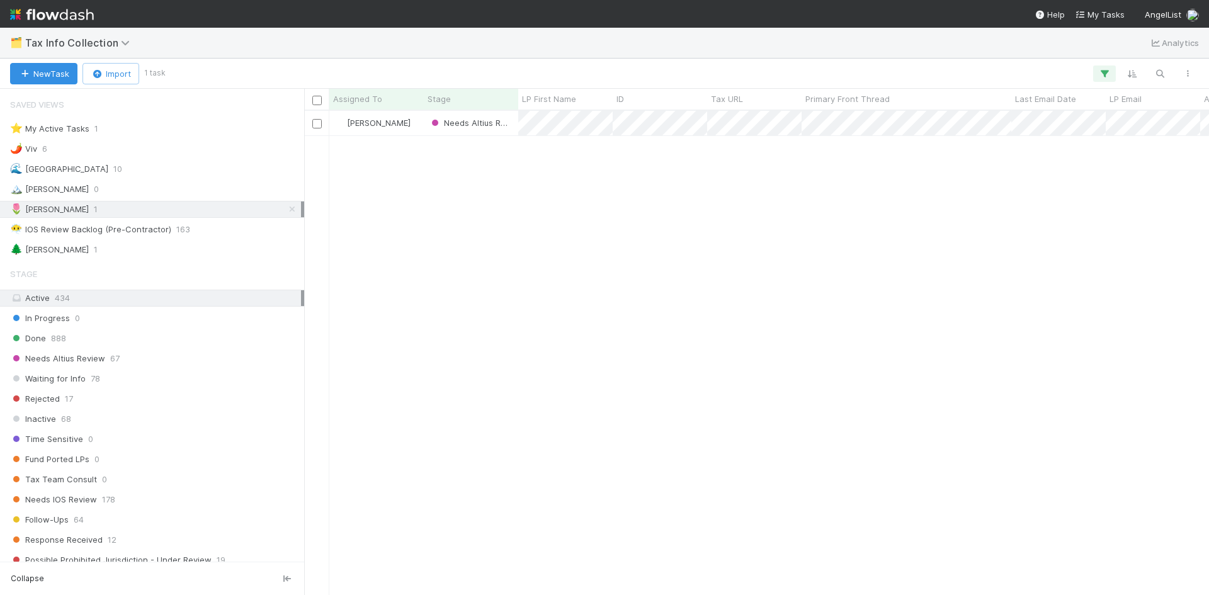
scroll to position [280, 0]
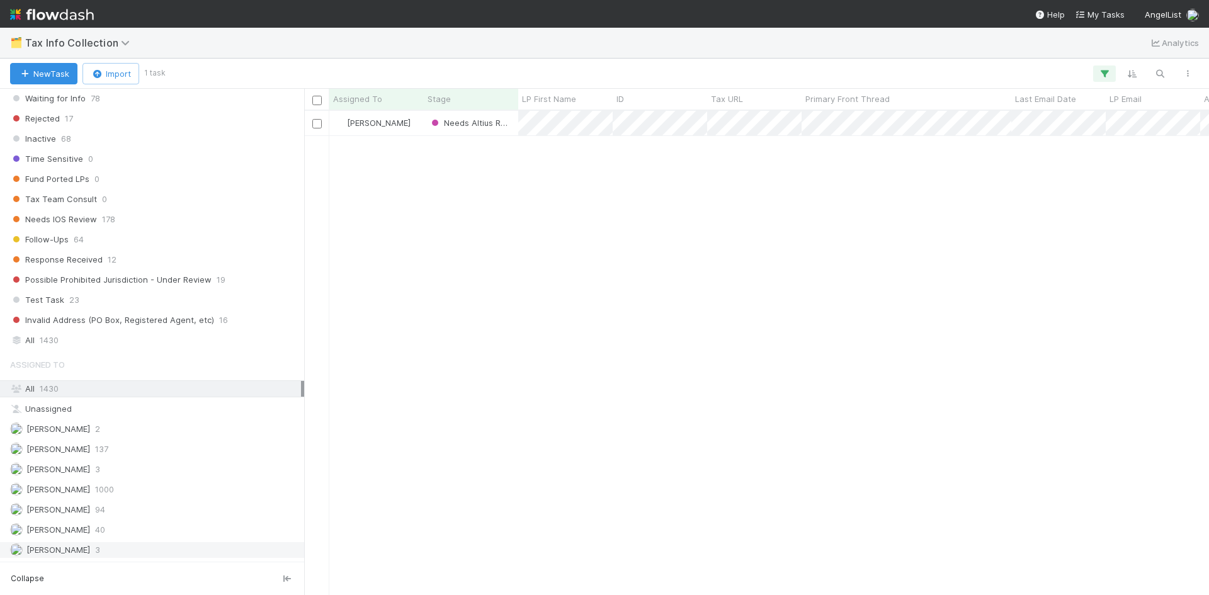
click at [88, 554] on span "[PERSON_NAME]" at bounding box center [58, 550] width 64 height 10
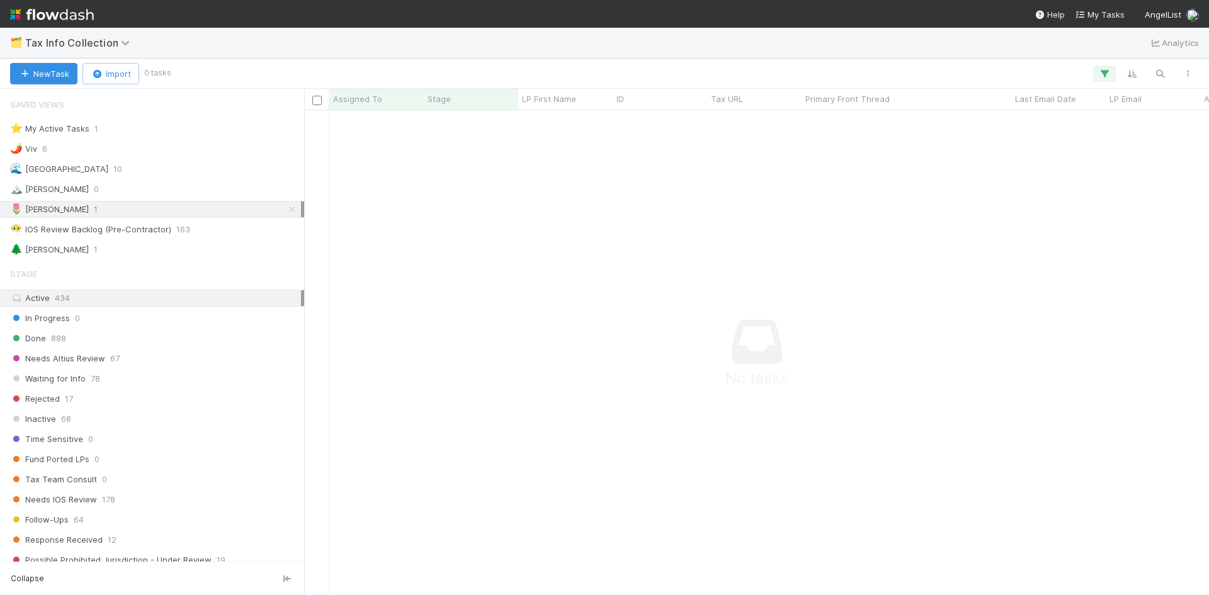
drag, startPoint x: 284, startPoint y: 213, endPoint x: 278, endPoint y: 219, distance: 8.9
click at [286, 213] on icon at bounding box center [292, 209] width 13 height 8
click at [55, 214] on div "🌷 Meg 1" at bounding box center [155, 210] width 291 height 16
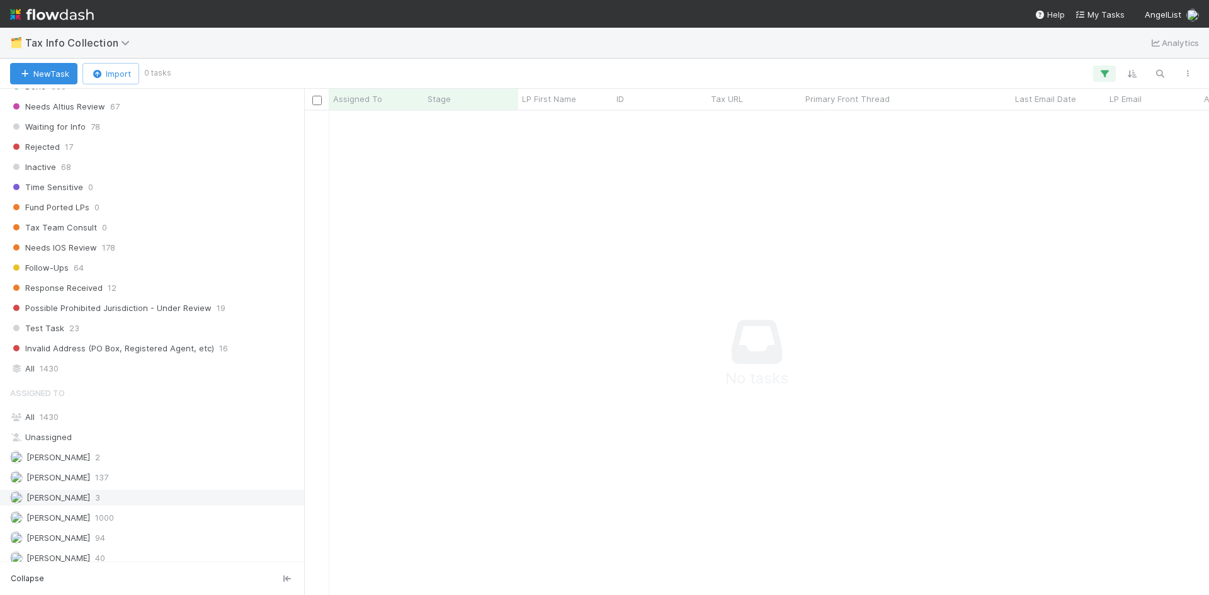
scroll to position [280, 0]
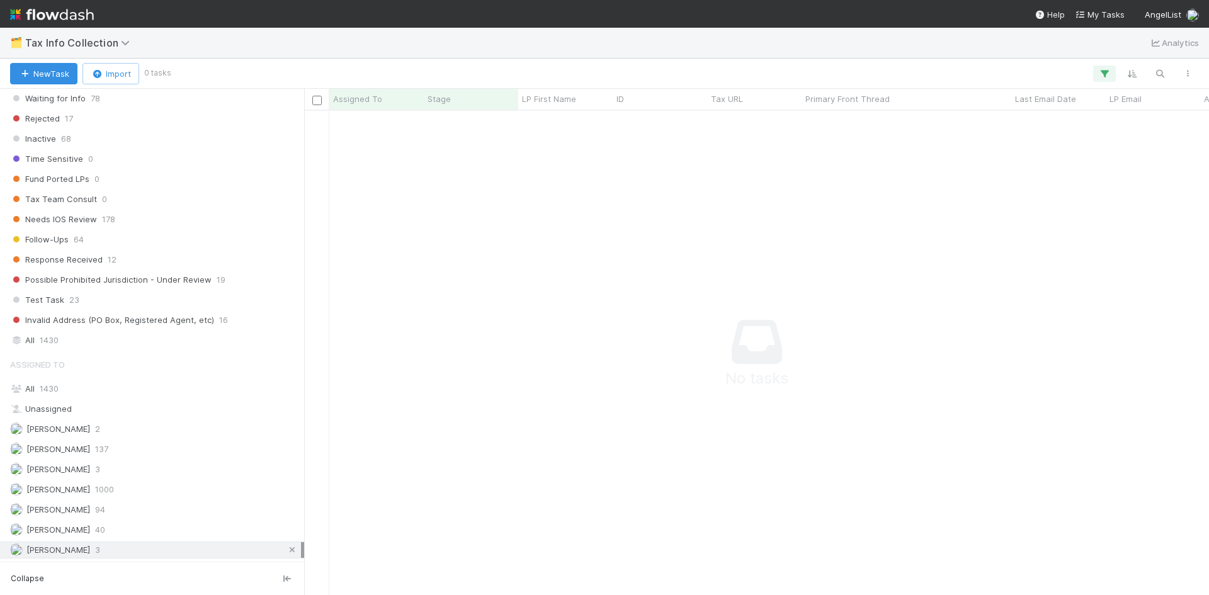
click at [286, 548] on icon at bounding box center [292, 550] width 13 height 8
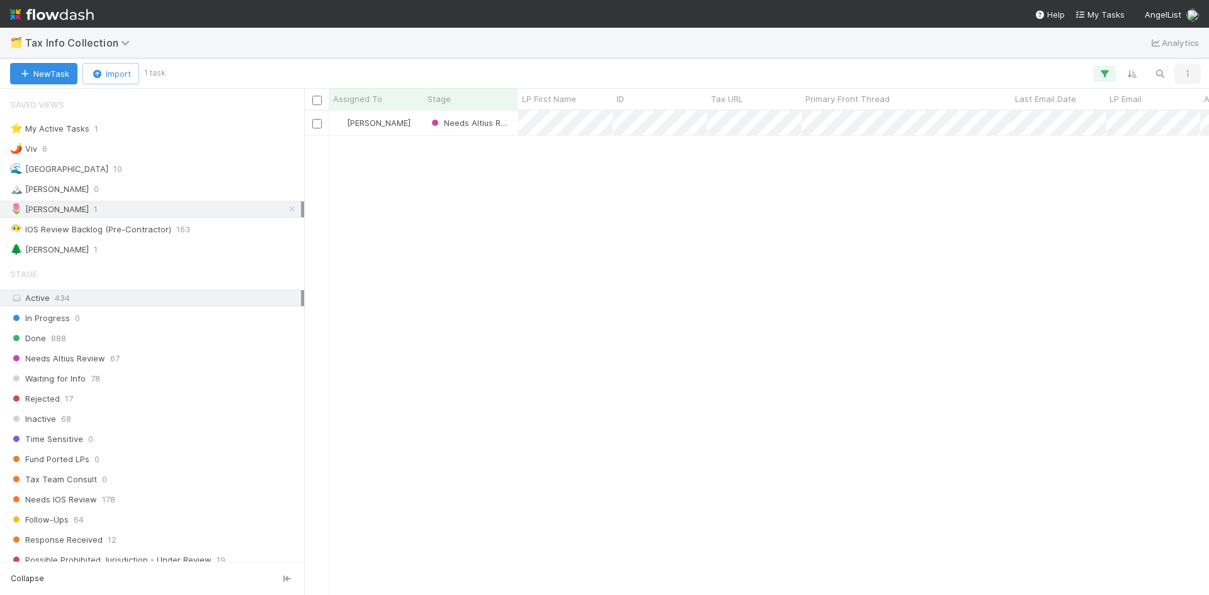
click at [1184, 73] on icon "button" at bounding box center [1188, 74] width 13 height 8
click at [1126, 201] on div "View as list Comments Export view to CSV" at bounding box center [604, 297] width 1209 height 595
click at [16, 13] on img at bounding box center [52, 14] width 84 height 21
click at [428, 346] on div "Meg Castanare Needs Altius Review 0 1 8/27/25, 3:58:20 AM 8/27/25, 4:00:14 AM" at bounding box center [756, 353] width 905 height 484
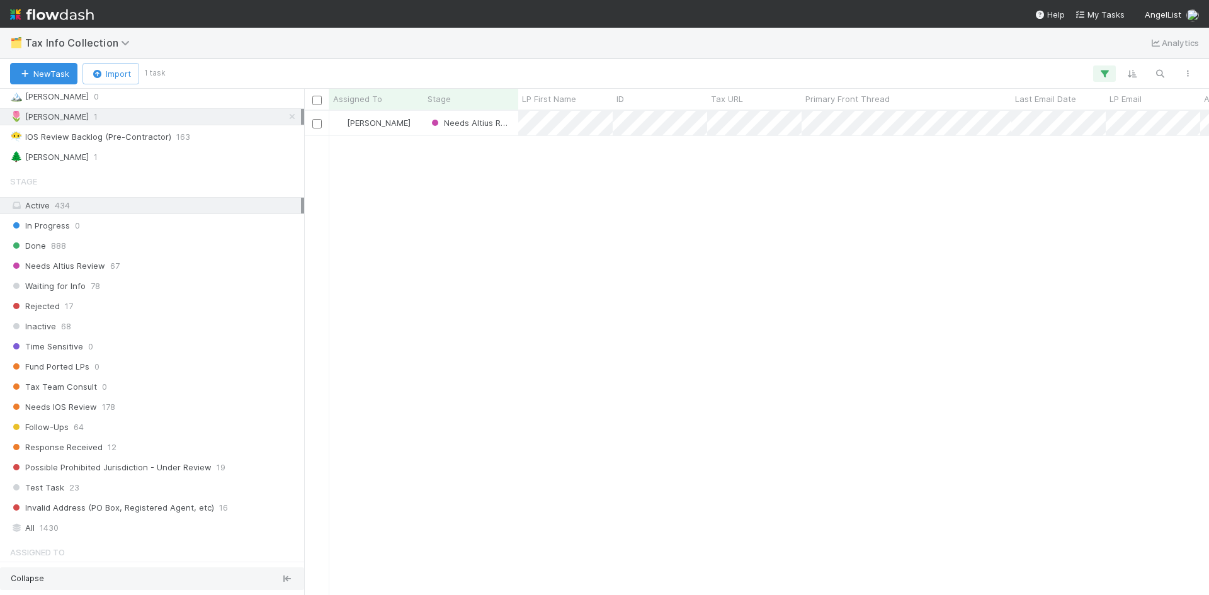
scroll to position [91, 0]
click at [804, 416] on div "Meg Castanare Needs Altius Review 0 1 8/27/25, 3:58:20 AM 8/27/25, 4:00:14 AM" at bounding box center [756, 353] width 905 height 484
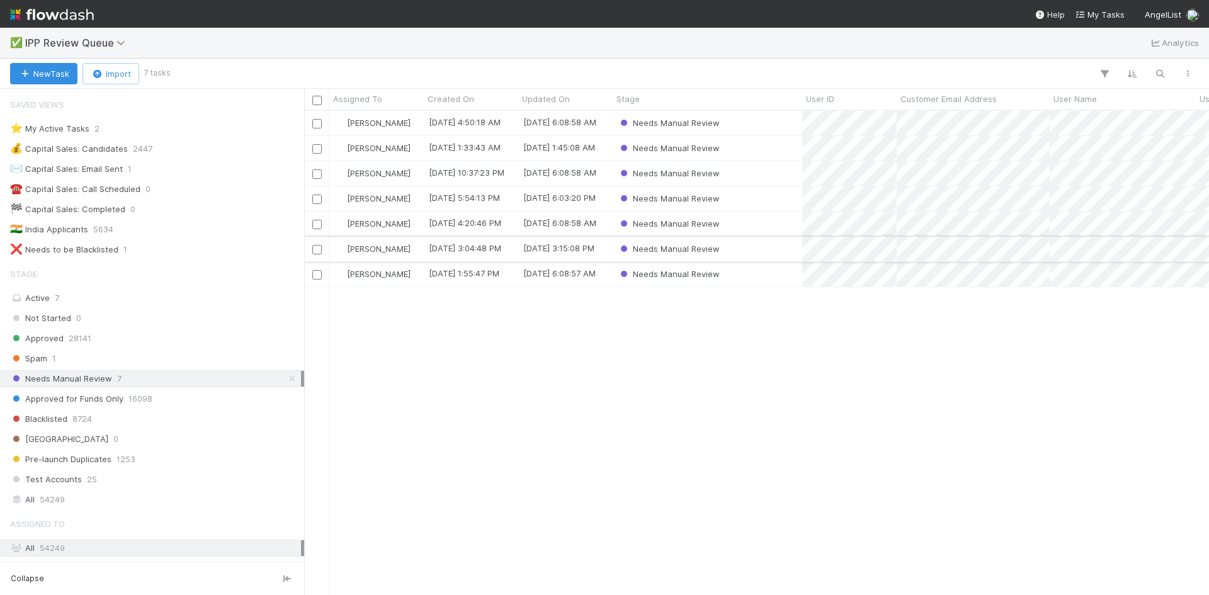
scroll to position [475, 896]
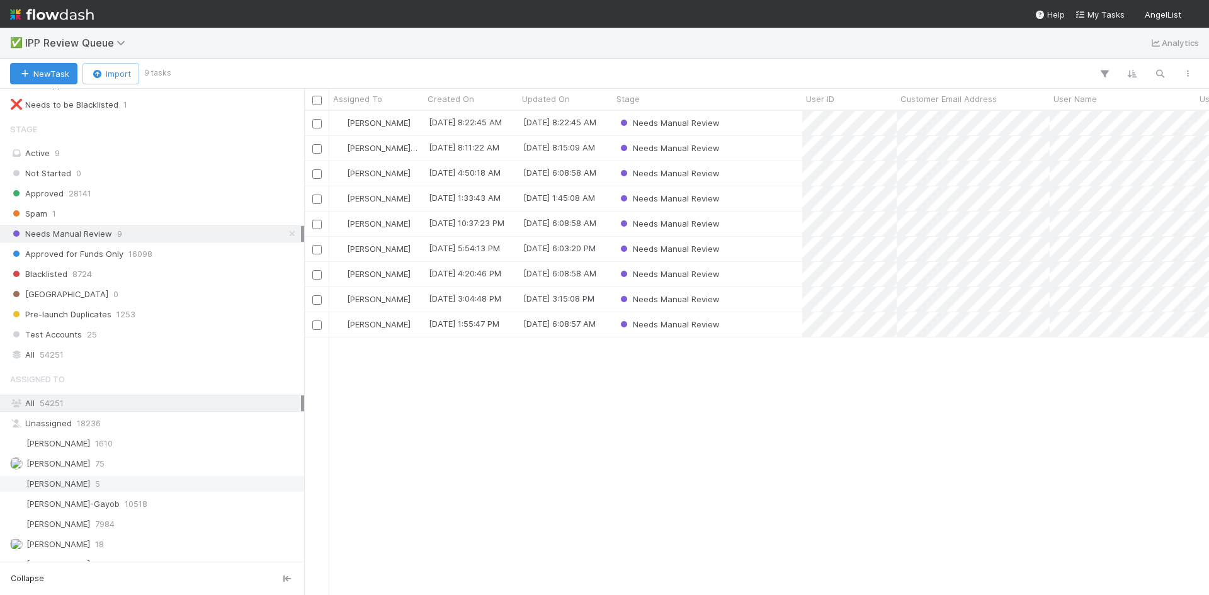
scroll to position [159, 0]
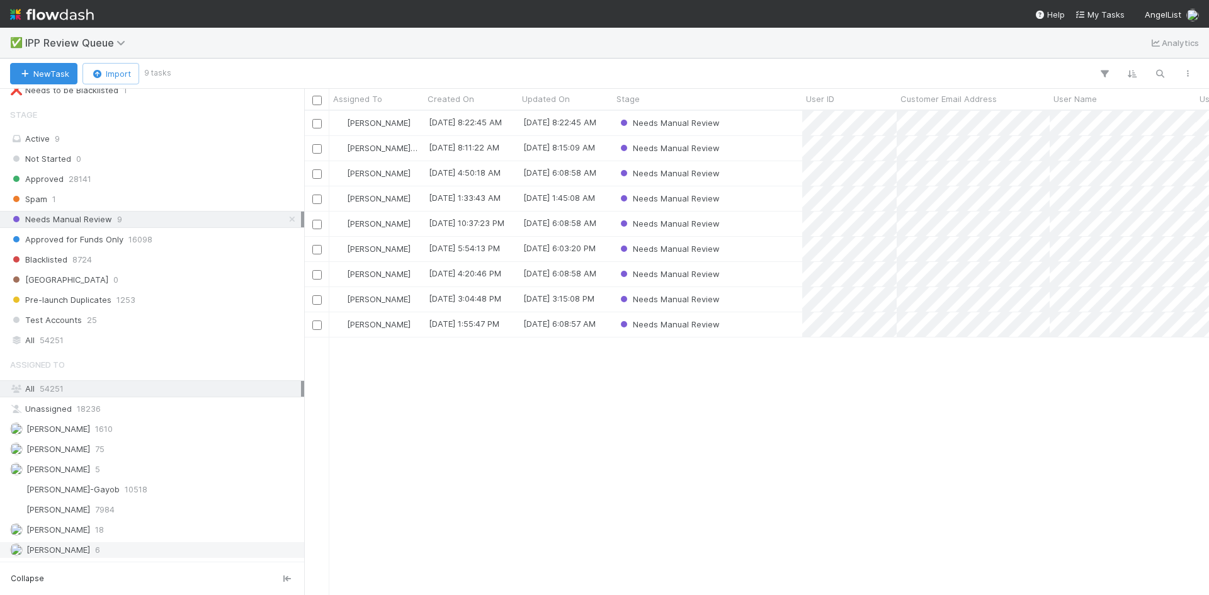
drag, startPoint x: 134, startPoint y: 554, endPoint x: 140, endPoint y: 547, distance: 9.0
click at [134, 553] on div "[PERSON_NAME] VI 6" at bounding box center [155, 550] width 291 height 16
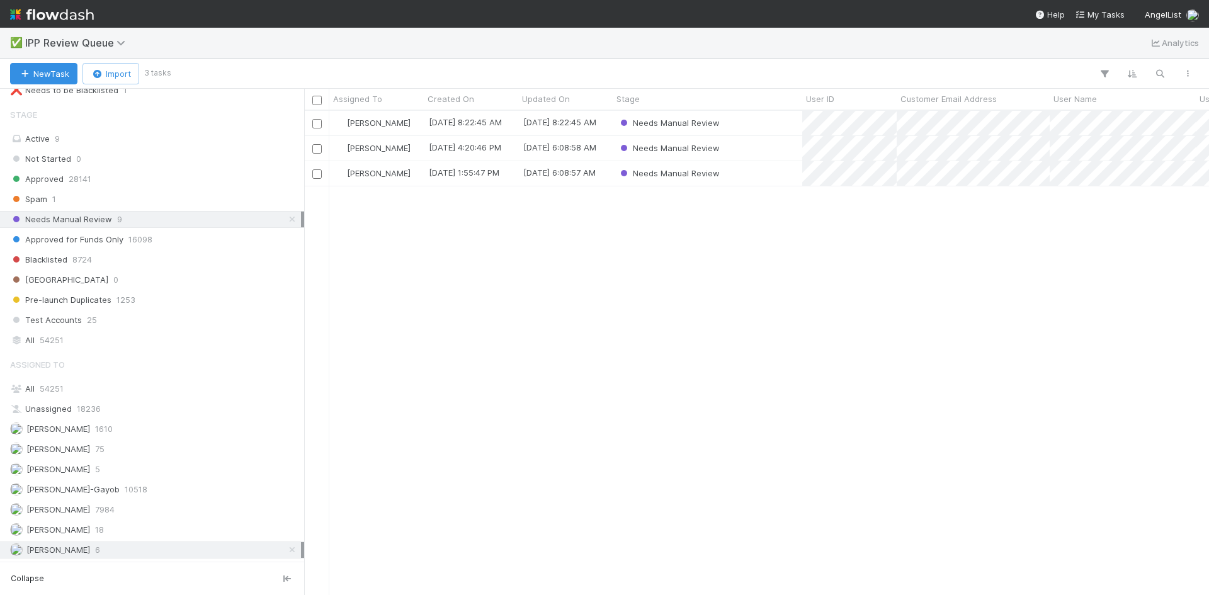
scroll to position [475, 896]
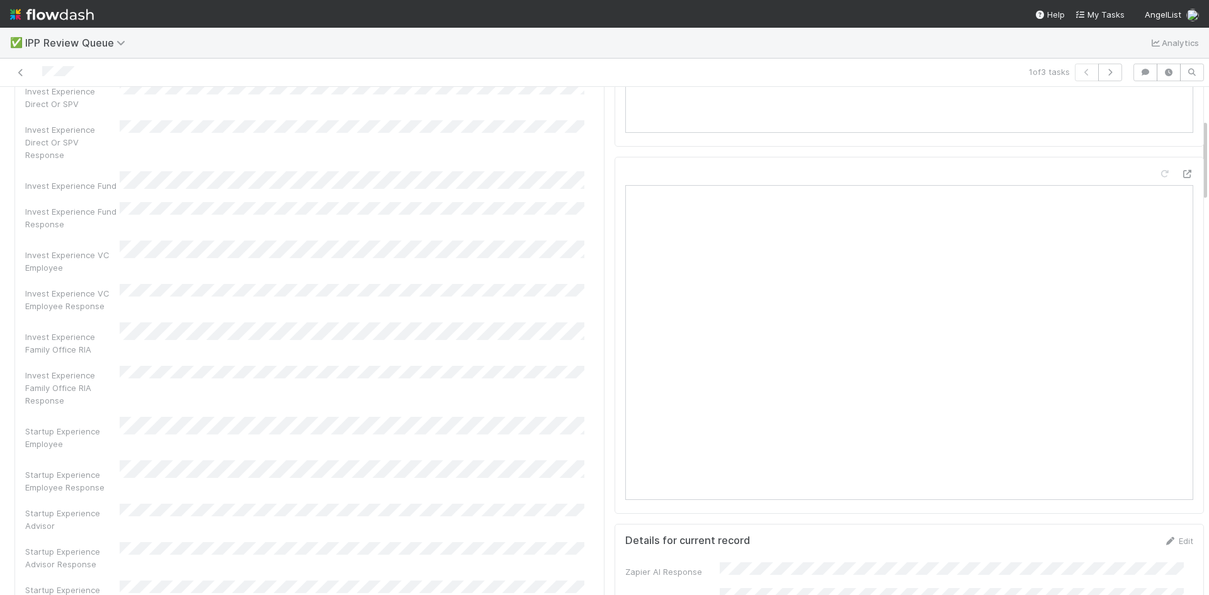
scroll to position [189, 0]
click at [22, 69] on icon at bounding box center [20, 73] width 13 height 8
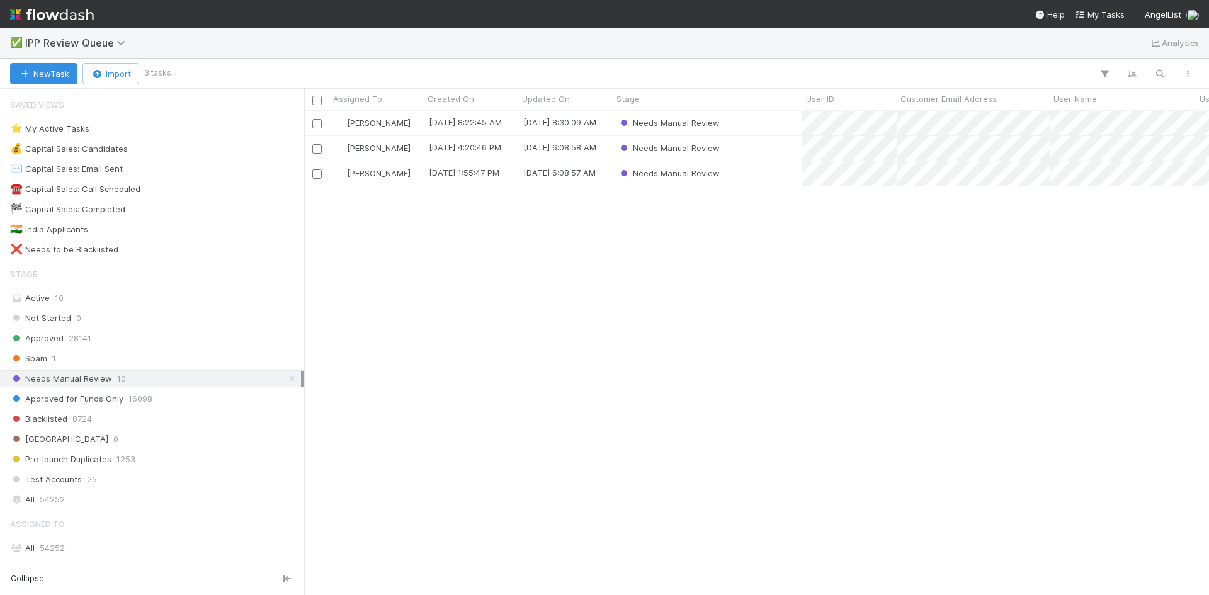
scroll to position [475, 896]
click at [482, 254] on div "[PERSON_NAME] VI [DATE] 8:22:45 AM [DATE] 8:30:09 AM Needs Manual Review [PERSO…" at bounding box center [756, 353] width 905 height 484
click at [837, 277] on div "[PERSON_NAME] VI [DATE] 8:22:45 AM [DATE] 8:30:09 AM Needs Manual Review [PERSO…" at bounding box center [756, 353] width 905 height 484
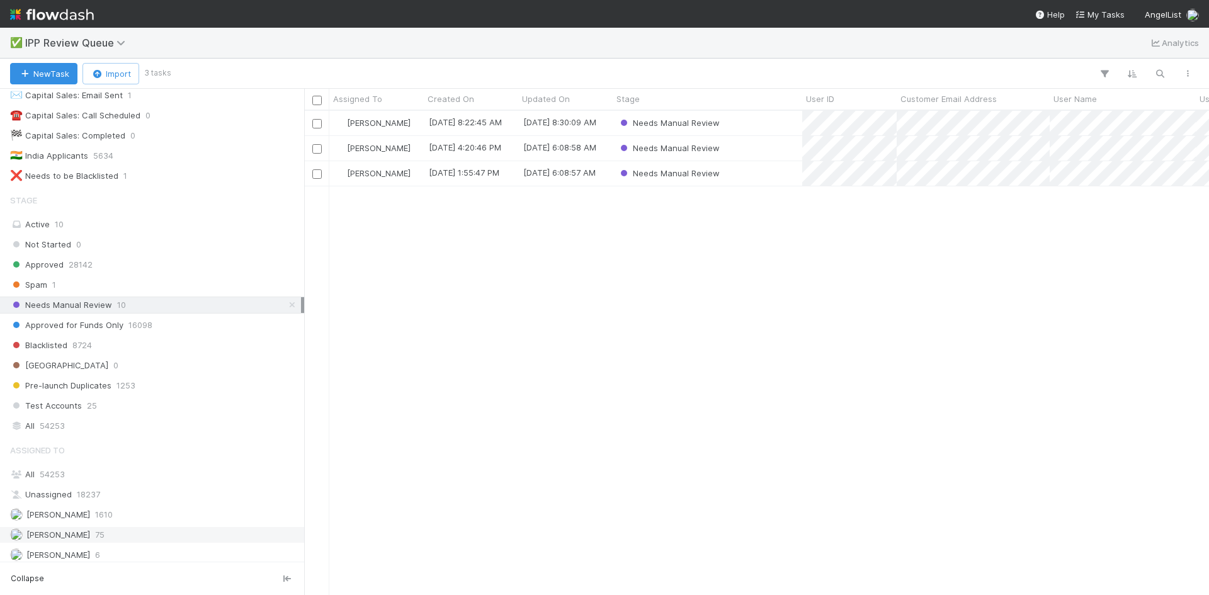
scroll to position [159, 0]
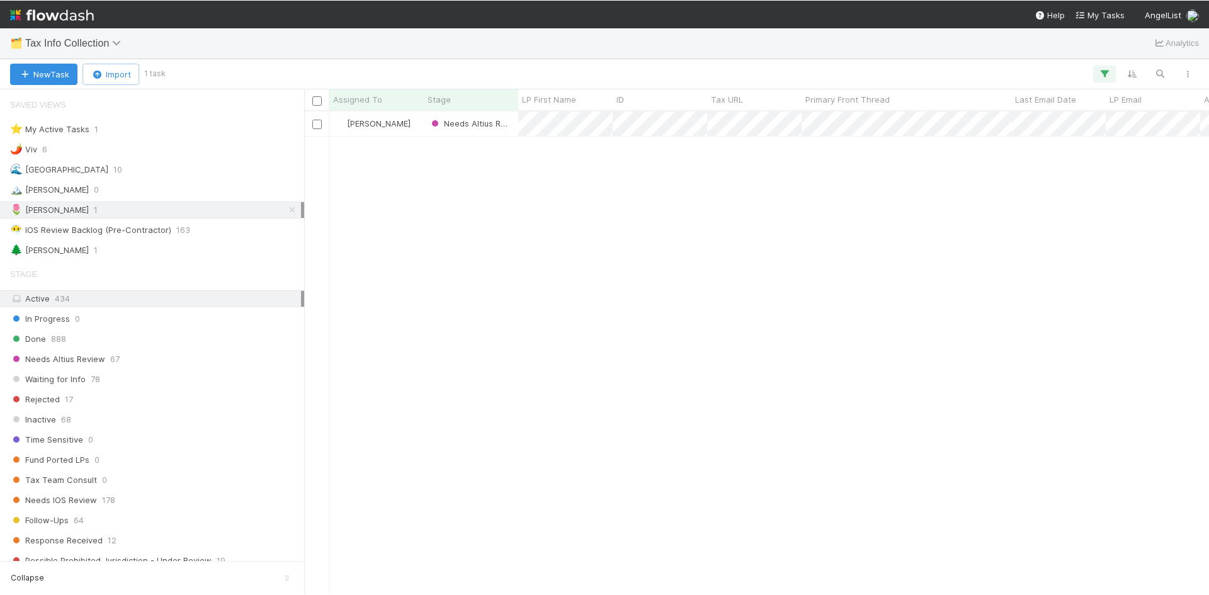
scroll to position [475, 896]
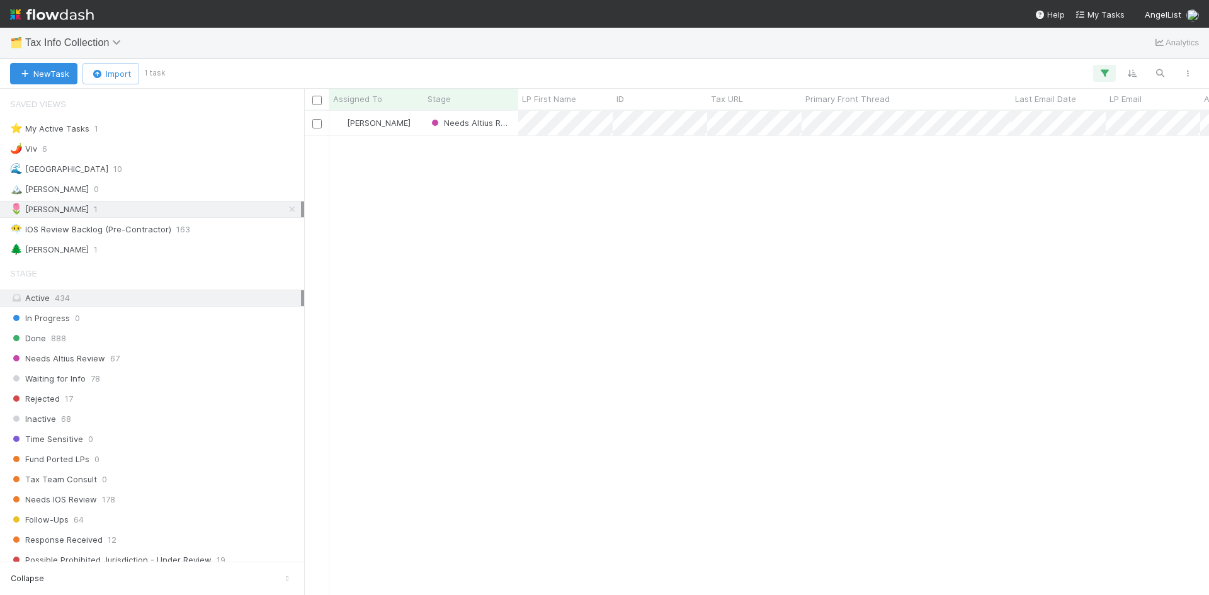
click at [1104, 266] on div "[PERSON_NAME] Needs Altius Review 0 1 [DATE] 3:58:20 AM [DATE] 4:00:14 AM" at bounding box center [756, 353] width 905 height 484
drag, startPoint x: 280, startPoint y: 207, endPoint x: 267, endPoint y: 217, distance: 16.3
click at [286, 207] on icon at bounding box center [292, 209] width 13 height 8
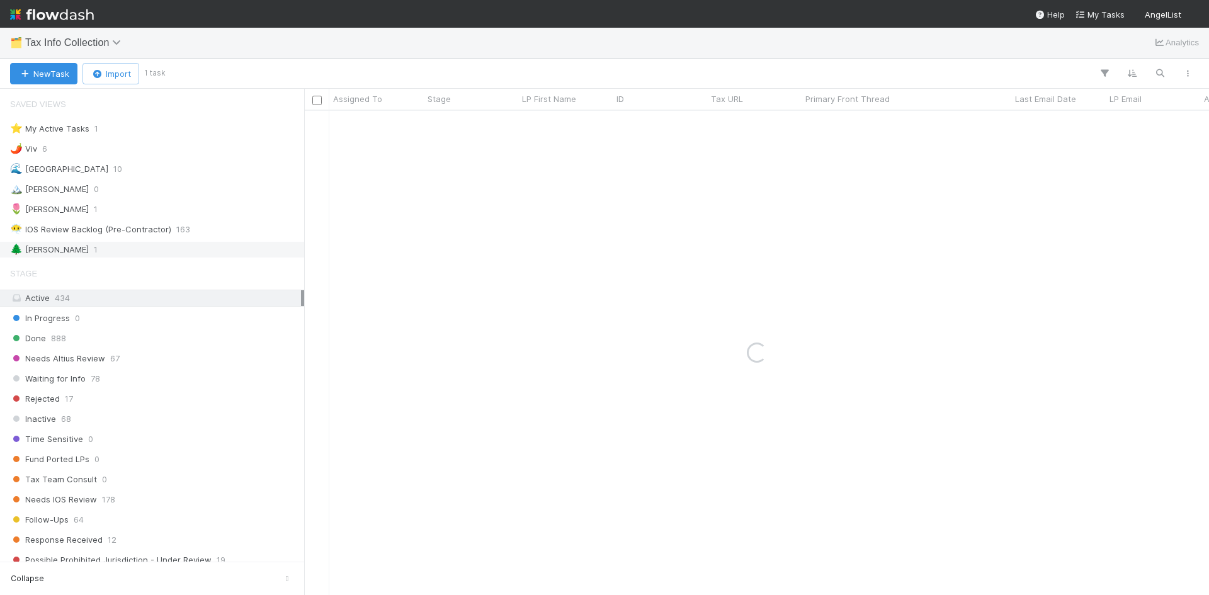
click at [202, 251] on div "🌲 [PERSON_NAME] 1" at bounding box center [155, 250] width 291 height 16
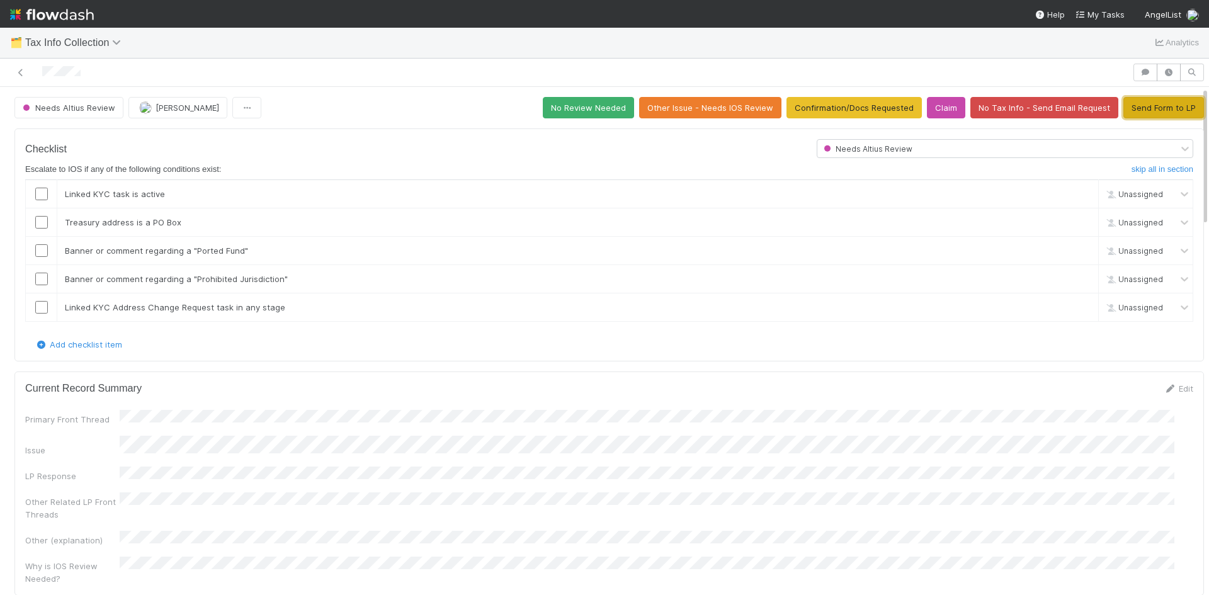
click at [1158, 104] on button "Send Form to LP" at bounding box center [1164, 107] width 81 height 21
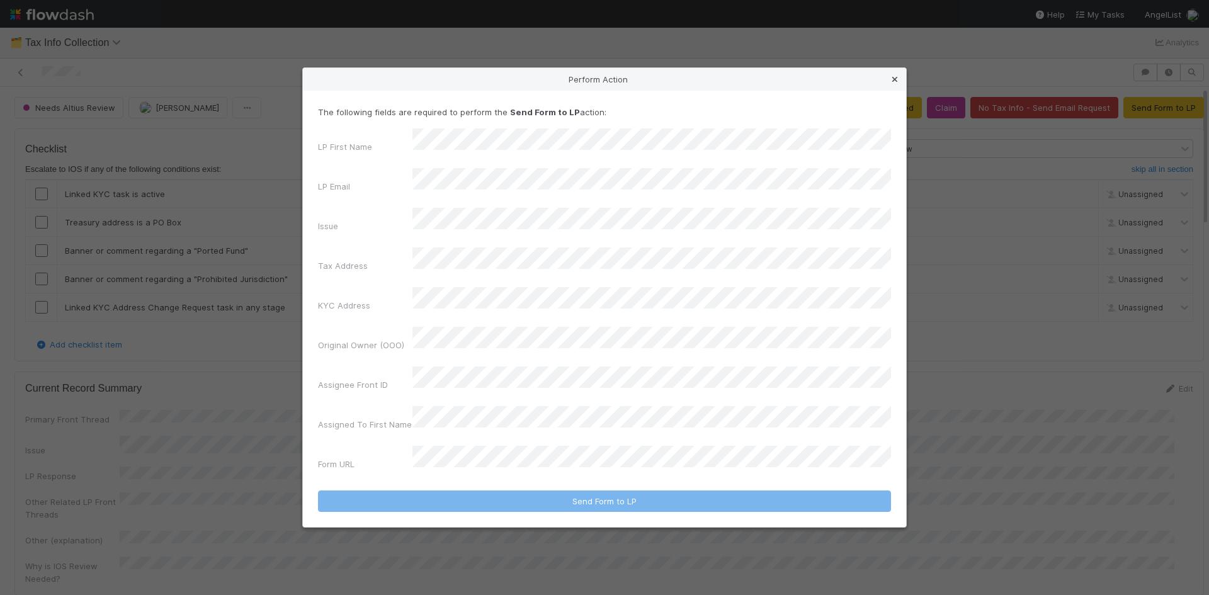
click at [896, 84] on icon at bounding box center [895, 80] width 13 height 8
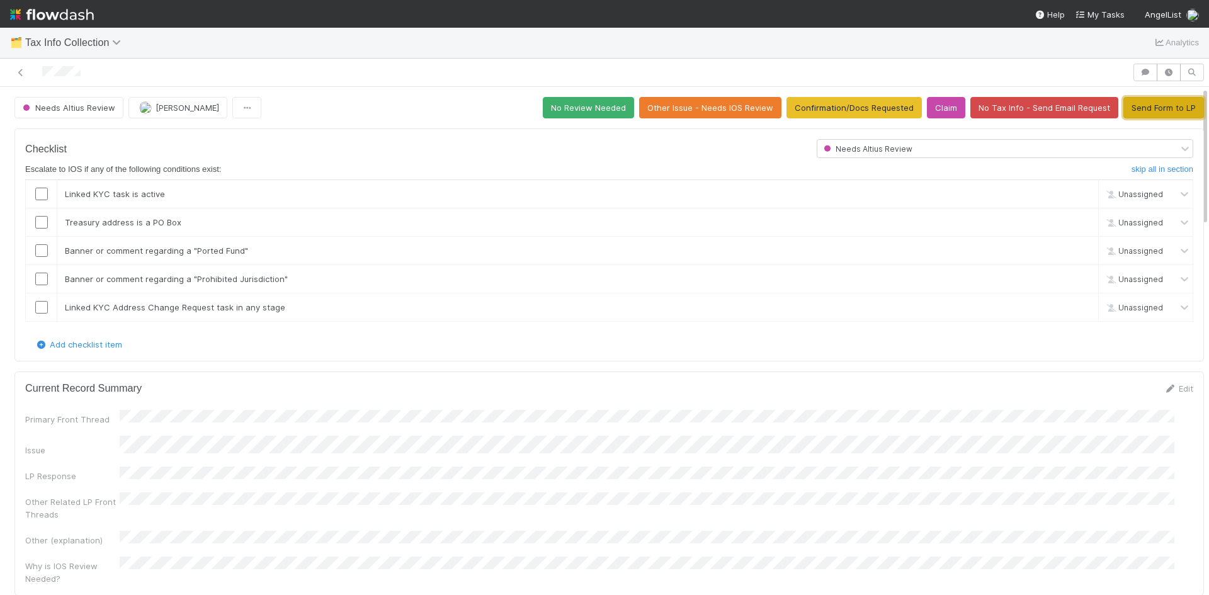
click at [1126, 108] on button "Send Form to LP" at bounding box center [1164, 107] width 81 height 21
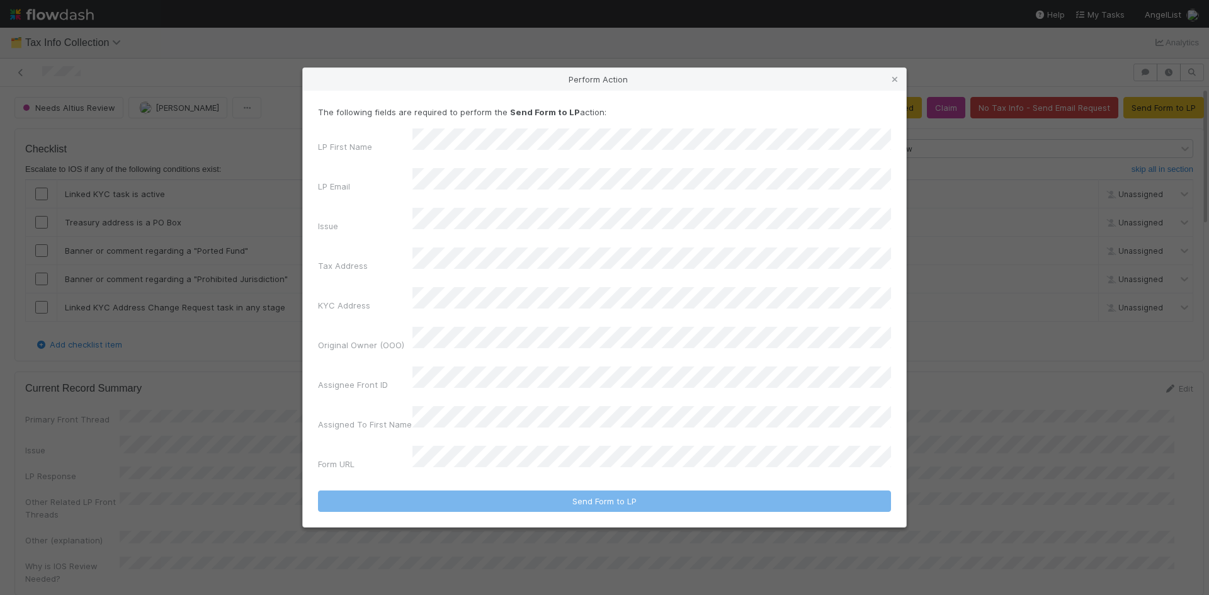
drag, startPoint x: 963, startPoint y: 248, endPoint x: 958, endPoint y: 259, distance: 11.8
click at [963, 248] on div "Perform Action The following fields are required to perform the Send Form to LP…" at bounding box center [604, 297] width 1209 height 595
click at [893, 84] on icon at bounding box center [895, 80] width 13 height 8
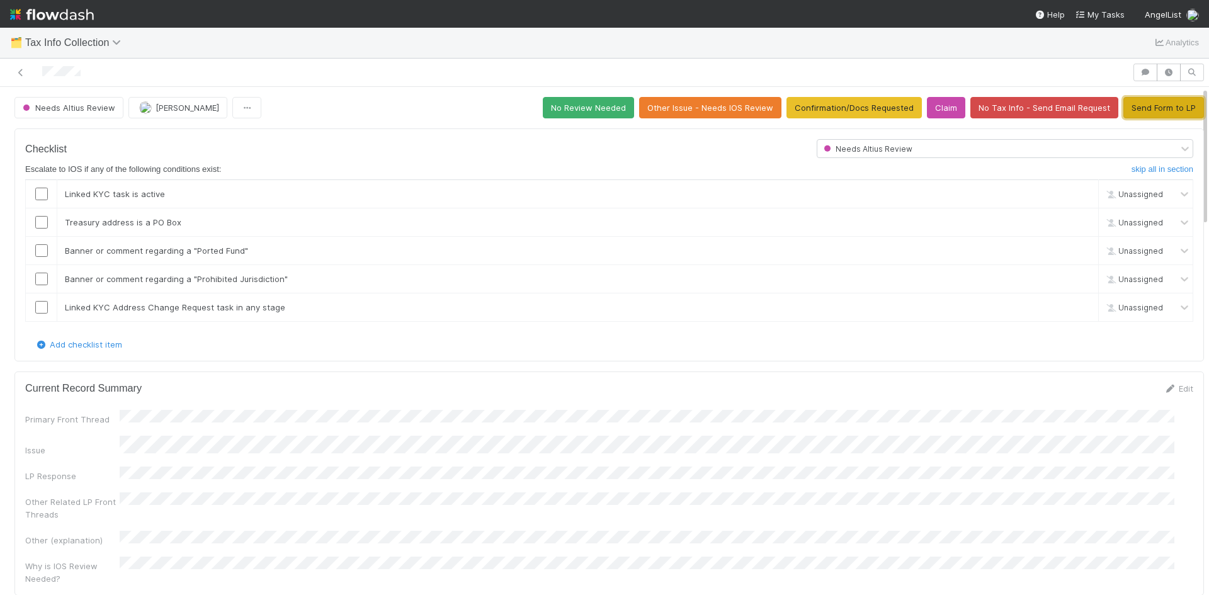
click at [1147, 113] on button "Send Form to LP" at bounding box center [1164, 107] width 81 height 21
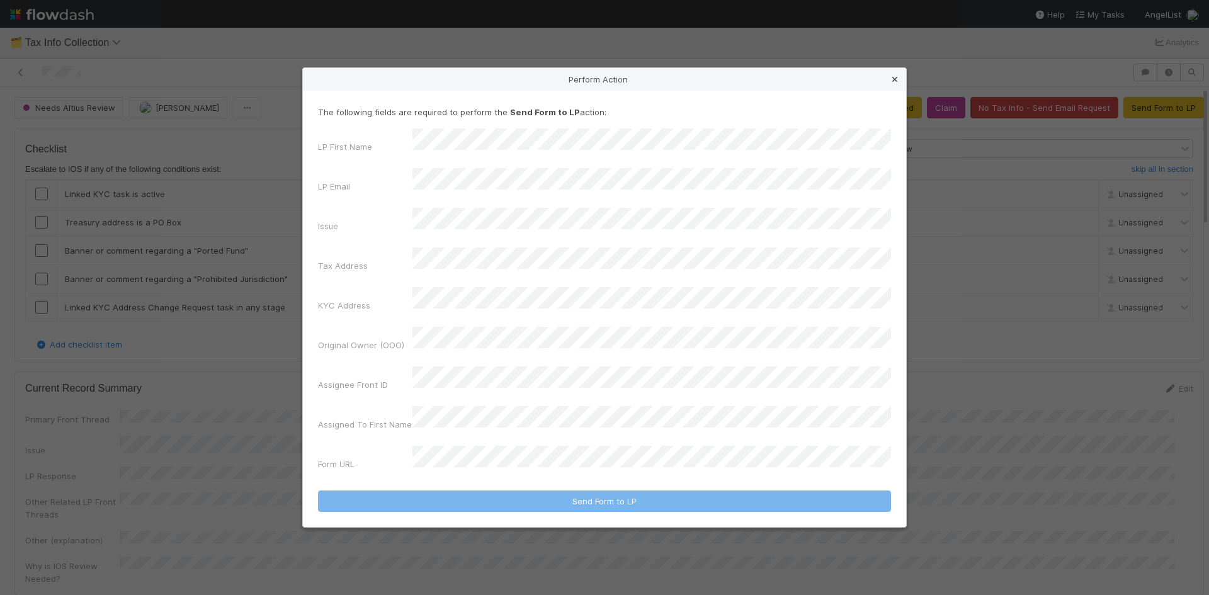
click at [897, 84] on icon at bounding box center [895, 80] width 13 height 8
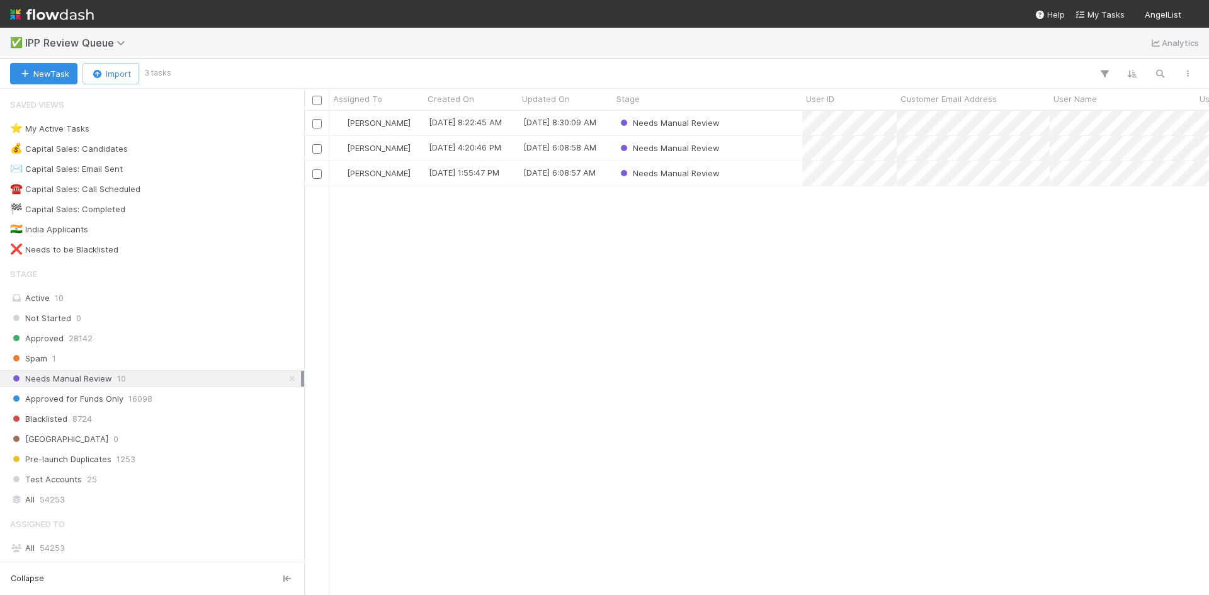
scroll to position [475, 896]
click at [789, 319] on div "[PERSON_NAME] VI [DATE] 8:22:45 AM [DATE] 8:30:09 AM Needs Manual Review [PERSO…" at bounding box center [756, 353] width 905 height 484
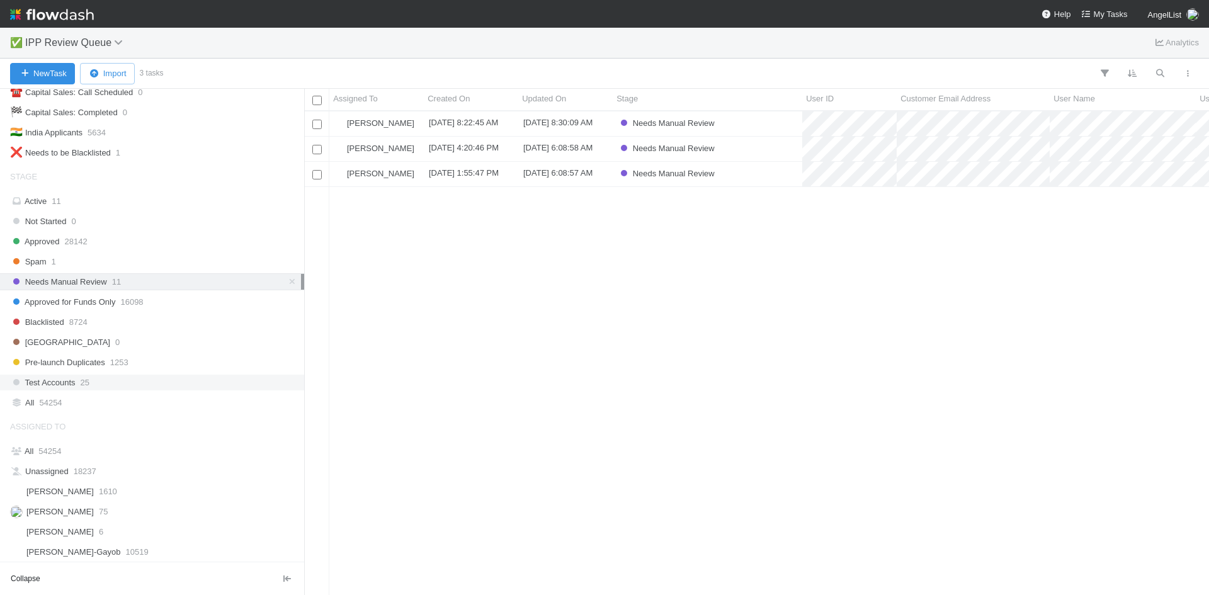
scroll to position [96, 0]
click at [64, 243] on div "Approved 28142" at bounding box center [155, 242] width 291 height 16
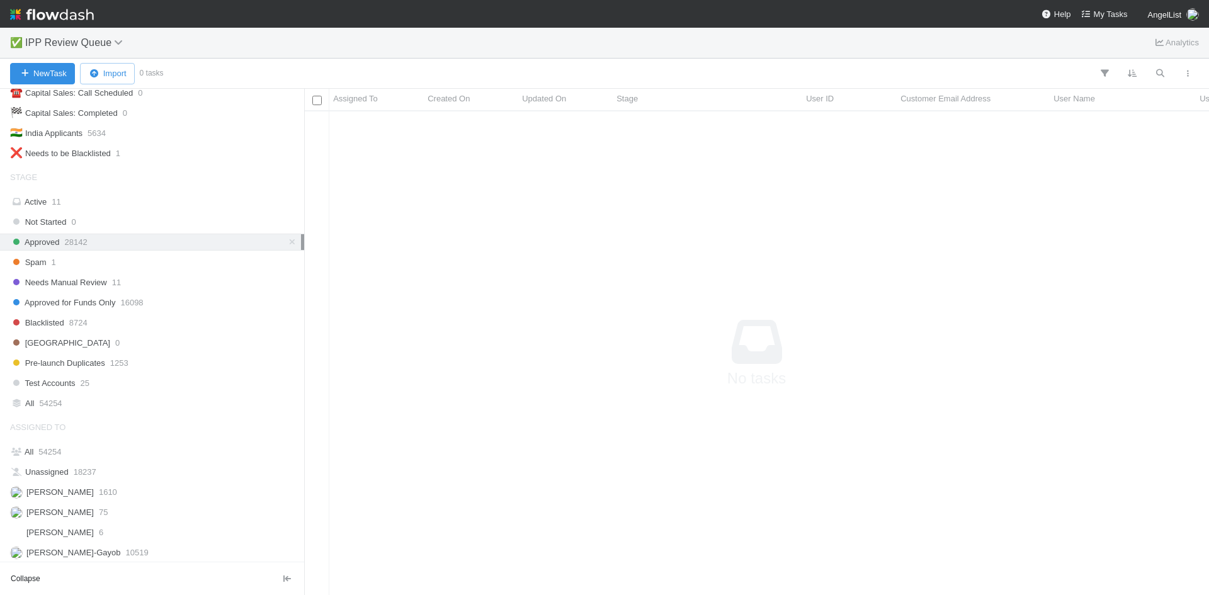
scroll to position [159, 0]
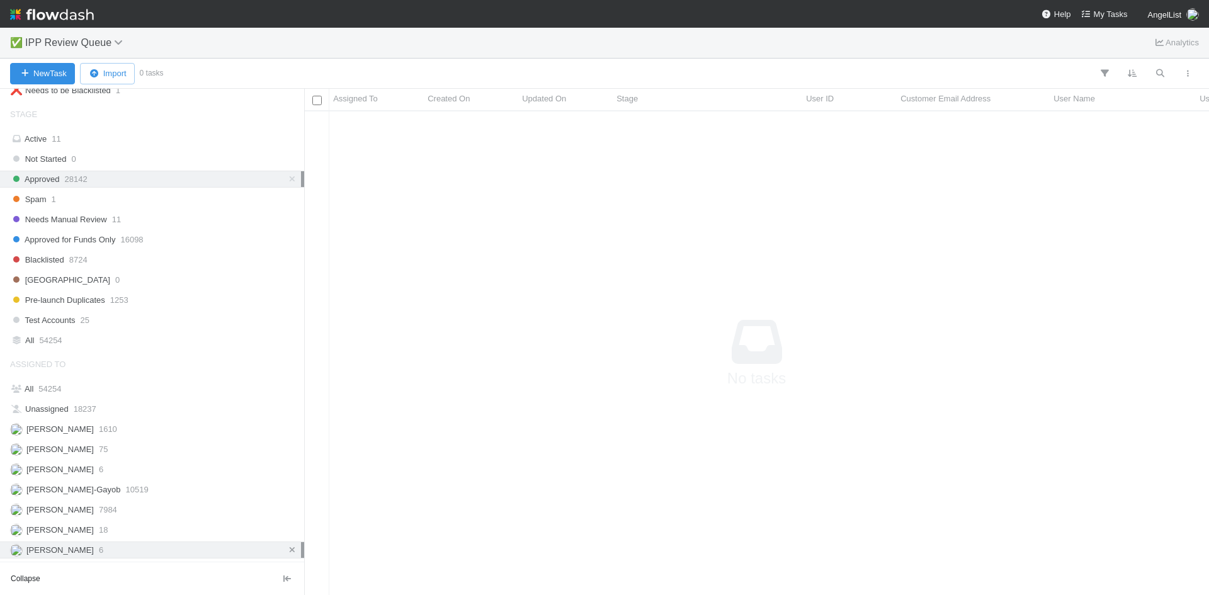
click at [286, 549] on icon at bounding box center [292, 550] width 13 height 8
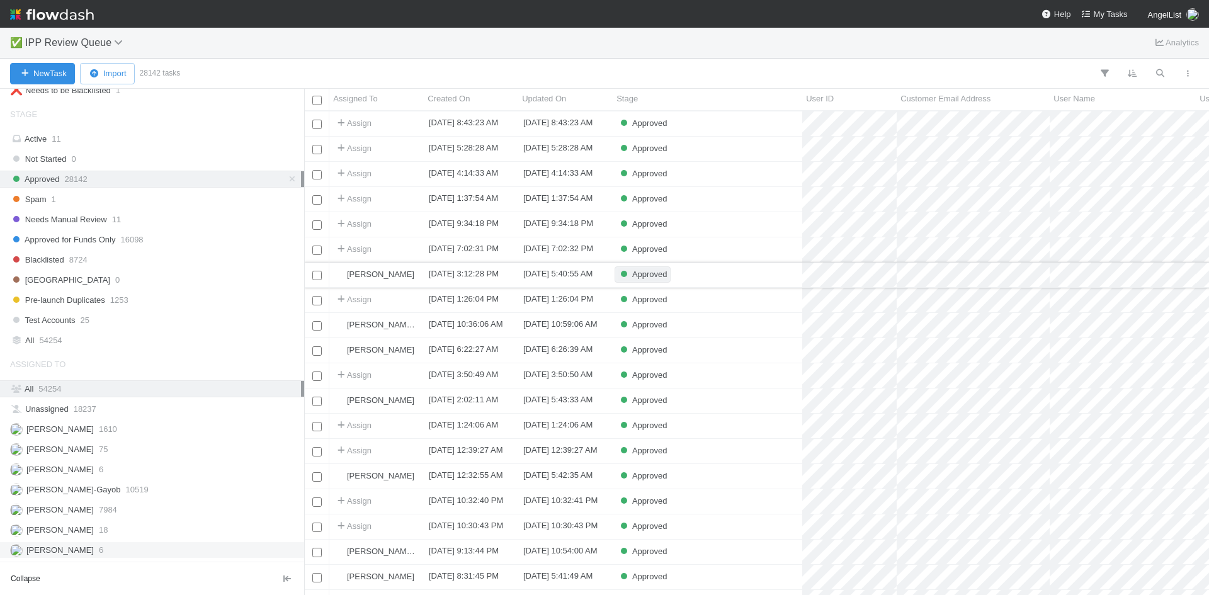
scroll to position [475, 896]
click at [711, 405] on div "Approved" at bounding box center [708, 401] width 190 height 25
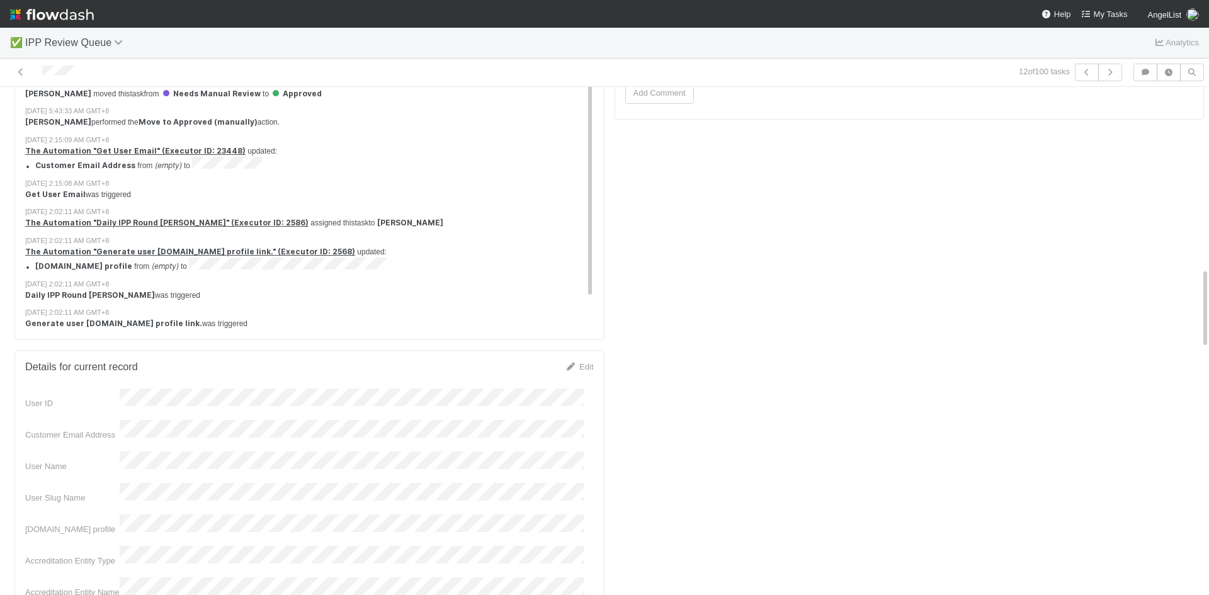
scroll to position [819, 0]
